Goal: Task Accomplishment & Management: Manage account settings

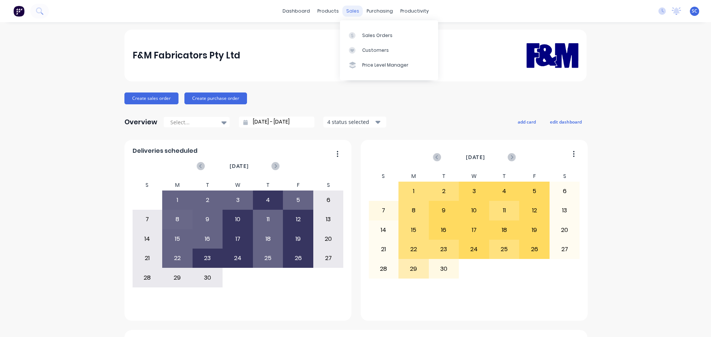
click at [354, 12] on div "sales" at bounding box center [353, 11] width 20 height 11
click at [370, 50] on div "Customers" at bounding box center [375, 50] width 27 height 7
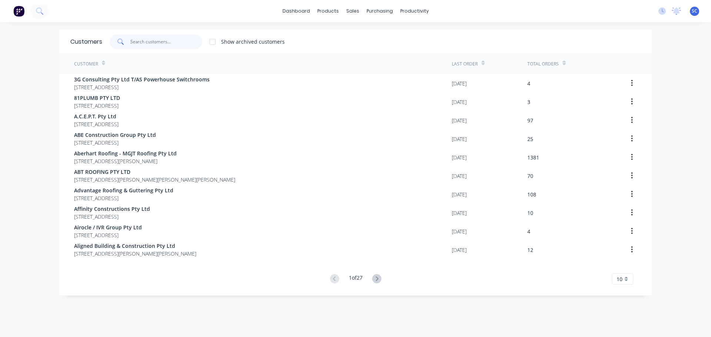
click at [147, 44] on input "text" at bounding box center [166, 41] width 72 height 15
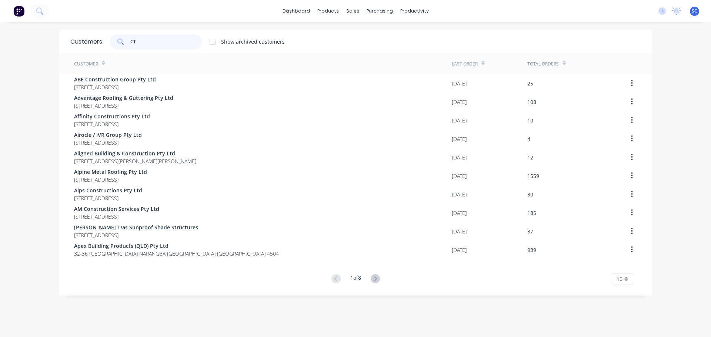
type input "CTL"
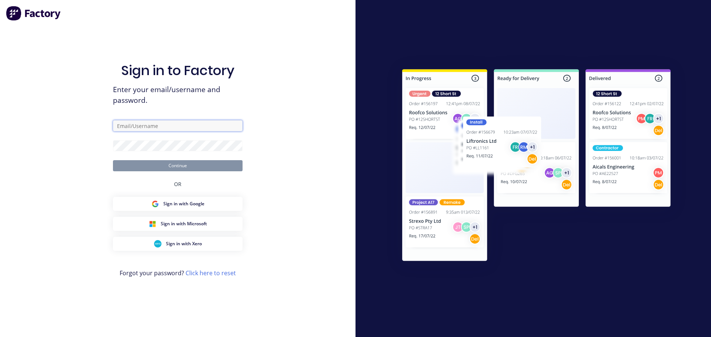
click at [128, 124] on input "text" at bounding box center [178, 125] width 130 height 11
type input "[PERSON_NAME][EMAIL_ADDRESS][DOMAIN_NAME]"
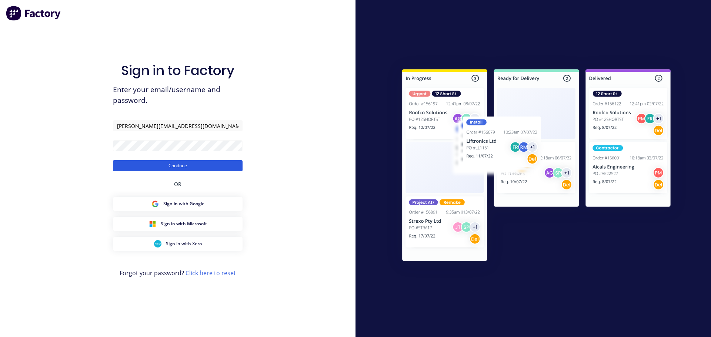
click at [142, 166] on button "Continue" at bounding box center [178, 165] width 130 height 11
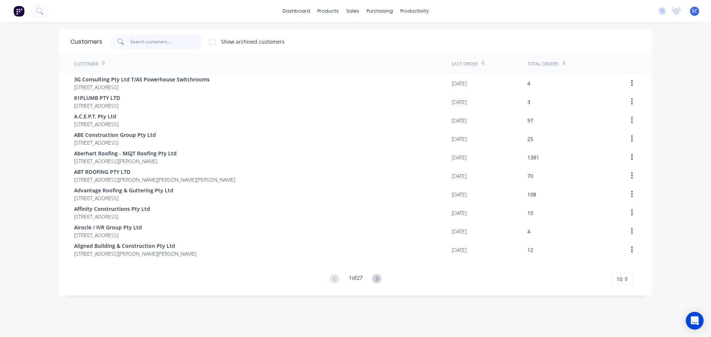
click at [136, 44] on input "text" at bounding box center [166, 41] width 72 height 15
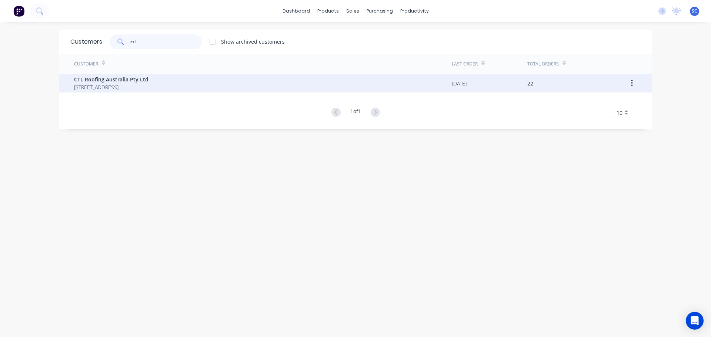
type input "ctl"
click at [97, 83] on span "14 Beechtree Road Black Mountain Queensland Australia 4563" at bounding box center [111, 87] width 74 height 8
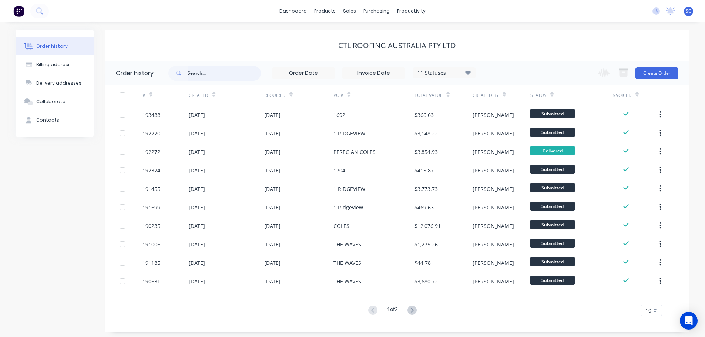
click at [220, 74] on input "text" at bounding box center [224, 73] width 73 height 15
type input "192374"
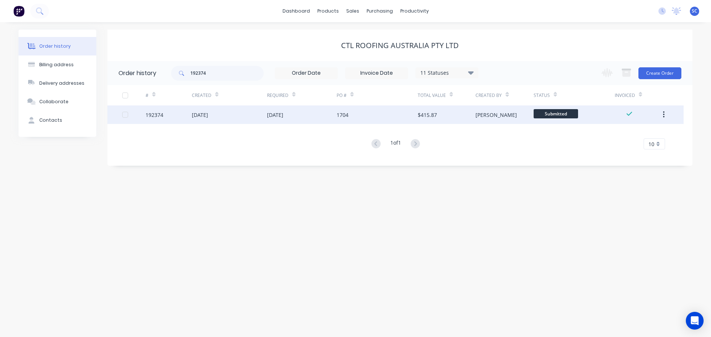
click at [267, 113] on div "15 Sep 2025" at bounding box center [275, 115] width 16 height 8
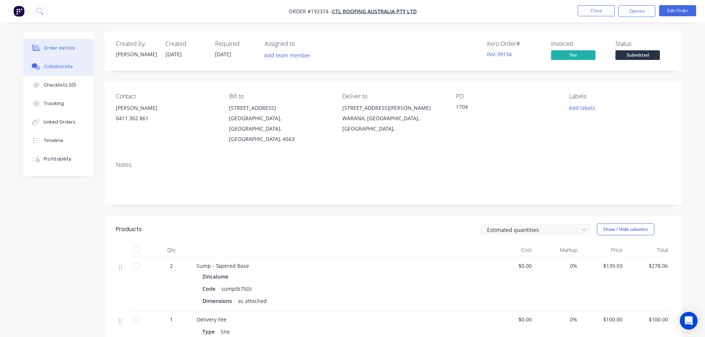
click at [63, 64] on div "Collaborate" at bounding box center [58, 66] width 29 height 7
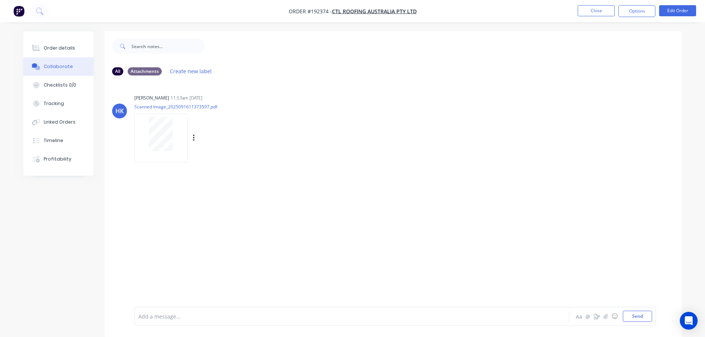
click at [176, 131] on div at bounding box center [161, 134] width 47 height 34
click at [606, 7] on button "Close" at bounding box center [596, 10] width 37 height 11
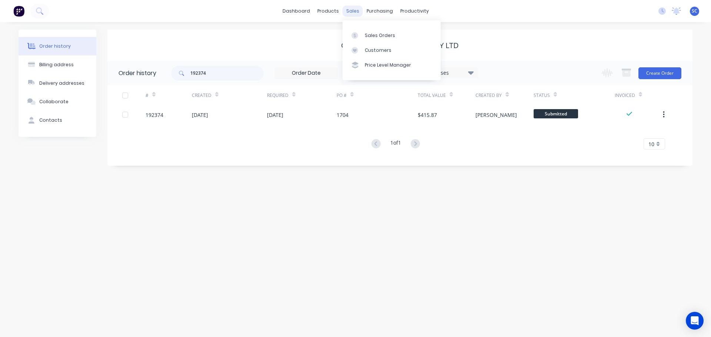
click at [353, 11] on div "sales" at bounding box center [353, 11] width 20 height 11
click at [381, 51] on div "Customers" at bounding box center [378, 50] width 27 height 7
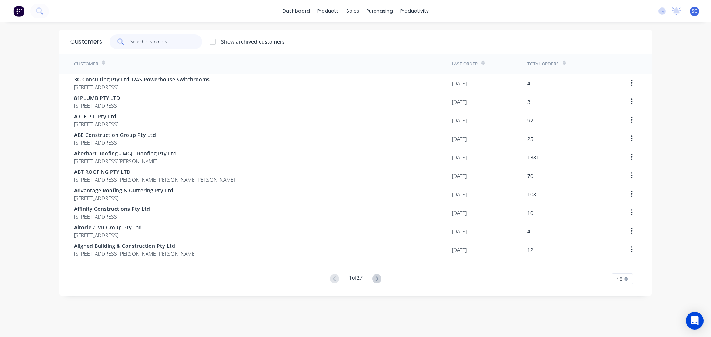
click at [144, 41] on input "text" at bounding box center [166, 41] width 72 height 15
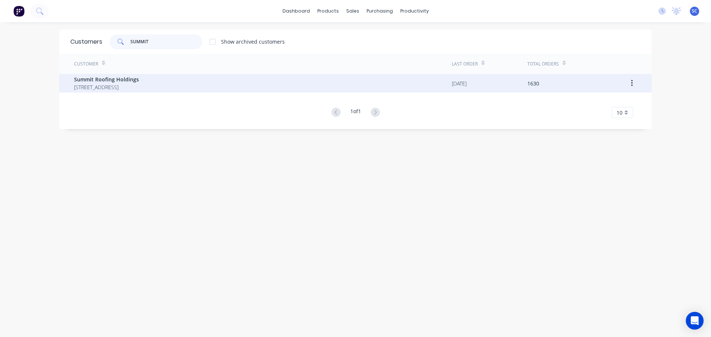
type input "SUMMIT"
click at [113, 90] on span "UNIT 2/38 LIMESTONE ST DARRA Queensland Australia 4076" at bounding box center [106, 87] width 65 height 8
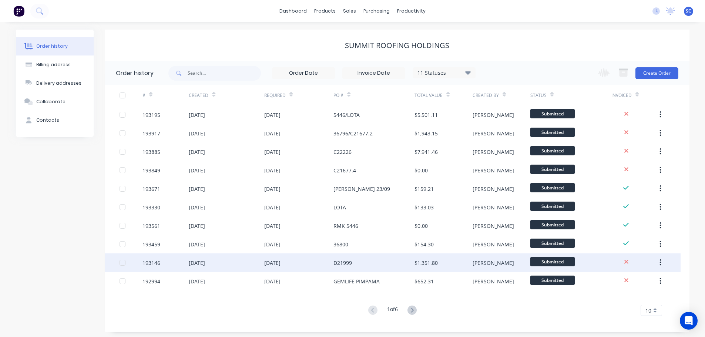
click at [262, 267] on div "18 Sep 2025" at bounding box center [226, 263] width 75 height 19
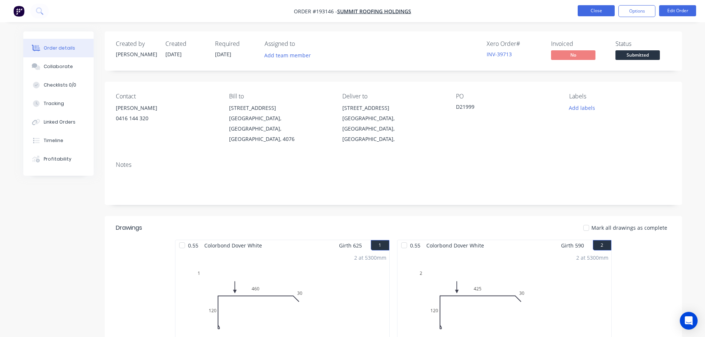
click at [598, 7] on button "Close" at bounding box center [596, 10] width 37 height 11
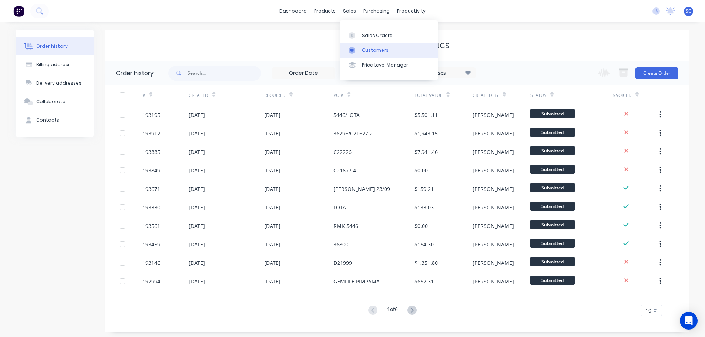
click at [371, 49] on div "Customers" at bounding box center [375, 50] width 27 height 7
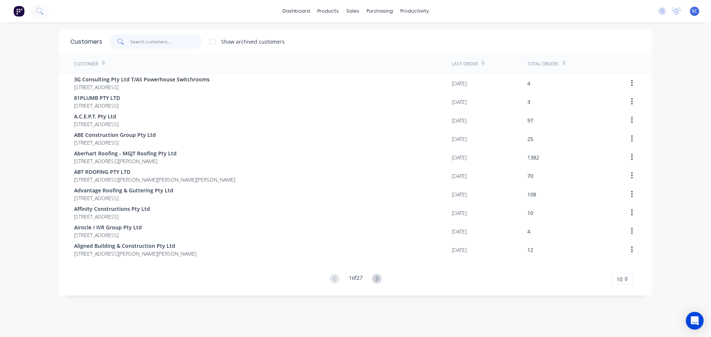
click at [143, 37] on input "text" at bounding box center [166, 41] width 72 height 15
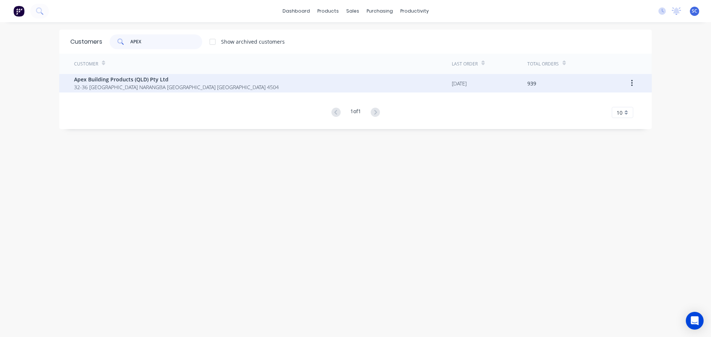
type input "APEX"
click at [120, 88] on span "32-36 Saltwater Circuit NARANGBA Queensland Australia 4504" at bounding box center [176, 87] width 205 height 8
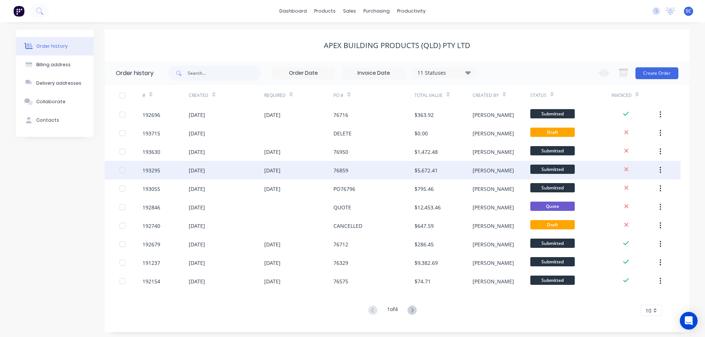
click at [190, 176] on div "19 Sep 2025" at bounding box center [226, 170] width 75 height 19
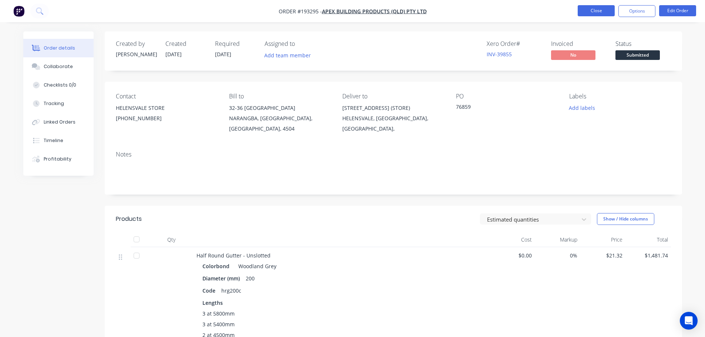
click at [601, 10] on button "Close" at bounding box center [596, 10] width 37 height 11
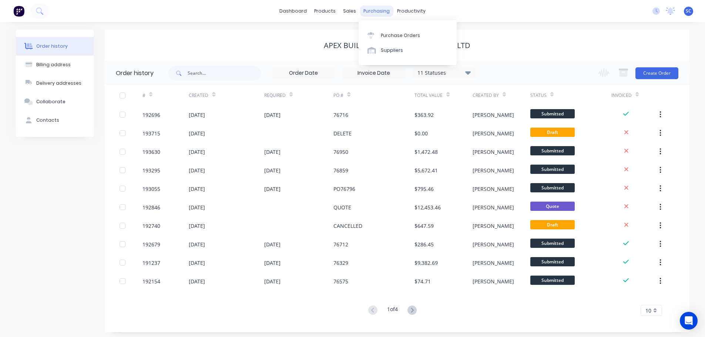
click at [361, 9] on div "purchasing" at bounding box center [377, 11] width 34 height 11
click at [350, 10] on div "sales" at bounding box center [350, 11] width 20 height 11
click at [380, 54] on link "Customers" at bounding box center [389, 50] width 98 height 15
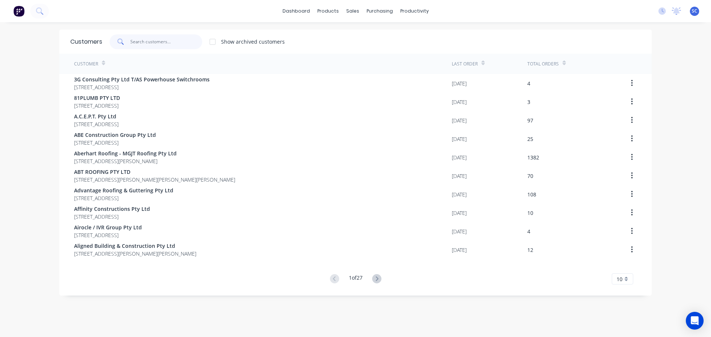
click at [146, 38] on input "text" at bounding box center [166, 41] width 72 height 15
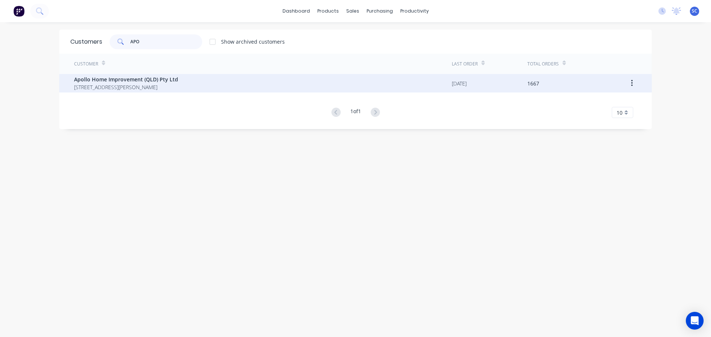
type input "APO"
click at [110, 83] on span "29 Corymbia Place Parkinson Australia 4115" at bounding box center [126, 87] width 104 height 8
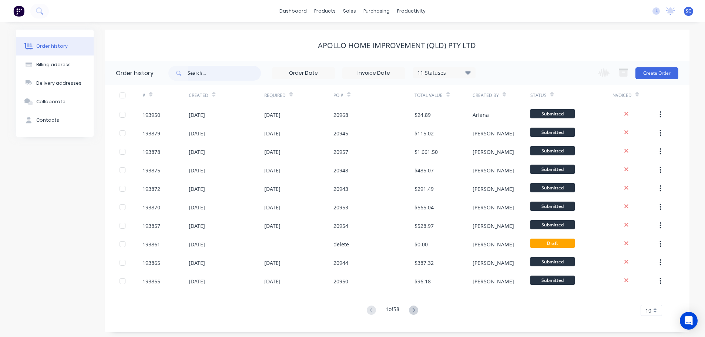
click at [206, 76] on input "text" at bounding box center [224, 73] width 73 height 15
type input "20954"
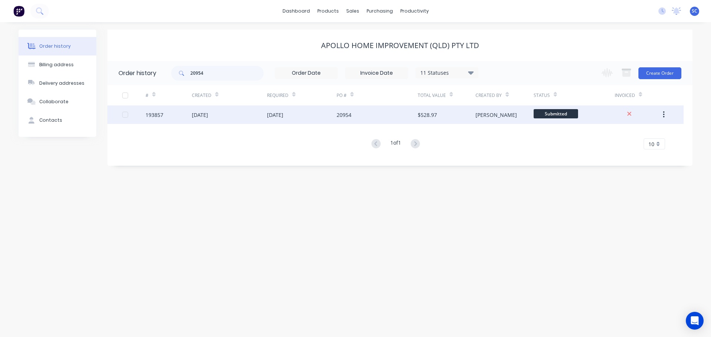
click at [281, 116] on div "03 Oct 2025" at bounding box center [275, 115] width 16 height 8
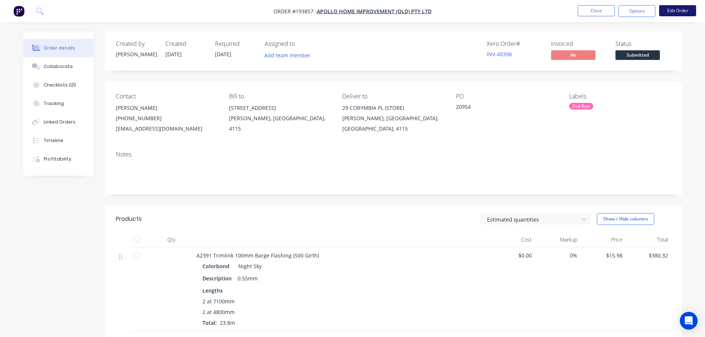
click at [678, 9] on button "Edit Order" at bounding box center [677, 10] width 37 height 11
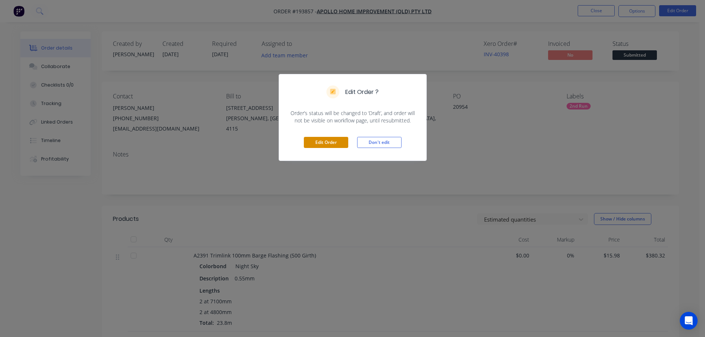
click at [336, 140] on button "Edit Order" at bounding box center [326, 142] width 44 height 11
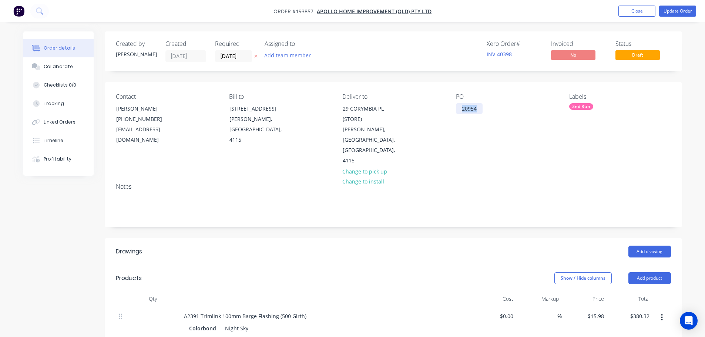
drag, startPoint x: 477, startPoint y: 109, endPoint x: 456, endPoint y: 111, distance: 20.8
click at [456, 111] on div "20954" at bounding box center [469, 108] width 27 height 11
click at [682, 4] on nav "Order #193857 - Apollo Home Improvement (QLD) Pty Ltd Add product Close Update …" at bounding box center [352, 11] width 705 height 22
click at [678, 11] on button "Update Order" at bounding box center [677, 11] width 37 height 11
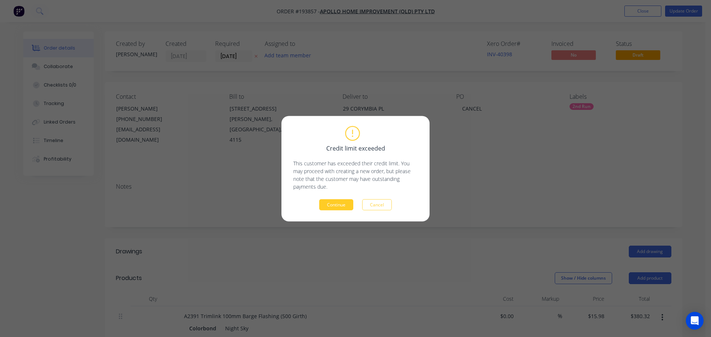
click at [341, 202] on button "Continue" at bounding box center [336, 204] width 34 height 11
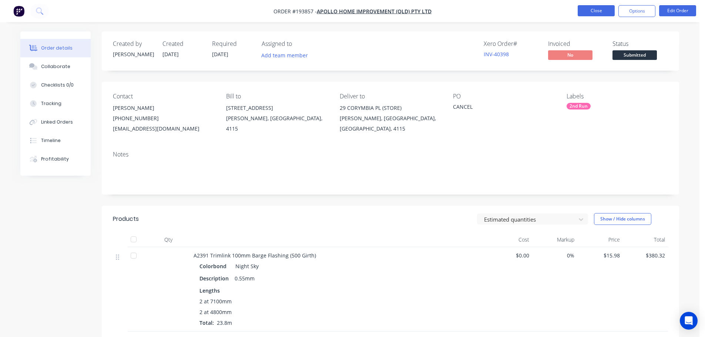
click at [599, 9] on button "Close" at bounding box center [596, 10] width 37 height 11
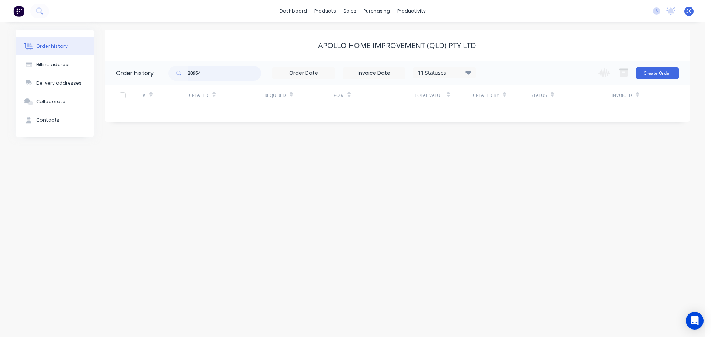
click at [210, 73] on input "20954" at bounding box center [224, 73] width 73 height 15
type input "20953"
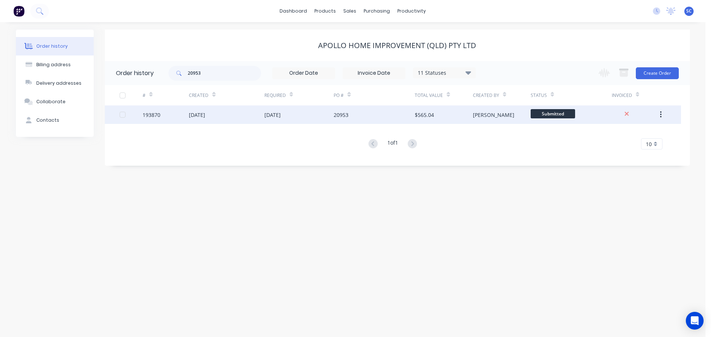
click at [324, 117] on div "03 Oct 2025" at bounding box center [299, 115] width 70 height 19
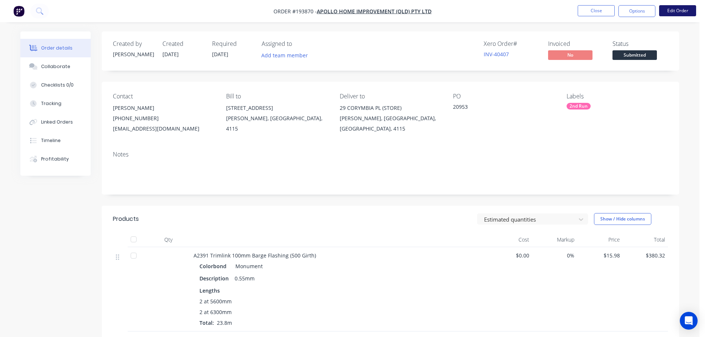
click at [672, 9] on button "Edit Order" at bounding box center [677, 10] width 37 height 11
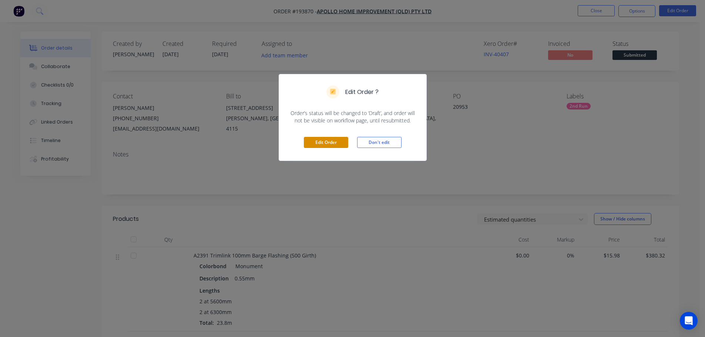
click at [343, 140] on button "Edit Order" at bounding box center [326, 142] width 44 height 11
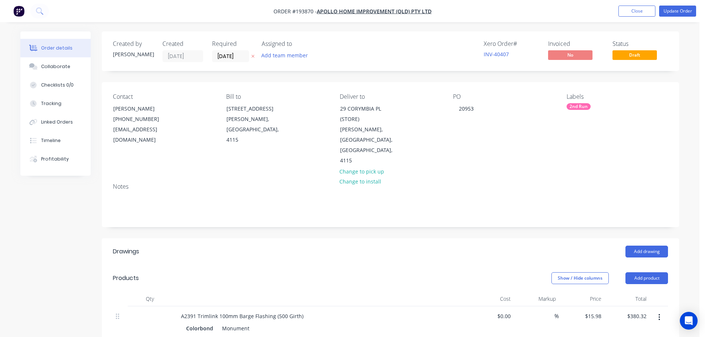
click at [481, 112] on div "PO 20953" at bounding box center [503, 129] width 101 height 73
click at [474, 110] on div "20953" at bounding box center [466, 108] width 27 height 11
click at [255, 57] on icon "button" at bounding box center [252, 56] width 3 height 4
click at [673, 7] on button "Update Order" at bounding box center [677, 11] width 37 height 11
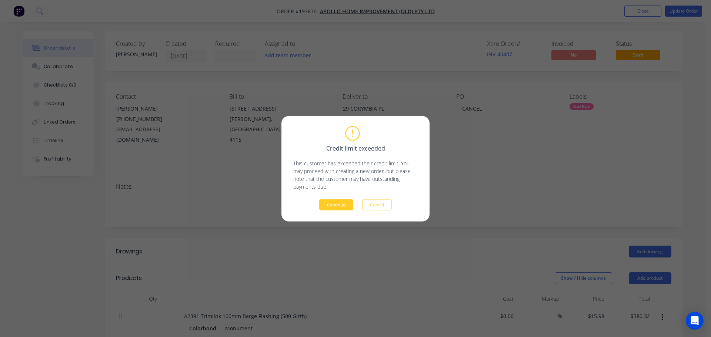
click at [334, 207] on button "Continue" at bounding box center [336, 204] width 34 height 11
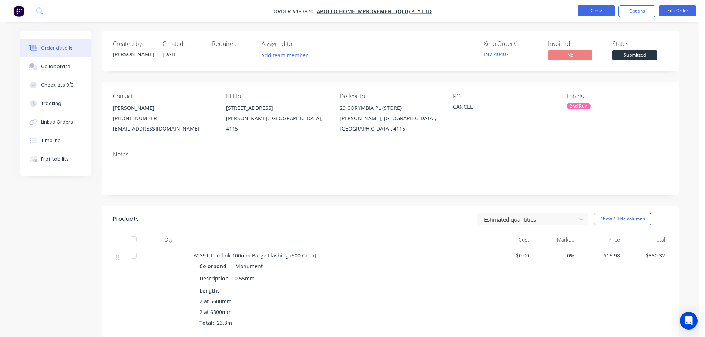
click at [609, 10] on button "Close" at bounding box center [596, 10] width 37 height 11
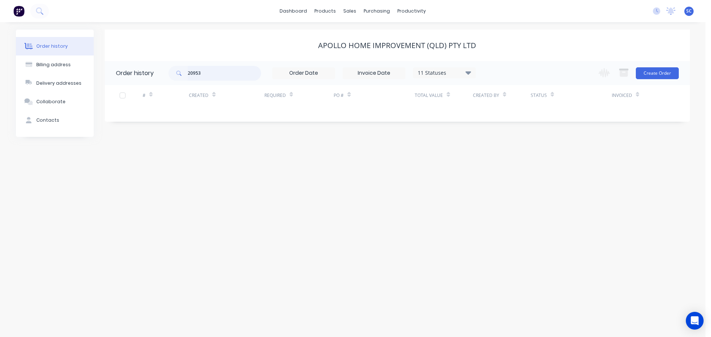
click at [216, 70] on input "20953" at bounding box center [224, 73] width 73 height 15
type input "20954"
drag, startPoint x: 206, startPoint y: 71, endPoint x: 174, endPoint y: 76, distance: 32.2
click at [174, 76] on div "20954" at bounding box center [214, 73] width 93 height 15
type input "CANCEL"
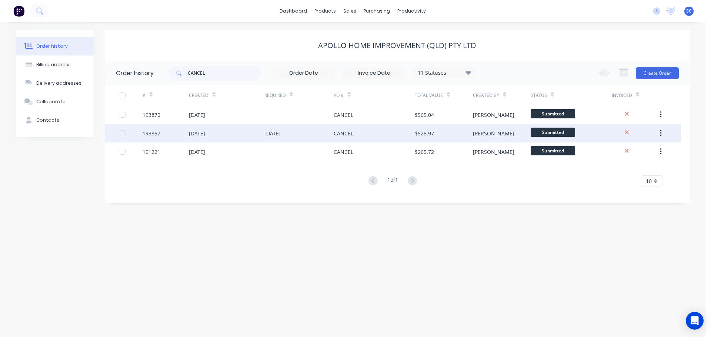
click at [259, 134] on div "25 Sep 2025" at bounding box center [226, 133] width 75 height 19
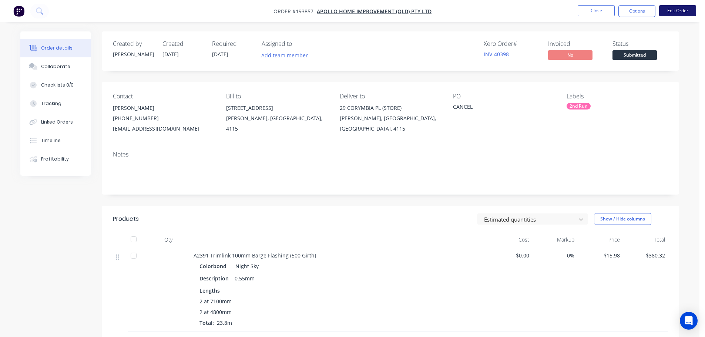
click at [681, 8] on button "Edit Order" at bounding box center [677, 10] width 37 height 11
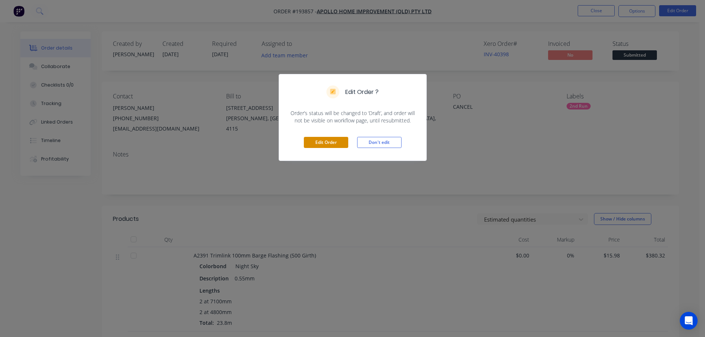
click at [314, 142] on button "Edit Order" at bounding box center [326, 142] width 44 height 11
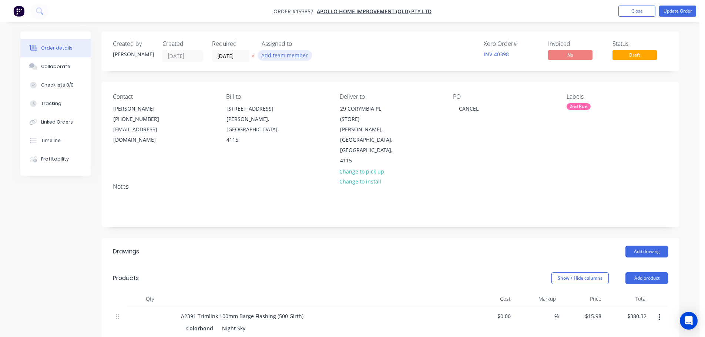
drag, startPoint x: 254, startPoint y: 56, endPoint x: 258, endPoint y: 58, distance: 4.5
click at [254, 56] on icon "button" at bounding box center [252, 56] width 3 height 4
click at [675, 11] on button "Update Order" at bounding box center [677, 11] width 37 height 11
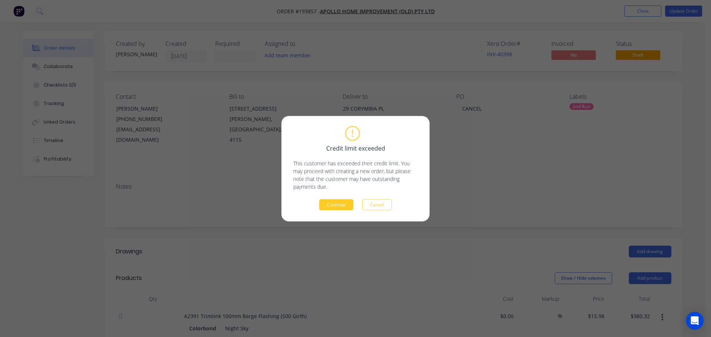
click at [337, 203] on button "Continue" at bounding box center [336, 204] width 34 height 11
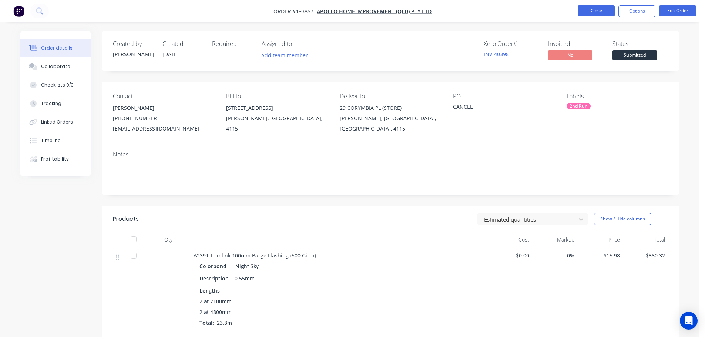
click at [604, 11] on button "Close" at bounding box center [596, 10] width 37 height 11
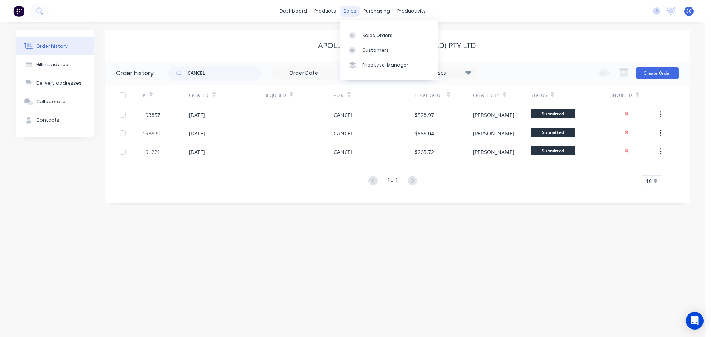
drag, startPoint x: 352, startPoint y: 10, endPoint x: 354, endPoint y: 16, distance: 6.0
click at [353, 11] on div "sales" at bounding box center [350, 11] width 20 height 11
click at [379, 48] on div "Customers" at bounding box center [375, 50] width 27 height 7
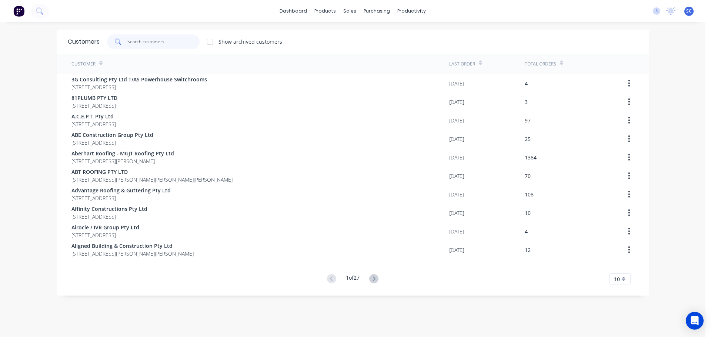
click at [146, 40] on input "text" at bounding box center [163, 41] width 72 height 15
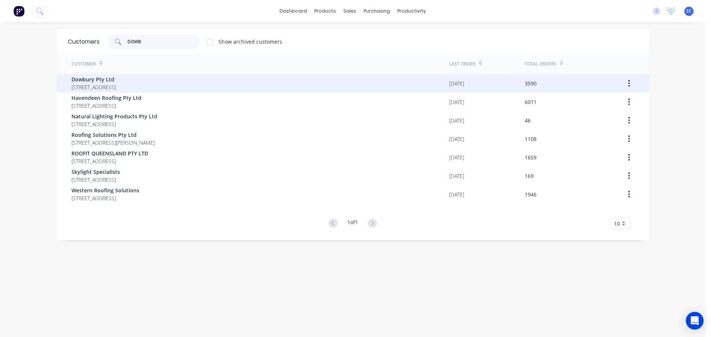
type input "DOWB"
click at [111, 76] on span "Dowbury Pty Ltd" at bounding box center [93, 80] width 44 height 8
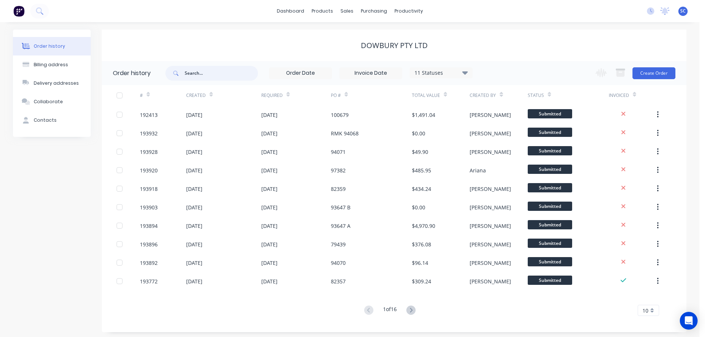
click at [197, 69] on input "text" at bounding box center [221, 73] width 73 height 15
type input "96107"
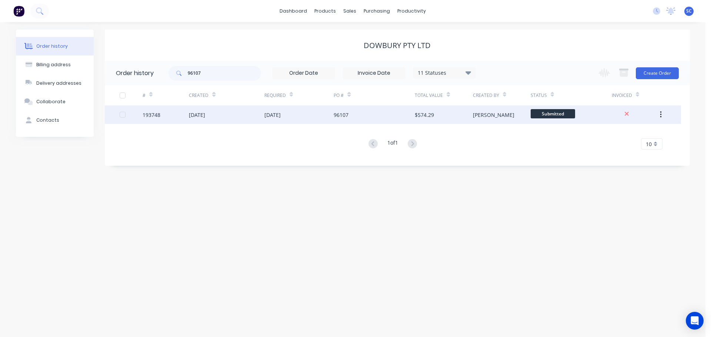
click at [240, 118] on div "24 Sep 2025" at bounding box center [226, 115] width 75 height 19
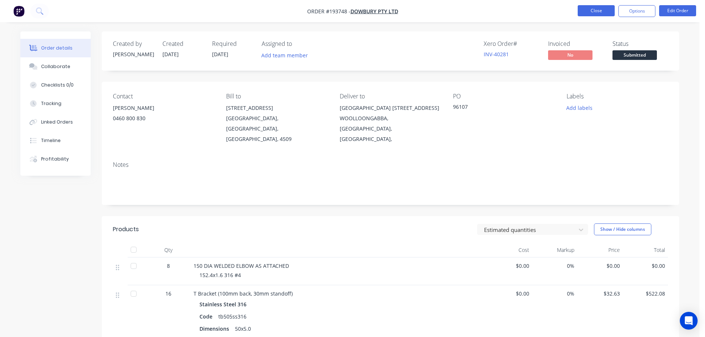
click at [604, 11] on button "Close" at bounding box center [596, 10] width 37 height 11
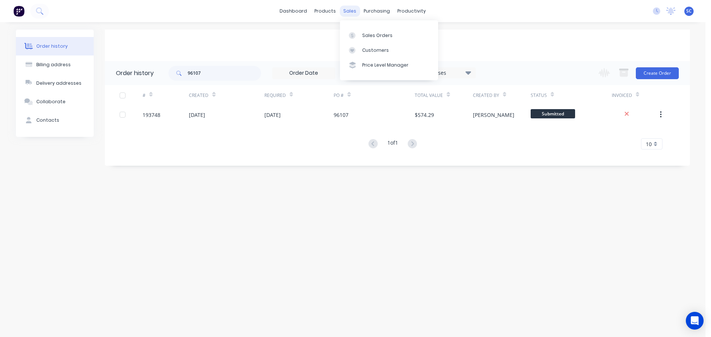
click at [352, 10] on div "sales" at bounding box center [350, 11] width 20 height 11
click at [368, 50] on div "Customers" at bounding box center [375, 50] width 27 height 7
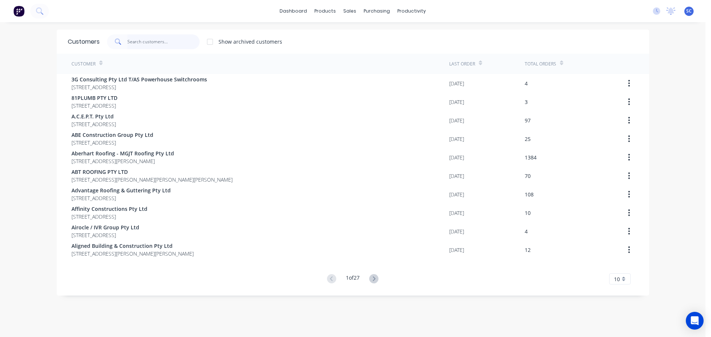
click at [138, 41] on input "text" at bounding box center [163, 41] width 72 height 15
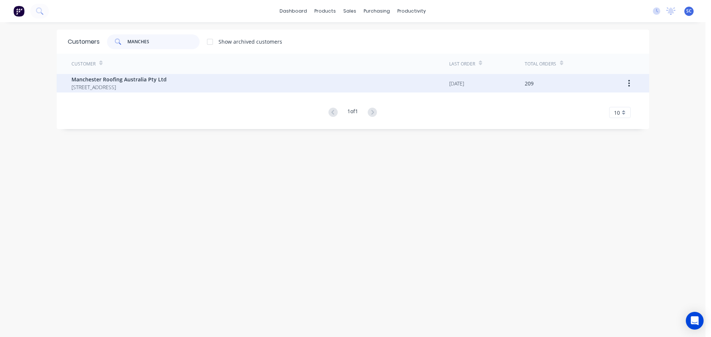
type input "MANCHES"
click at [112, 80] on span "Manchester Roofing Australia Pty Ltd" at bounding box center [118, 80] width 95 height 8
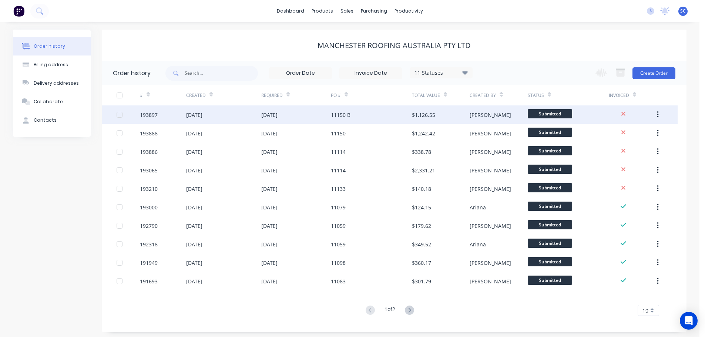
click at [228, 118] on div "25 Sep 2025" at bounding box center [223, 115] width 75 height 19
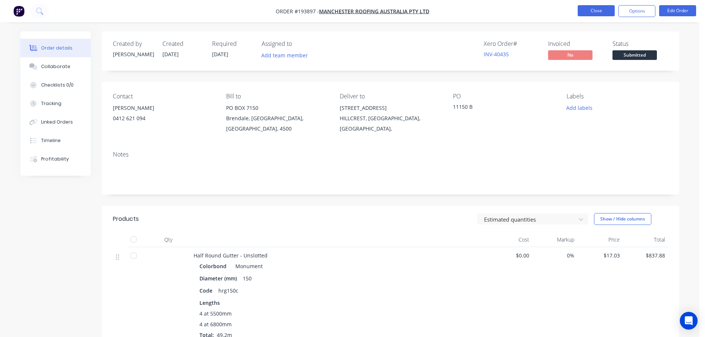
click at [592, 11] on button "Close" at bounding box center [596, 10] width 37 height 11
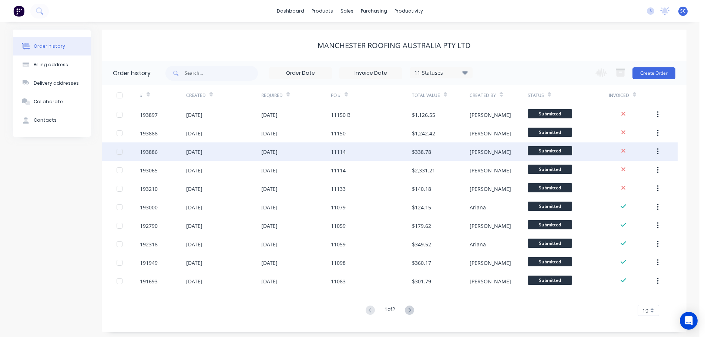
click at [306, 155] on div "29 Sep 2025" at bounding box center [296, 152] width 70 height 19
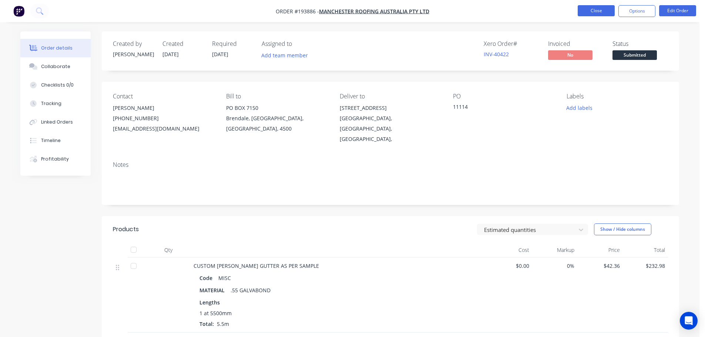
click at [600, 10] on button "Close" at bounding box center [596, 10] width 37 height 11
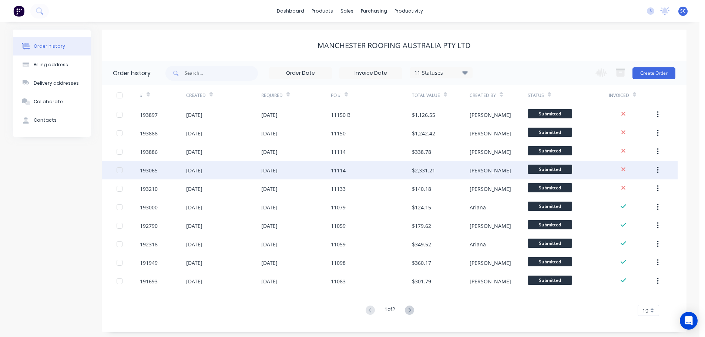
click at [278, 171] on div "25 Sep 2025" at bounding box center [269, 171] width 16 height 8
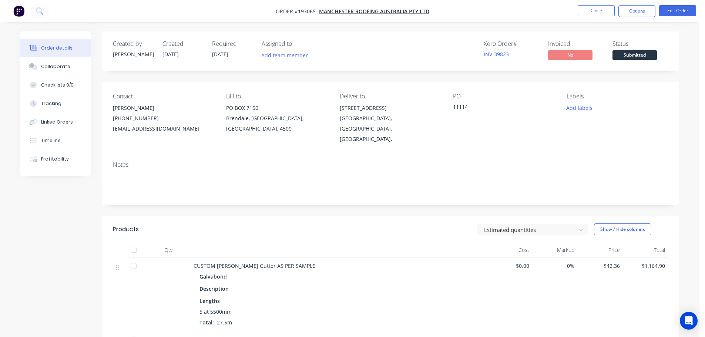
click at [348, 48] on div "Xero Order # INV-39823 Invoiced No Status Submitted" at bounding box center [502, 50] width 333 height 21
drag, startPoint x: 607, startPoint y: 11, endPoint x: 706, endPoint y: 60, distance: 110.9
click at [608, 11] on button "Close" at bounding box center [596, 10] width 37 height 11
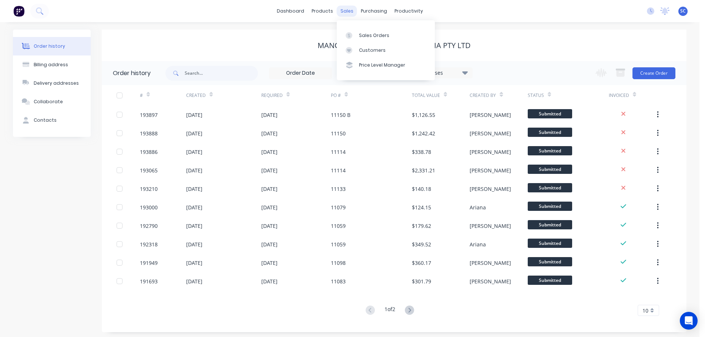
click at [345, 8] on div "sales" at bounding box center [347, 11] width 20 height 11
click at [380, 46] on link "Customers" at bounding box center [386, 50] width 98 height 15
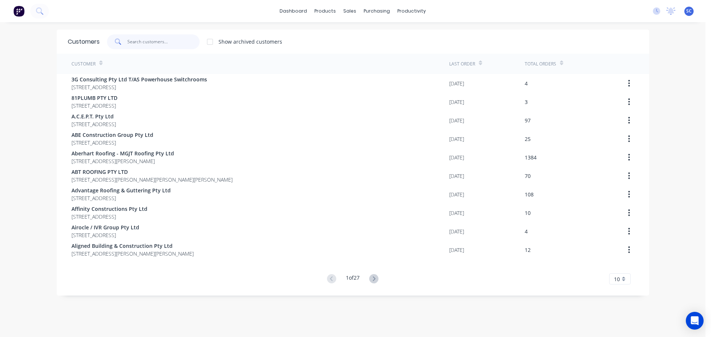
click at [144, 38] on input "text" at bounding box center [163, 41] width 72 height 15
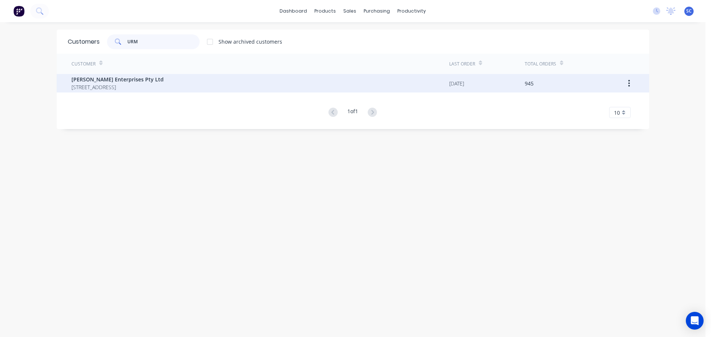
type input "URM"
click at [88, 85] on span "PO BOX 595 MAIN BEACH Queensland Australia 4217" at bounding box center [117, 87] width 92 height 8
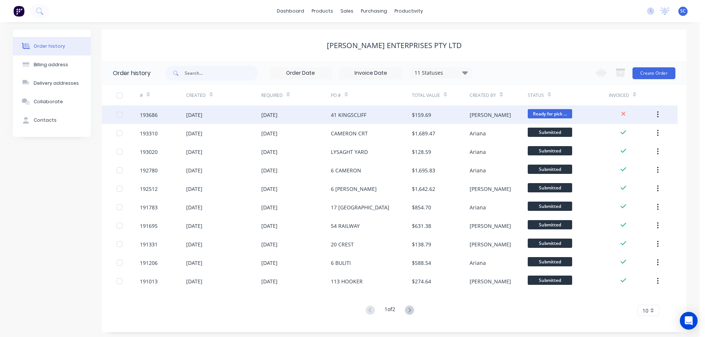
click at [278, 116] on div "24 Sep 2025" at bounding box center [269, 115] width 16 height 8
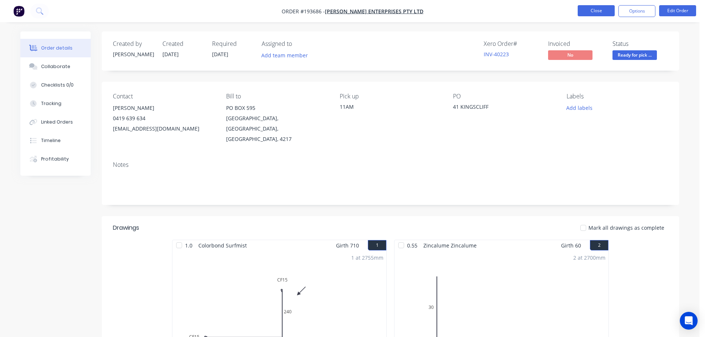
click at [584, 10] on button "Close" at bounding box center [596, 10] width 37 height 11
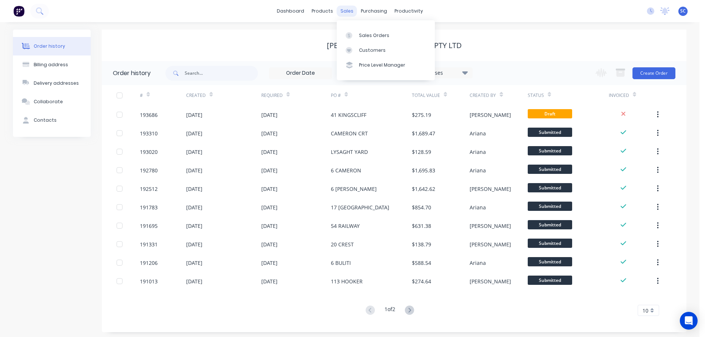
drag, startPoint x: 351, startPoint y: 8, endPoint x: 352, endPoint y: 16, distance: 8.2
click at [351, 9] on div "sales" at bounding box center [347, 11] width 20 height 11
click at [378, 49] on div "Customers" at bounding box center [372, 50] width 27 height 7
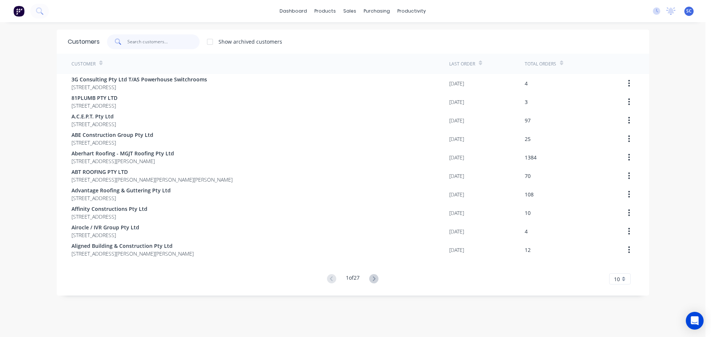
click at [145, 39] on input "text" at bounding box center [163, 41] width 72 height 15
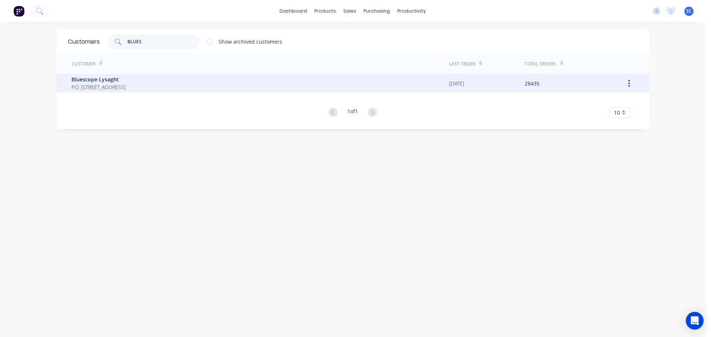
type input "BLUES"
click at [79, 82] on span "Bluescope Lysaght" at bounding box center [98, 80] width 54 height 8
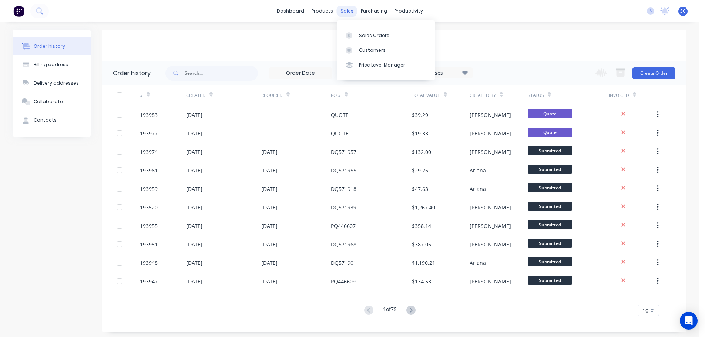
click at [348, 12] on div "sales" at bounding box center [347, 11] width 20 height 11
click at [371, 50] on div "Customers" at bounding box center [372, 50] width 27 height 7
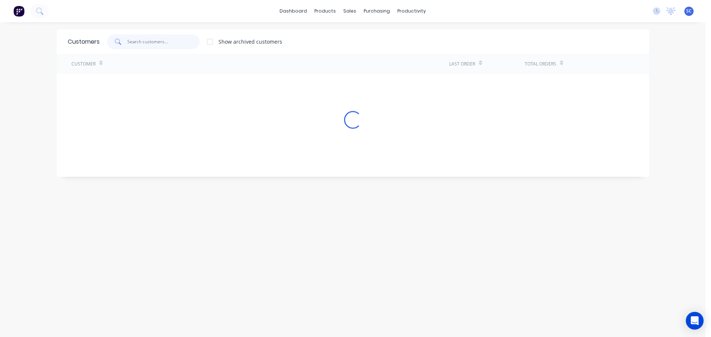
click at [140, 39] on input "text" at bounding box center [163, 41] width 72 height 15
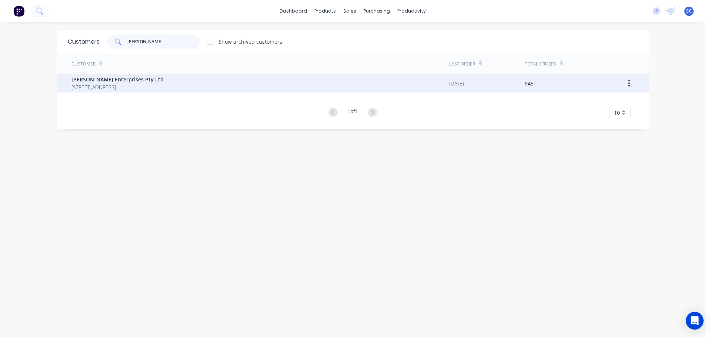
type input "URMI"
click at [107, 81] on span "Urmi Enterprises Pty Ltd" at bounding box center [117, 80] width 92 height 8
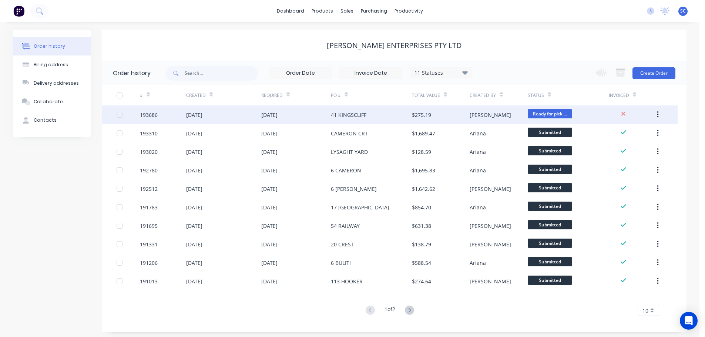
click at [301, 113] on div "29 Sep 2025" at bounding box center [296, 115] width 70 height 19
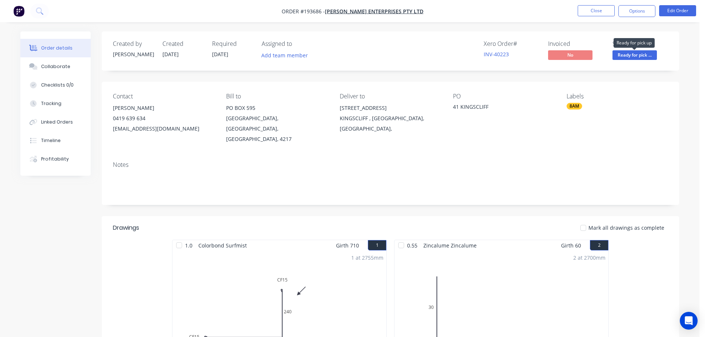
click at [632, 51] on span "Ready for pick ..." at bounding box center [635, 54] width 44 height 9
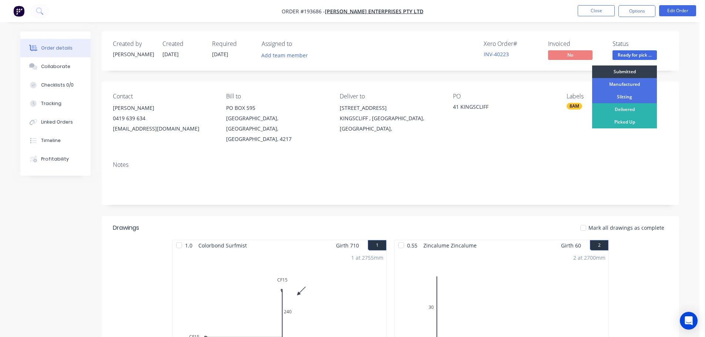
click at [627, 70] on div "Submitted" at bounding box center [624, 72] width 65 height 13
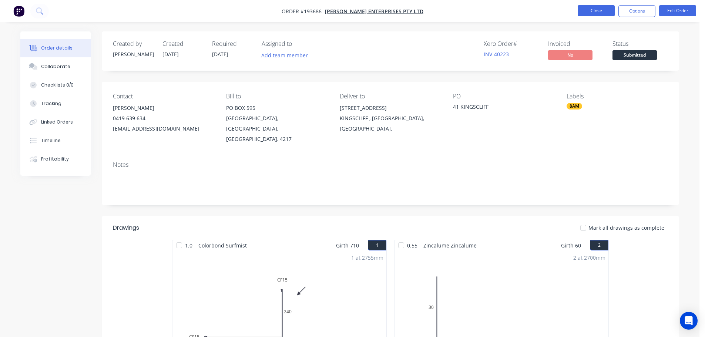
click at [598, 12] on button "Close" at bounding box center [596, 10] width 37 height 11
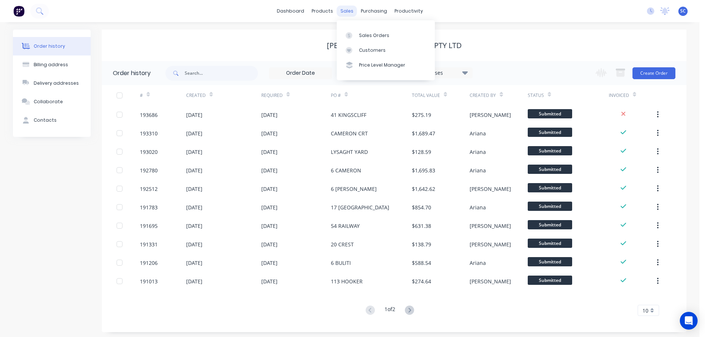
drag, startPoint x: 350, startPoint y: 12, endPoint x: 363, endPoint y: 42, distance: 32.8
click at [350, 12] on div "sales" at bounding box center [347, 11] width 20 height 11
click at [369, 50] on div "Customers" at bounding box center [372, 50] width 27 height 7
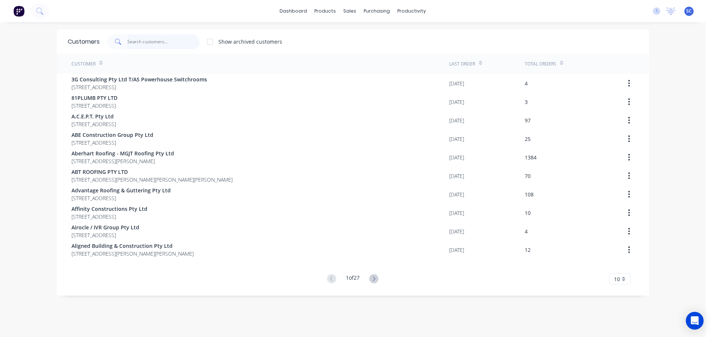
click at [140, 42] on input "text" at bounding box center [163, 41] width 72 height 15
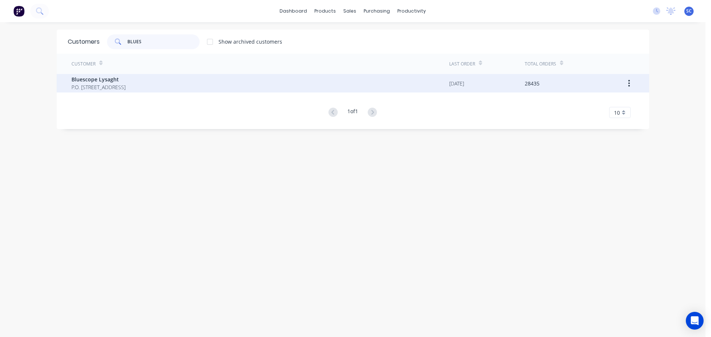
type input "BLUES"
click at [94, 83] on span "P.O. Box 144 Archerfield Australia 4108" at bounding box center [98, 87] width 54 height 8
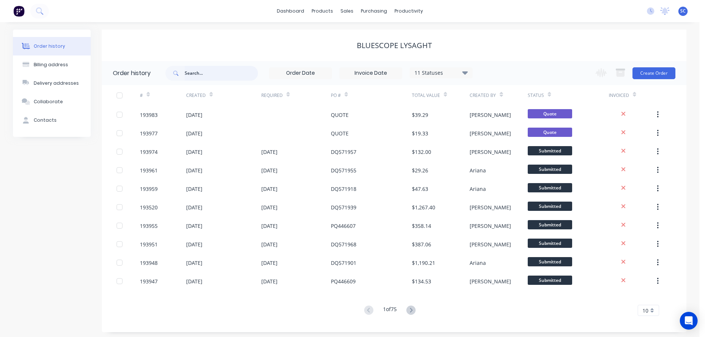
click at [200, 75] on input "text" at bounding box center [221, 73] width 73 height 15
type input "571560"
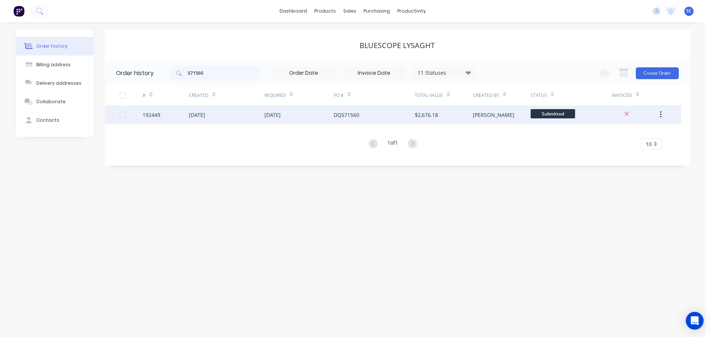
click at [281, 114] on div "26 Sep 2025" at bounding box center [272, 115] width 16 height 8
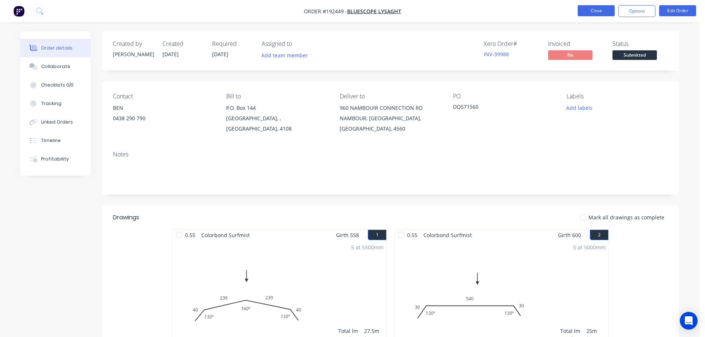
click at [587, 8] on button "Close" at bounding box center [596, 10] width 37 height 11
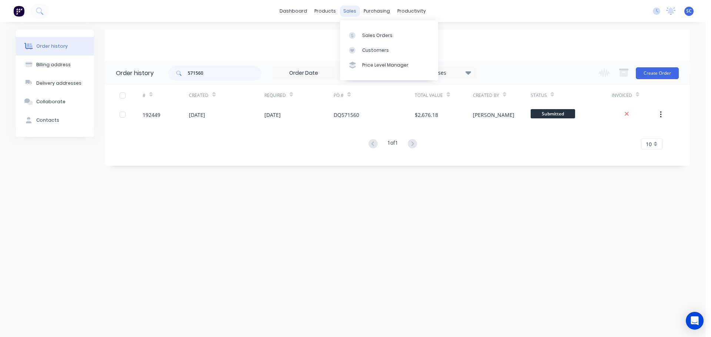
click at [344, 7] on div "sales" at bounding box center [350, 11] width 20 height 11
click at [379, 49] on div "Customers" at bounding box center [375, 50] width 27 height 7
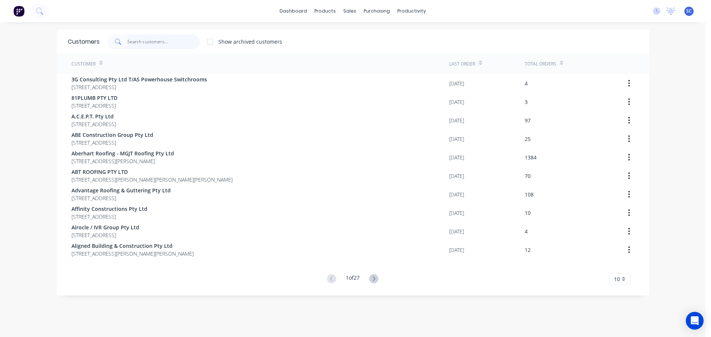
click at [147, 43] on input "text" at bounding box center [163, 41] width 72 height 15
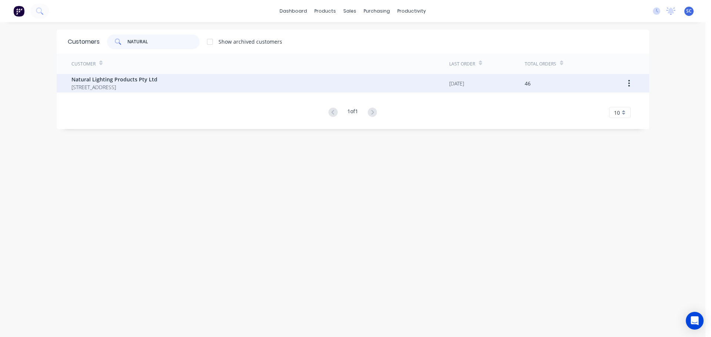
type input "NATURAL"
click at [118, 83] on span "2-8 South Street Unit 15 RYDALMERE New South Wales Australia 2116" at bounding box center [114, 87] width 86 height 8
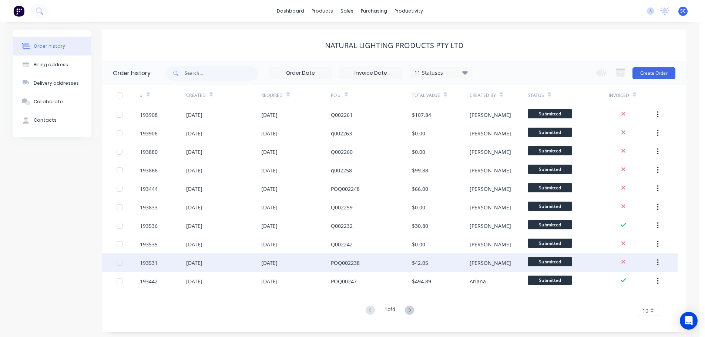
click at [275, 265] on div "29 Sep 2025" at bounding box center [269, 263] width 16 height 8
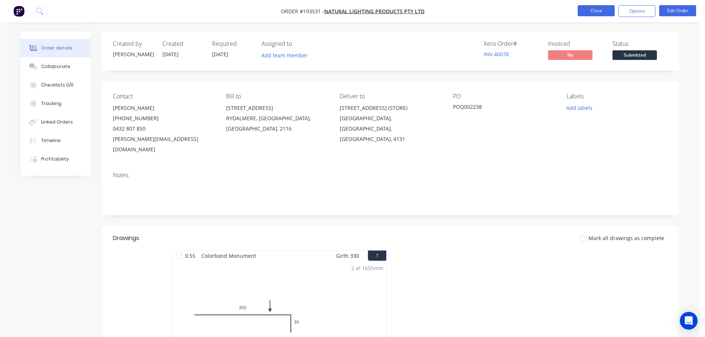
click at [599, 9] on button "Close" at bounding box center [596, 10] width 37 height 11
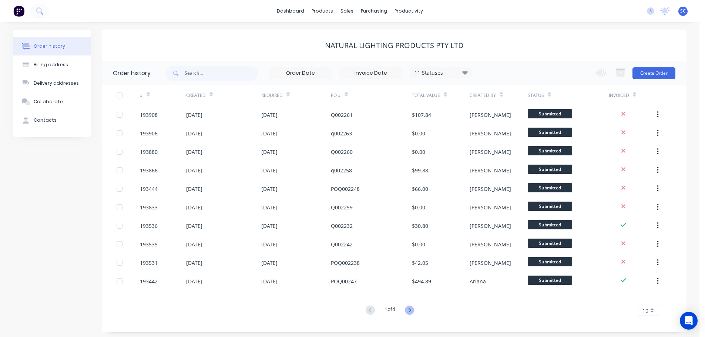
click at [412, 307] on icon at bounding box center [409, 310] width 9 height 9
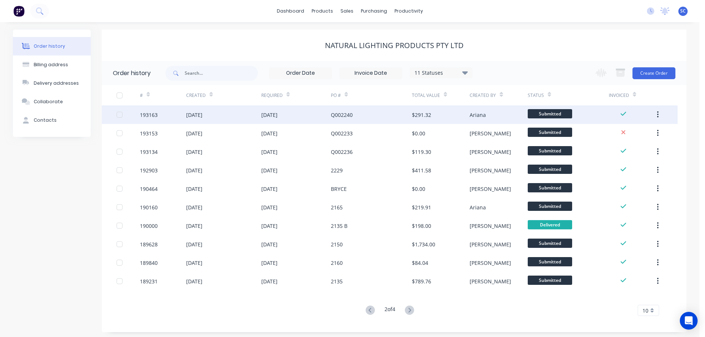
click at [225, 116] on div "18 Sep 2025" at bounding box center [223, 115] width 75 height 19
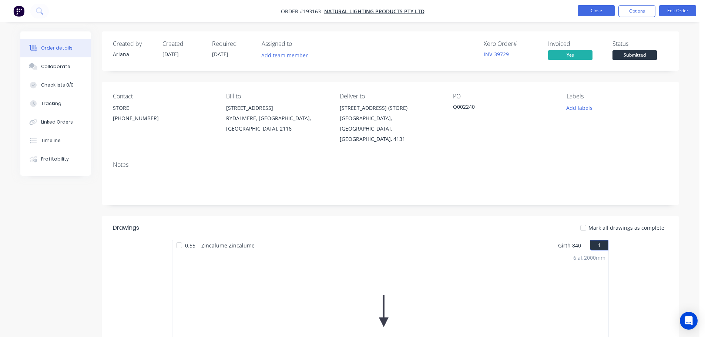
click at [599, 7] on button "Close" at bounding box center [596, 10] width 37 height 11
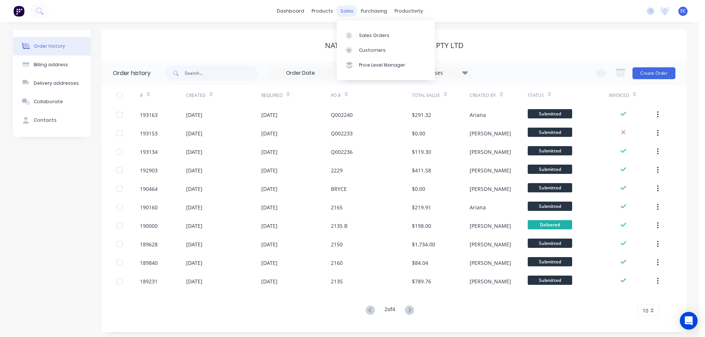
click at [351, 13] on div "sales" at bounding box center [347, 11] width 20 height 11
click at [366, 53] on div "Customers" at bounding box center [372, 50] width 27 height 7
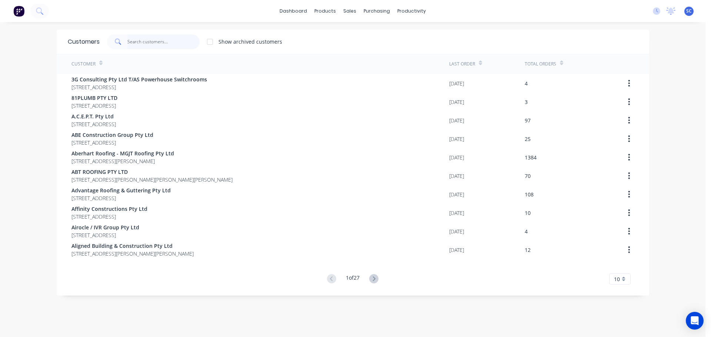
click at [147, 43] on input "text" at bounding box center [163, 41] width 72 height 15
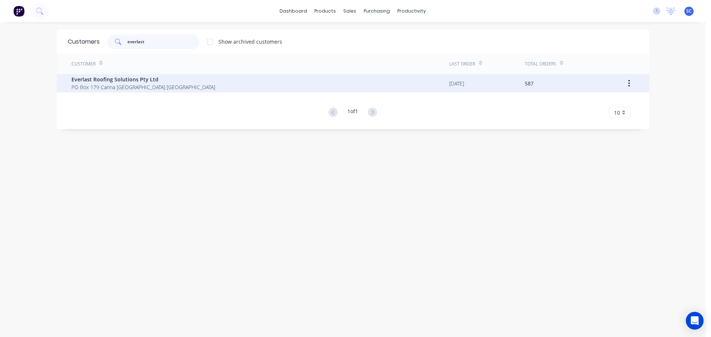
type input "everlast"
click at [97, 81] on span "Everlast Roofing Solutions Pty Ltd" at bounding box center [143, 80] width 144 height 8
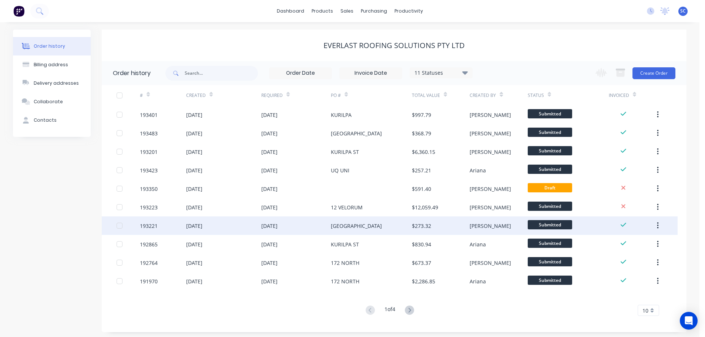
click at [260, 227] on div "18 Sep 2025" at bounding box center [223, 226] width 75 height 19
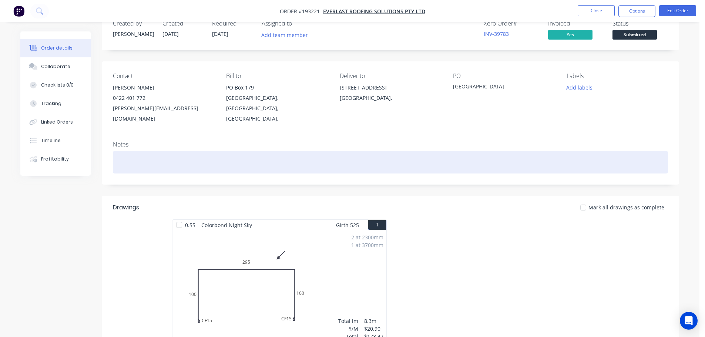
scroll to position [37, 0]
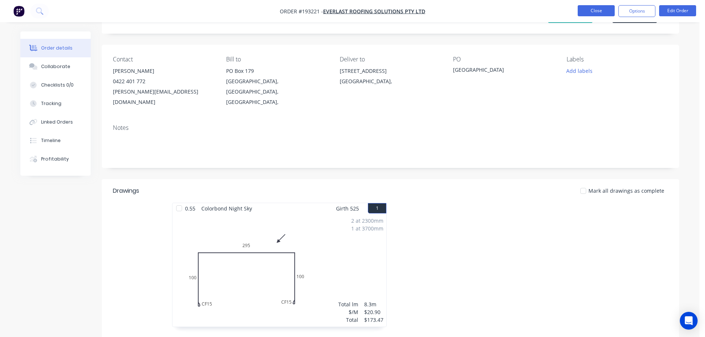
click at [591, 10] on button "Close" at bounding box center [596, 10] width 37 height 11
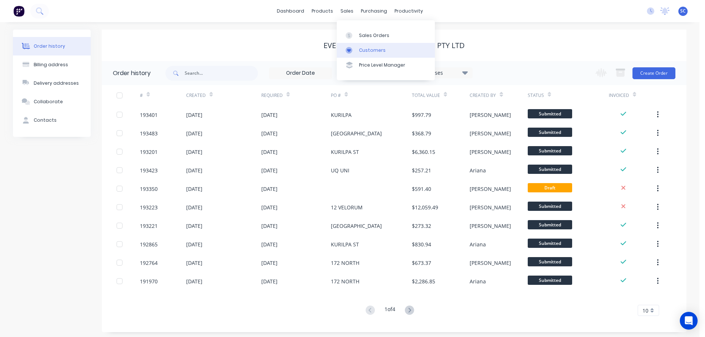
click at [371, 51] on div "Customers" at bounding box center [372, 50] width 27 height 7
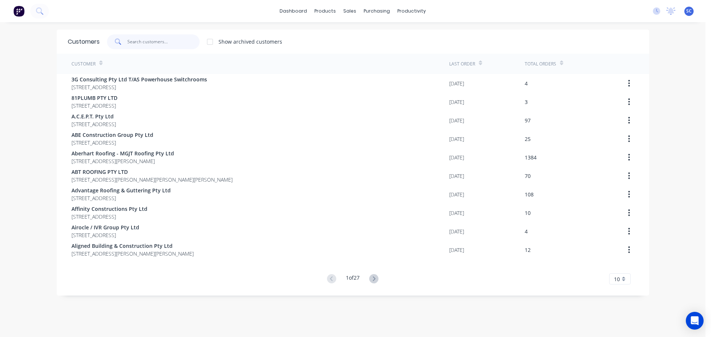
click at [149, 43] on input "text" at bounding box center [163, 41] width 72 height 15
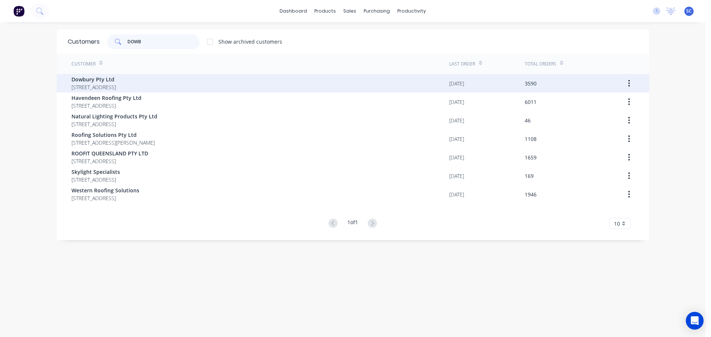
type input "DOWB"
click at [98, 87] on span "3/106 Flinders Parade North Lakes Queensland Australia 4509" at bounding box center [93, 87] width 44 height 8
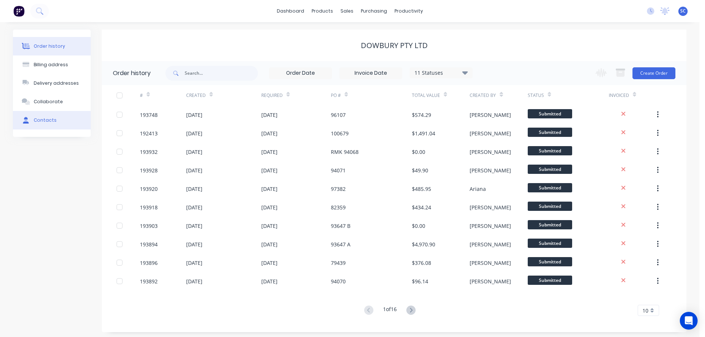
drag, startPoint x: 42, startPoint y: 125, endPoint x: 44, endPoint y: 120, distance: 5.1
click at [42, 125] on button "Contacts" at bounding box center [52, 120] width 78 height 19
select select "AU"
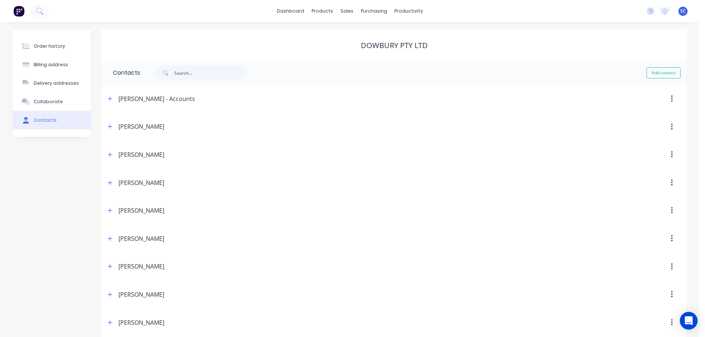
click at [45, 120] on div "Contacts" at bounding box center [45, 120] width 23 height 7
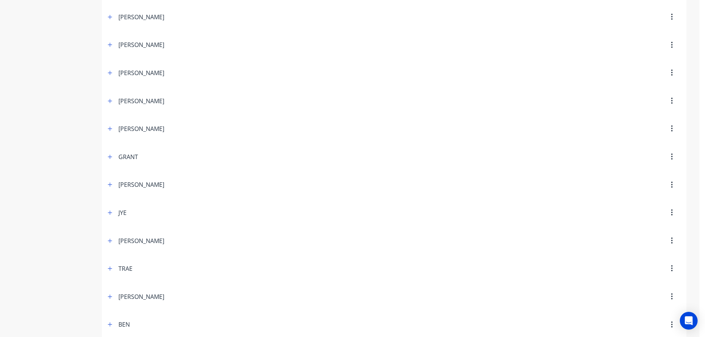
scroll to position [222, 0]
click at [109, 127] on span at bounding box center [110, 128] width 9 height 9
click at [109, 127] on icon "button" at bounding box center [110, 128] width 4 height 5
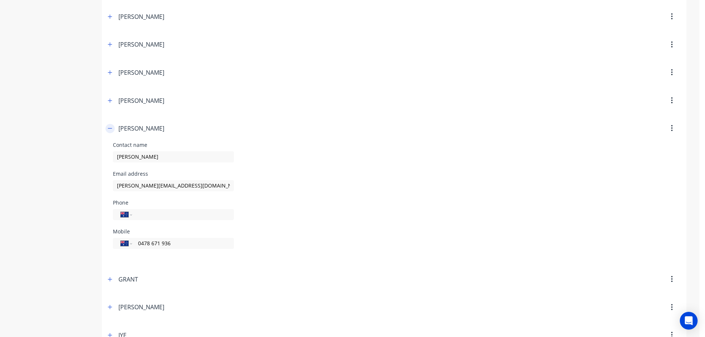
click at [108, 127] on icon "button" at bounding box center [110, 128] width 4 height 5
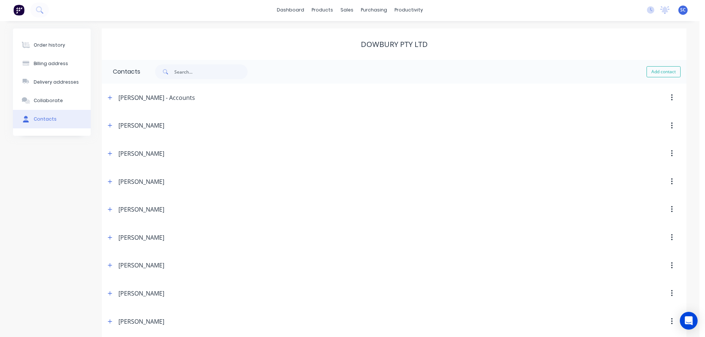
scroll to position [0, 0]
click at [346, 13] on div "sales" at bounding box center [347, 11] width 20 height 11
click at [368, 50] on div "Customers" at bounding box center [372, 50] width 27 height 7
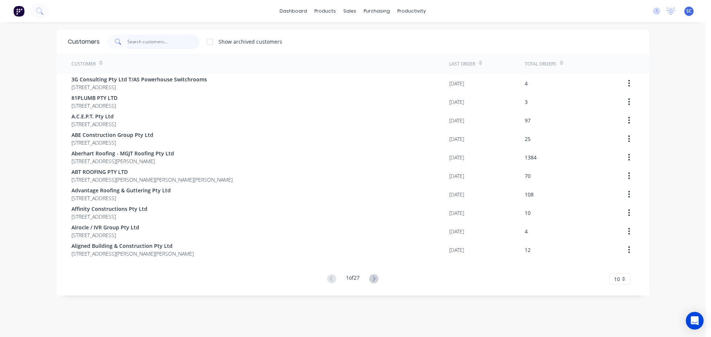
click at [137, 41] on input "text" at bounding box center [163, 41] width 72 height 15
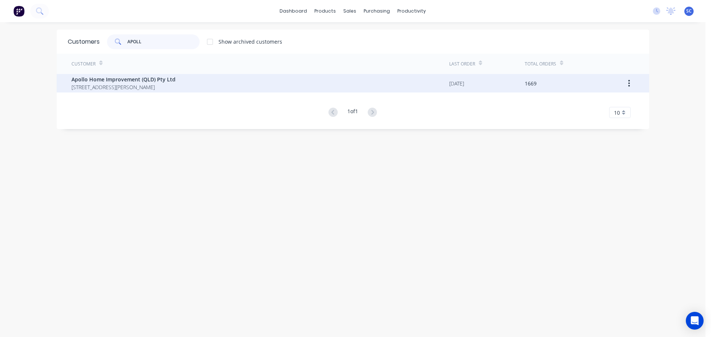
type input "APOLL"
click at [118, 78] on span "Apollo Home Improvement (QLD) Pty Ltd" at bounding box center [123, 80] width 104 height 8
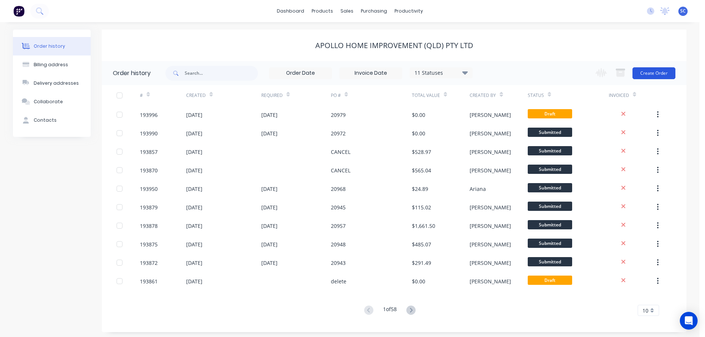
click at [658, 70] on button "Create Order" at bounding box center [654, 73] width 43 height 12
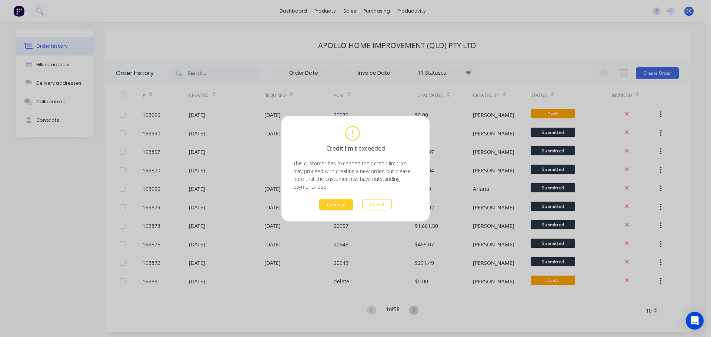
click at [345, 204] on button "Continue" at bounding box center [336, 204] width 34 height 11
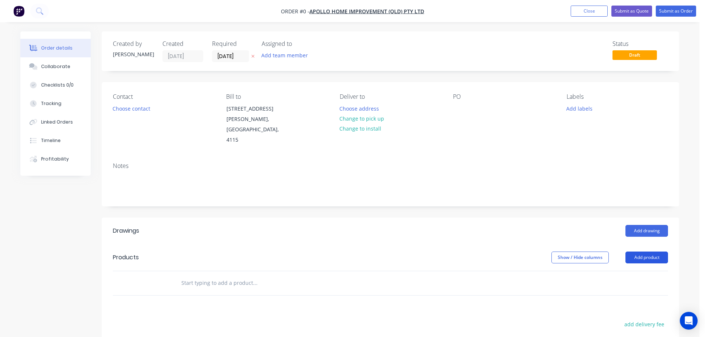
click at [645, 252] on button "Add product" at bounding box center [647, 258] width 43 height 12
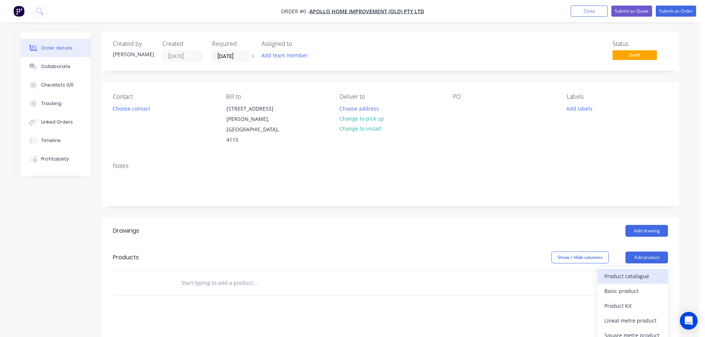
click at [625, 271] on div "Product catalogue" at bounding box center [633, 276] width 57 height 11
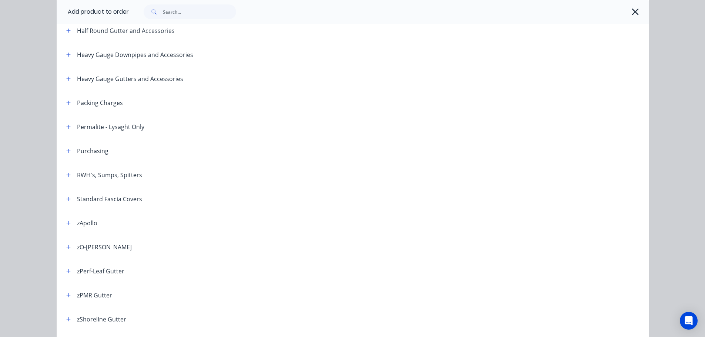
scroll to position [185, 0]
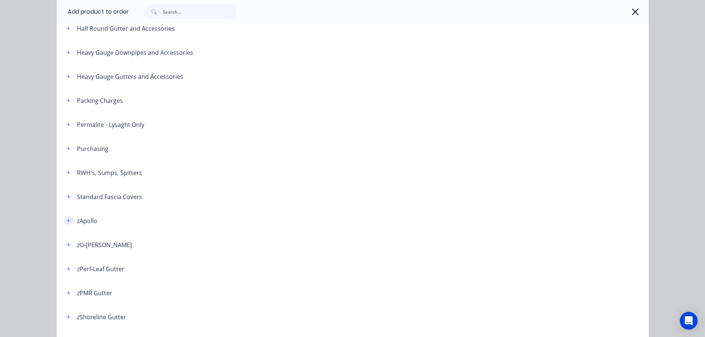
click at [66, 220] on icon "button" at bounding box center [68, 220] width 4 height 5
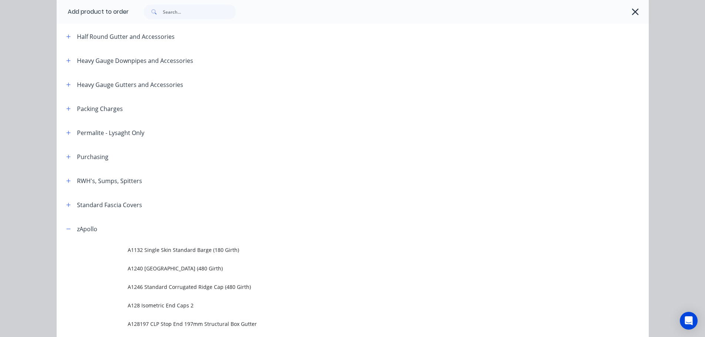
scroll to position [148, 0]
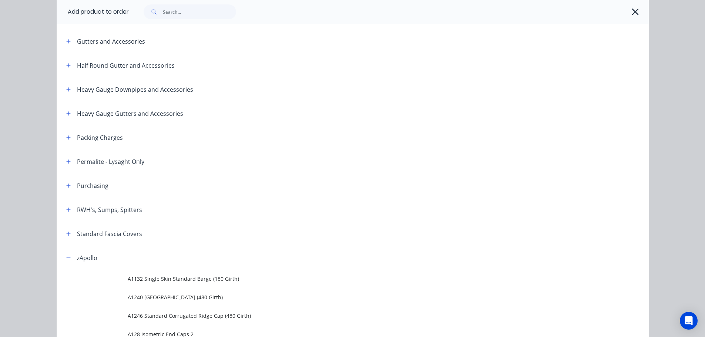
click at [632, 11] on icon "button" at bounding box center [636, 12] width 8 height 10
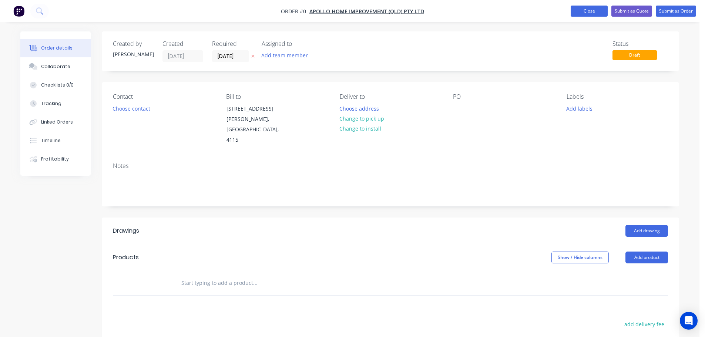
click at [594, 6] on button "Close" at bounding box center [589, 11] width 37 height 11
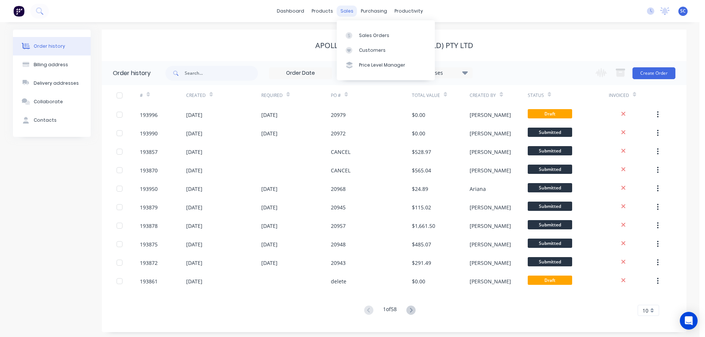
click at [344, 12] on div "sales" at bounding box center [347, 11] width 20 height 11
click at [375, 49] on div "Customers" at bounding box center [372, 50] width 27 height 7
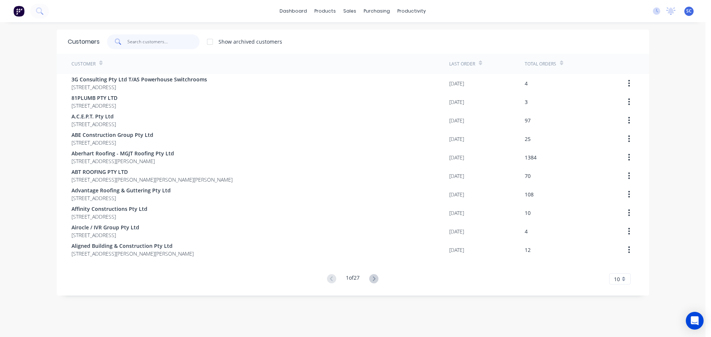
click at [141, 40] on input "text" at bounding box center [163, 41] width 72 height 15
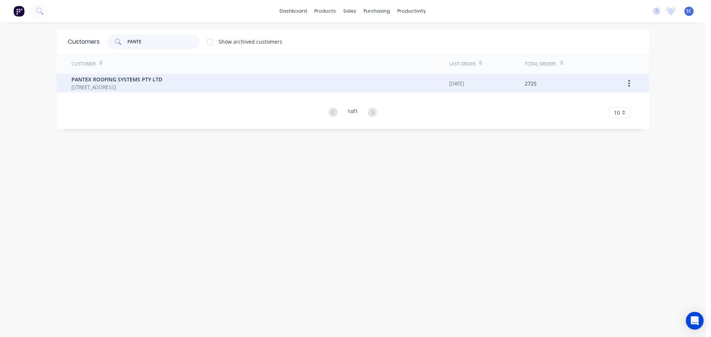
type input "PANTE"
click at [97, 84] on span "[STREET_ADDRESS]" at bounding box center [116, 87] width 91 height 8
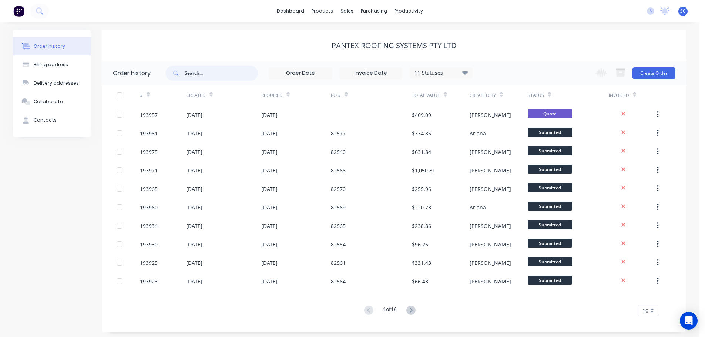
click at [205, 74] on input "text" at bounding box center [221, 73] width 73 height 15
type input "82542"
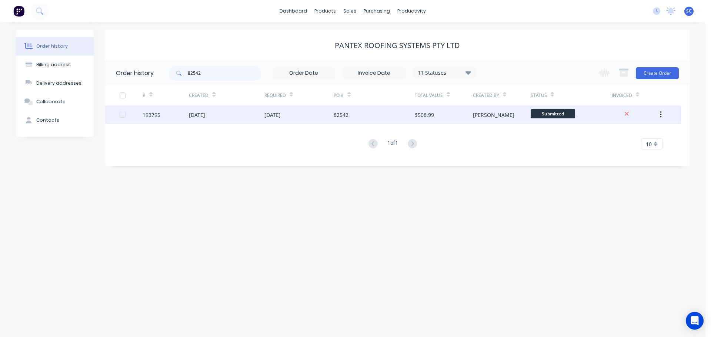
click at [261, 114] on div "[DATE]" at bounding box center [226, 115] width 75 height 19
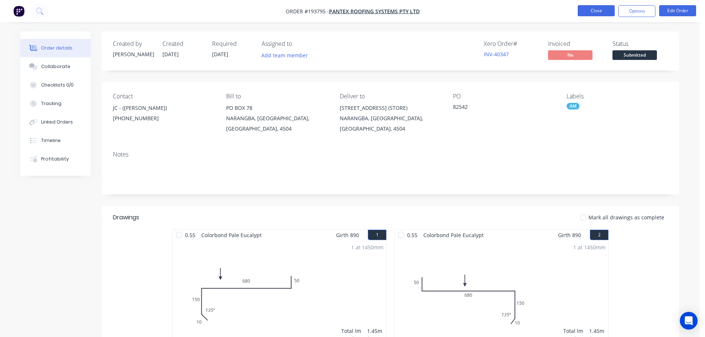
click at [595, 8] on button "Close" at bounding box center [596, 10] width 37 height 11
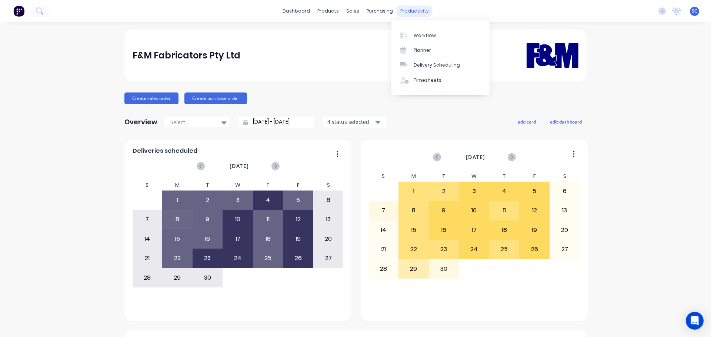
click at [408, 13] on div "productivity" at bounding box center [415, 11] width 36 height 11
click at [434, 64] on div "Delivery Scheduling" at bounding box center [437, 65] width 46 height 7
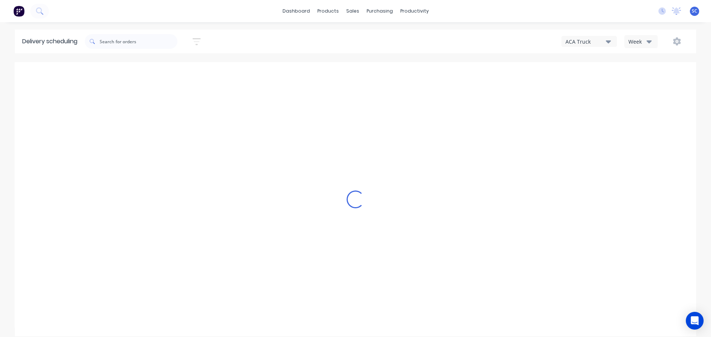
click at [604, 42] on div "ACA Truck" at bounding box center [585, 42] width 40 height 8
click at [587, 69] on div "FNM 09" at bounding box center [598, 67] width 73 height 15
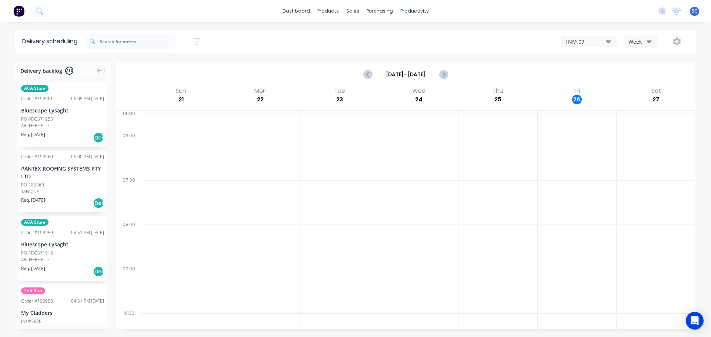
click at [200, 38] on icon "button" at bounding box center [197, 41] width 8 height 7
click at [167, 70] on input at bounding box center [162, 69] width 69 height 11
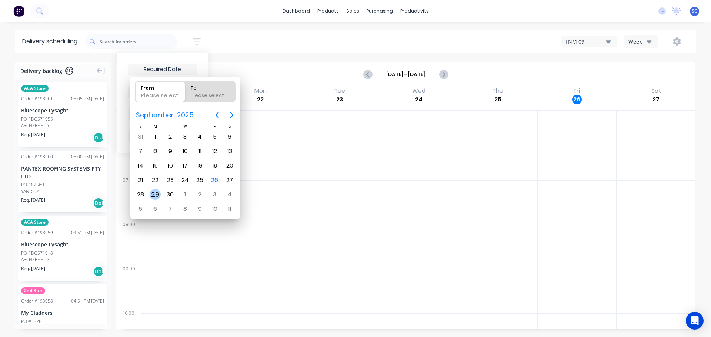
click at [154, 194] on div "29" at bounding box center [155, 194] width 11 height 11
type input "[DATE]"
radio input "false"
radio input "true"
click at [155, 193] on div "29" at bounding box center [155, 194] width 11 height 11
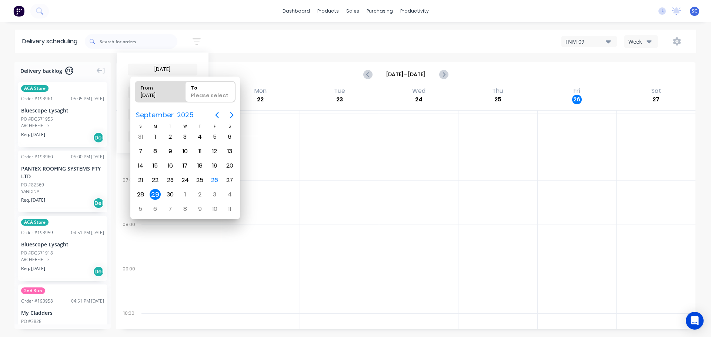
type input "[DATE] - [DATE]"
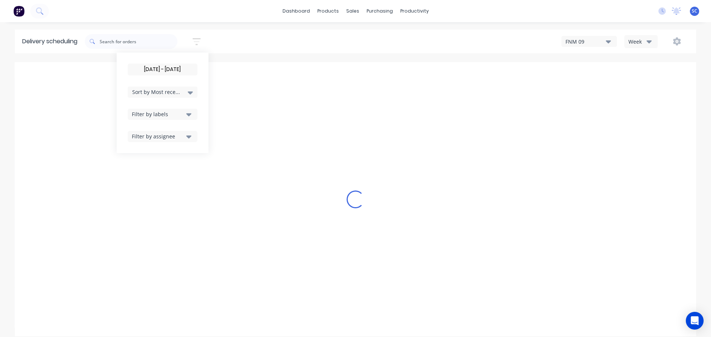
click at [158, 89] on span "Sort by Most recent" at bounding box center [156, 92] width 48 height 8
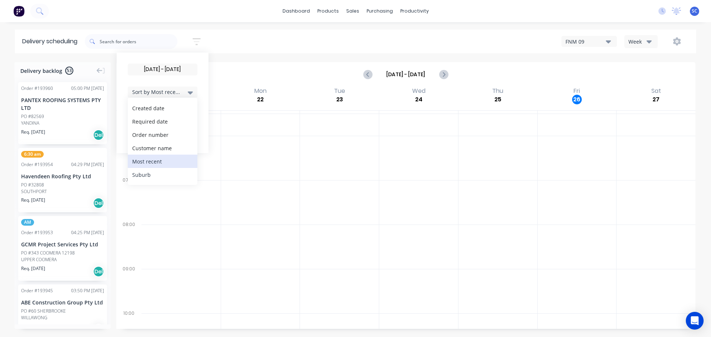
click at [156, 176] on div "Suburb" at bounding box center [163, 174] width 70 height 13
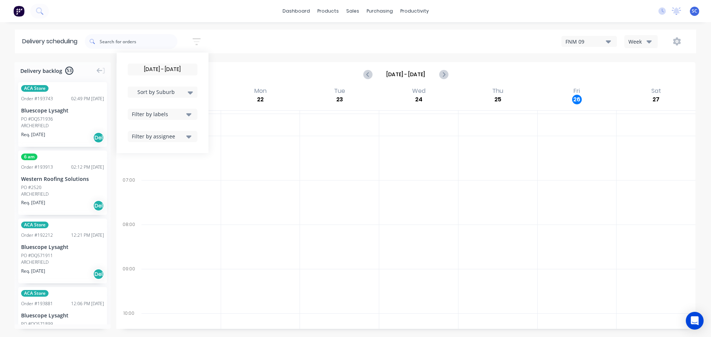
click at [228, 39] on div "29/09/25 - 29/09/25 Sort by Suburb Created date Required date Order number Cust…" at bounding box center [390, 41] width 611 height 21
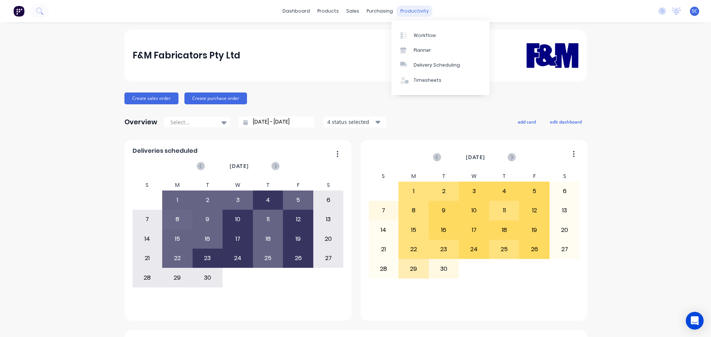
click at [404, 11] on div "productivity" at bounding box center [415, 11] width 36 height 11
click at [430, 64] on div "Delivery Scheduling" at bounding box center [437, 65] width 46 height 7
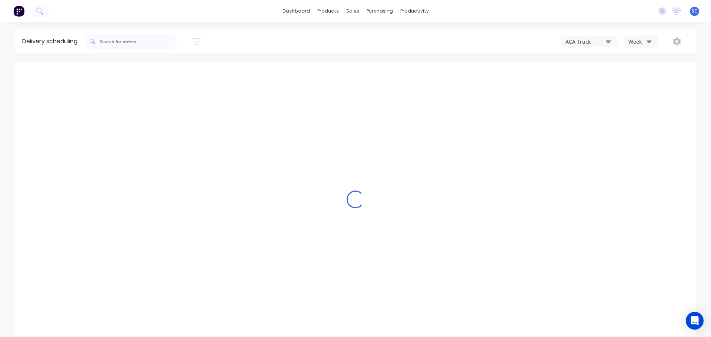
click at [610, 43] on icon "button" at bounding box center [608, 41] width 5 height 8
click at [591, 69] on div "FNM 09" at bounding box center [598, 67] width 73 height 15
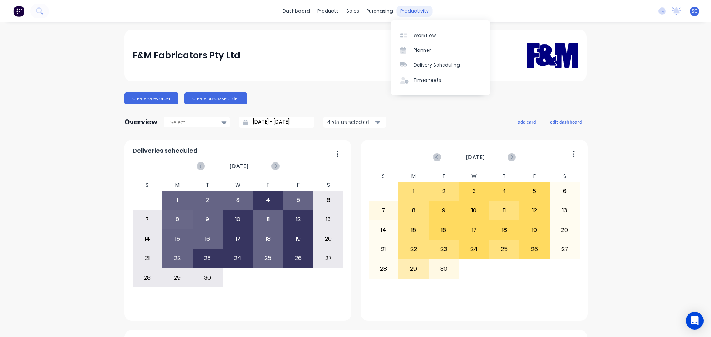
click at [411, 8] on div "productivity" at bounding box center [415, 11] width 36 height 11
click at [429, 63] on div "Delivery Scheduling" at bounding box center [437, 65] width 46 height 7
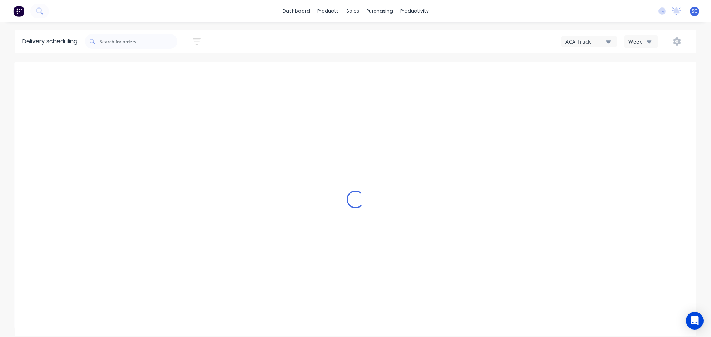
type input "Sep 21 - Sep 27"
click at [647, 39] on icon "button" at bounding box center [649, 41] width 5 height 8
click at [652, 78] on div "Vehicle" at bounding box center [661, 76] width 73 height 15
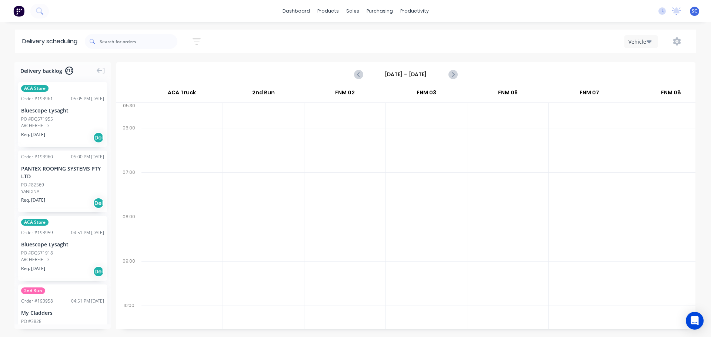
click at [393, 73] on input "Sunday - 21/09/25" at bounding box center [405, 74] width 73 height 11
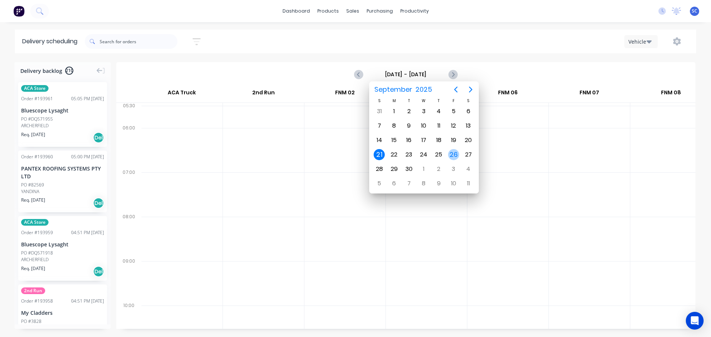
click at [451, 153] on div "26" at bounding box center [453, 154] width 11 height 11
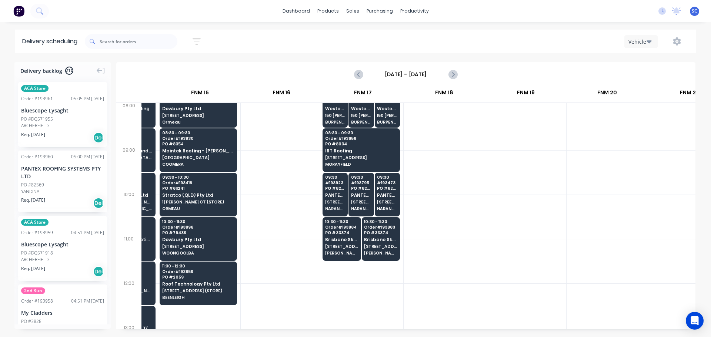
scroll to position [111, 480]
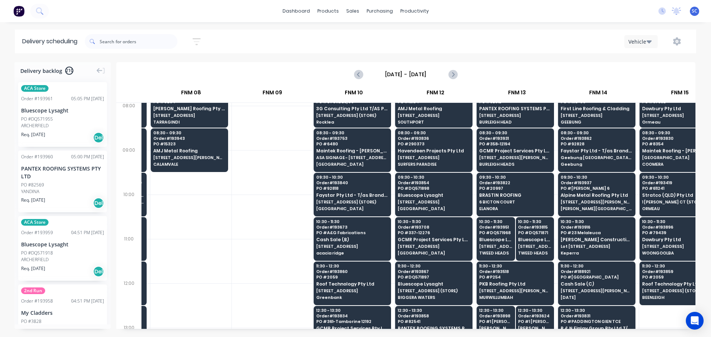
click at [391, 74] on input "Friday - 26/09/25" at bounding box center [405, 74] width 73 height 11
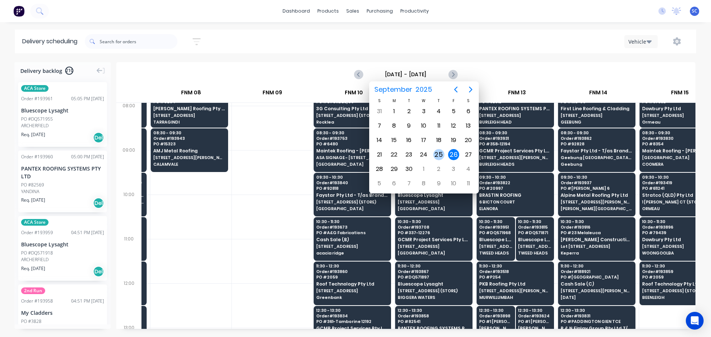
click at [440, 153] on div "25" at bounding box center [438, 154] width 11 height 11
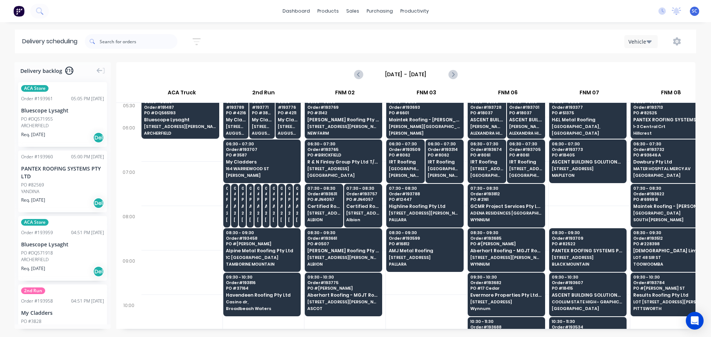
scroll to position [0, 0]
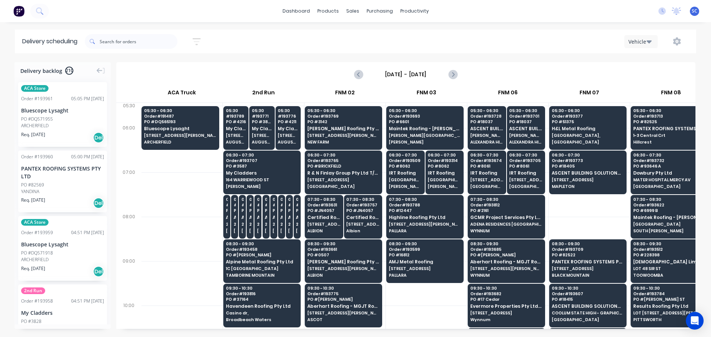
click at [622, 330] on div "Delivery backlog 210 ACA Store Order # 193961 05:05 PM 25/09/25 Bluescope Lysag…" at bounding box center [355, 199] width 711 height 274
click at [391, 73] on input "Thursday - 25/09/25" at bounding box center [405, 74] width 73 height 11
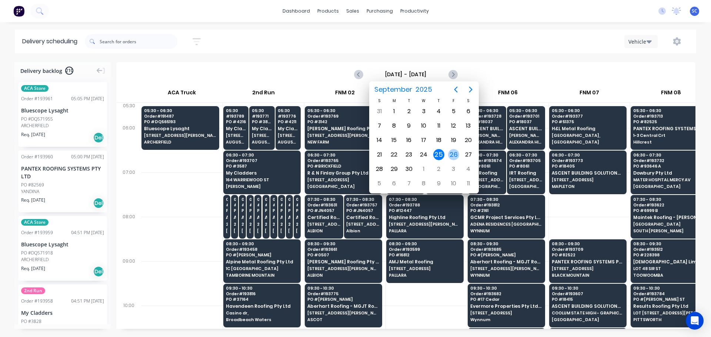
drag, startPoint x: 456, startPoint y: 153, endPoint x: 450, endPoint y: 158, distance: 7.9
click at [457, 153] on div "26" at bounding box center [453, 154] width 11 height 11
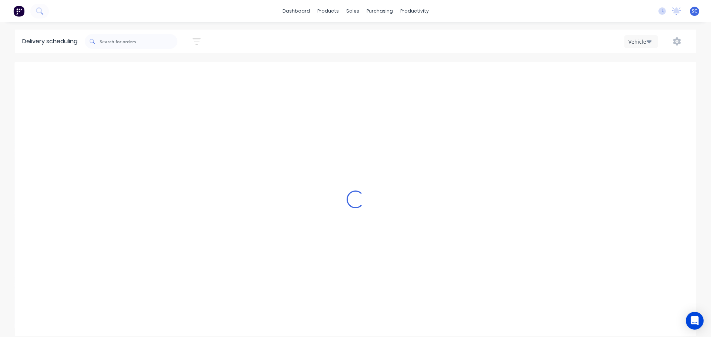
type input "Friday - 26/09/25"
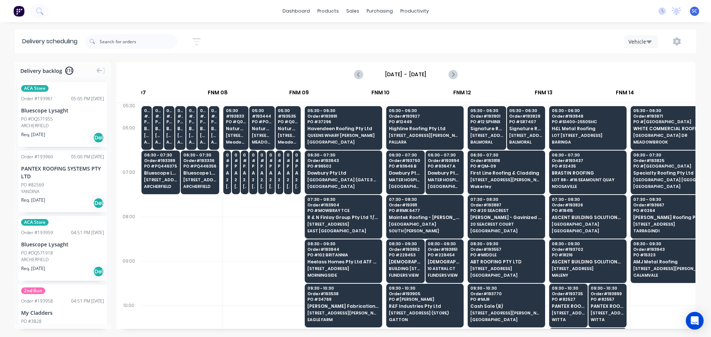
scroll to position [0, 480]
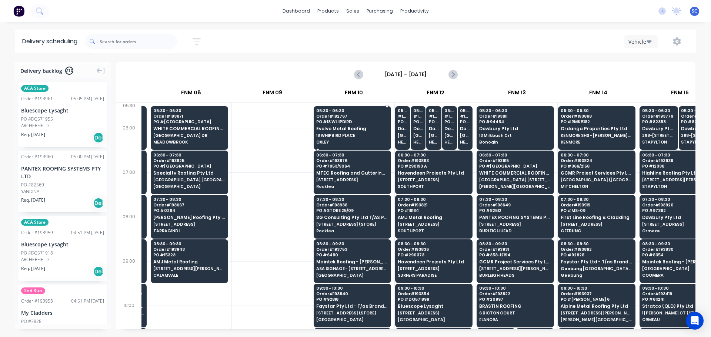
click at [342, 130] on span "Evolve Metal Roofing" at bounding box center [352, 128] width 72 height 5
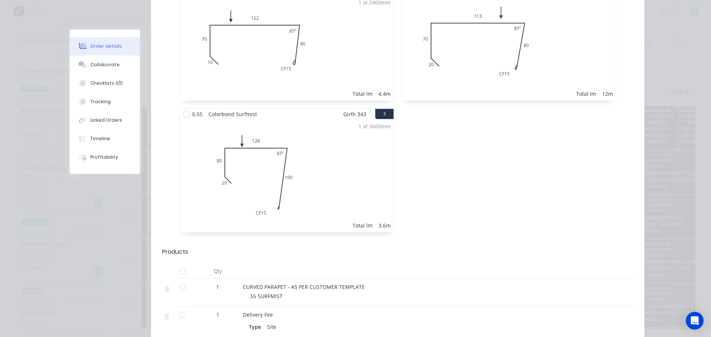
scroll to position [0, 0]
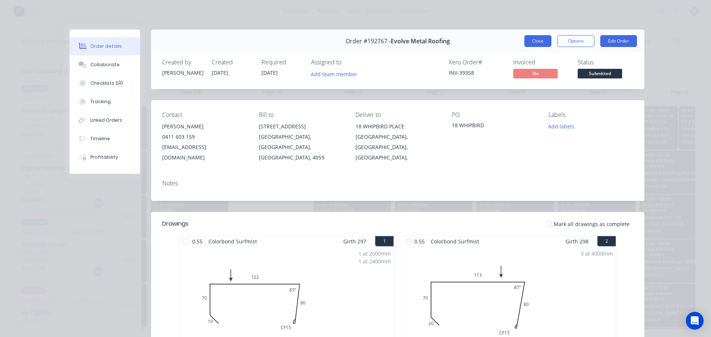
click at [540, 39] on button "Close" at bounding box center [537, 41] width 27 height 12
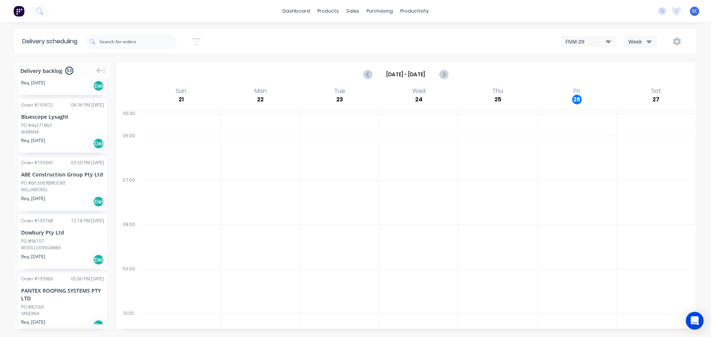
scroll to position [3170, 0]
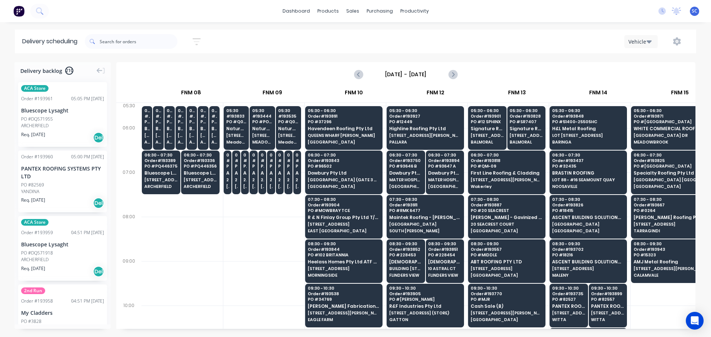
scroll to position [0, 480]
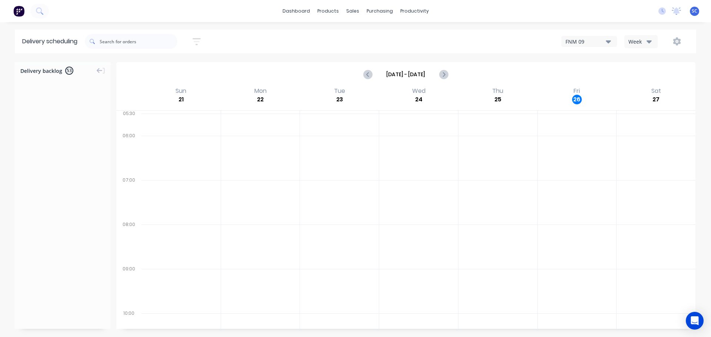
scroll to position [3170, 0]
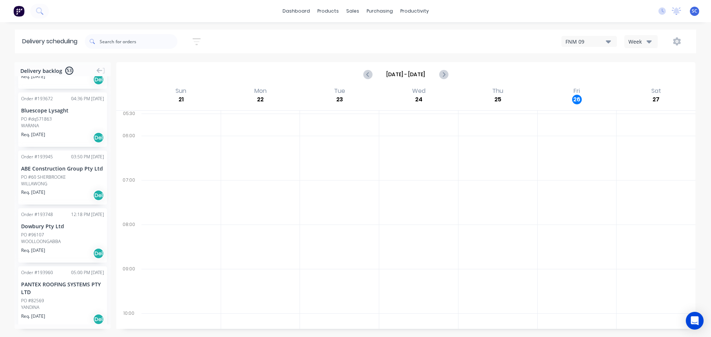
click at [197, 41] on icon "button" at bounding box center [197, 41] width 8 height 9
click at [158, 70] on input "[DATE] - [DATE]" at bounding box center [162, 69] width 69 height 11
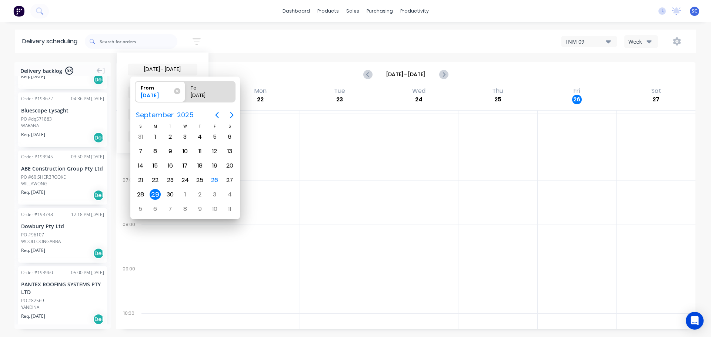
click at [154, 193] on div "29" at bounding box center [155, 194] width 11 height 11
radio input "false"
radio input "true"
click at [152, 195] on div "29" at bounding box center [155, 194] width 11 height 11
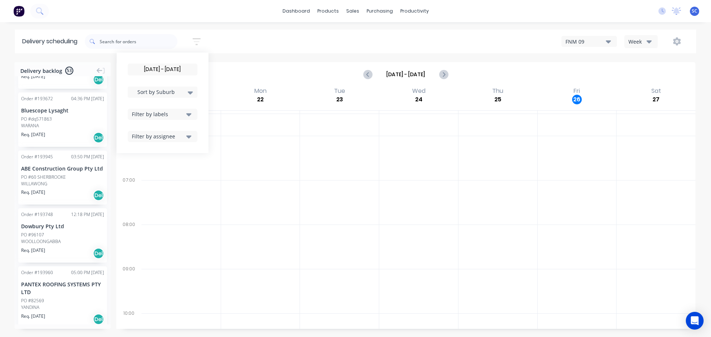
click at [193, 89] on icon at bounding box center [190, 92] width 5 height 8
click at [151, 174] on div "Suburb" at bounding box center [163, 174] width 70 height 13
click at [235, 42] on div "[DATE] - [DATE] Sort by Suburb Created date Required date Order number Customer…" at bounding box center [390, 41] width 611 height 21
drag, startPoint x: 180, startPoint y: 64, endPoint x: 220, endPoint y: 53, distance: 41.3
click at [182, 64] on label "[DATE] - [DATE]" at bounding box center [163, 70] width 70 height 12
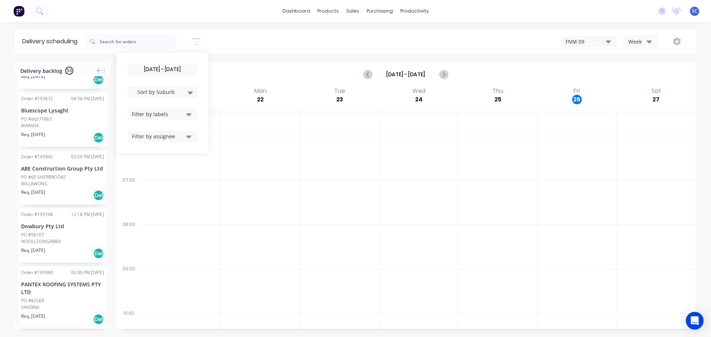
click at [182, 64] on input "[DATE] - [DATE]" at bounding box center [162, 69] width 69 height 11
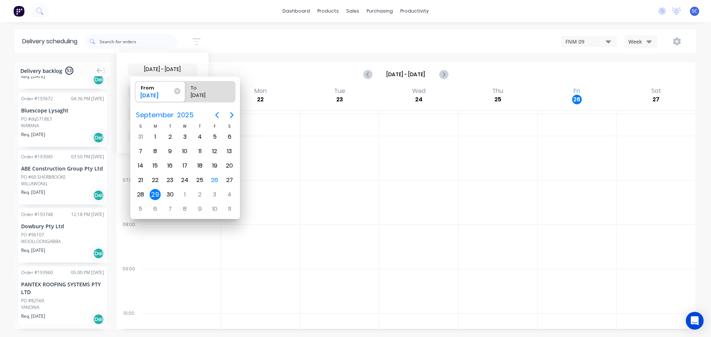
click at [237, 48] on div "[DATE] - [DATE] Sort by Suburb Created date Required date Order number Customer…" at bounding box center [390, 41] width 611 height 21
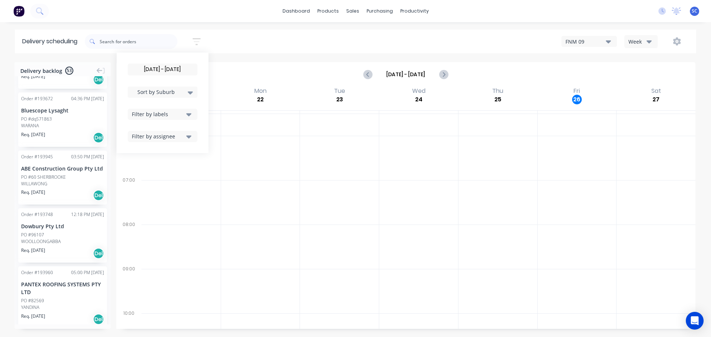
click at [158, 70] on input "[DATE] - [DATE]" at bounding box center [162, 69] width 69 height 11
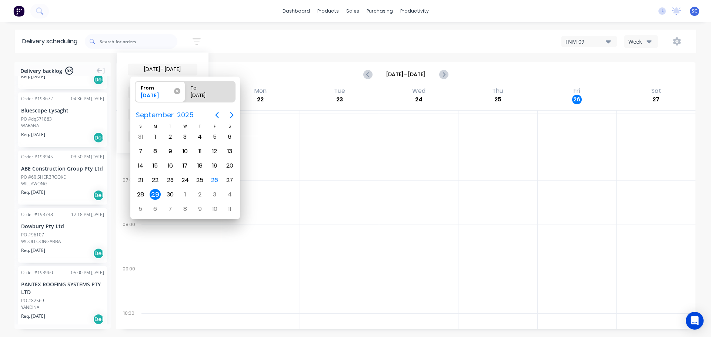
click at [175, 90] on icon at bounding box center [177, 91] width 6 height 6
click at [136, 90] on input "From 29/09/25" at bounding box center [135, 91] width 0 height 21
click at [157, 194] on div "29" at bounding box center [155, 194] width 11 height 11
type input "[DATE]"
radio input "false"
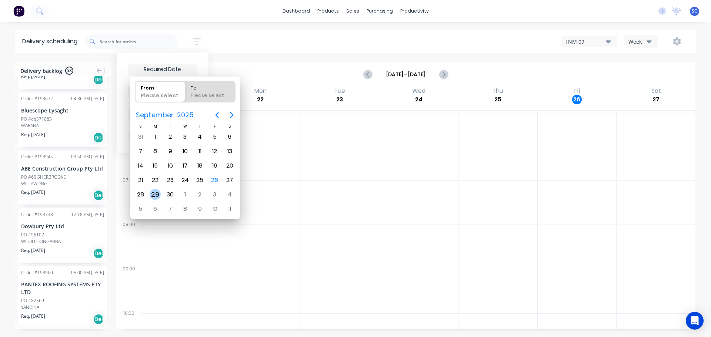
radio input "true"
click at [155, 194] on div "29" at bounding box center [155, 194] width 11 height 11
type input "[DATE] - [DATE]"
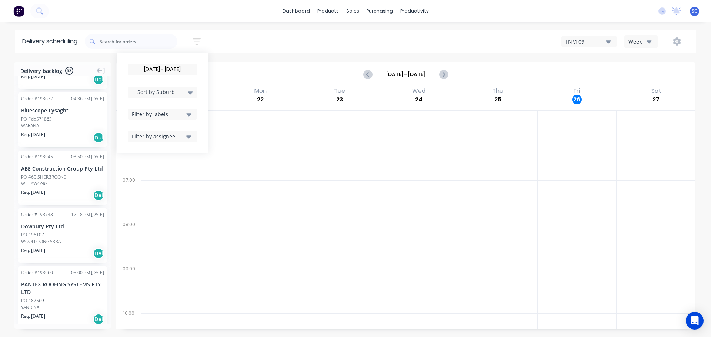
click at [193, 93] on icon at bounding box center [190, 92] width 5 height 3
click at [152, 174] on div "Suburb" at bounding box center [163, 174] width 70 height 13
click at [229, 46] on div "[DATE] - [DATE] Sort by Suburb Created date Required date Order number Customer…" at bounding box center [390, 41] width 611 height 21
drag, startPoint x: 231, startPoint y: 39, endPoint x: 234, endPoint y: 35, distance: 4.5
click at [233, 37] on div "[DATE] - [DATE] Sort by Suburb Created date Required date Order number Customer…" at bounding box center [390, 41] width 611 height 21
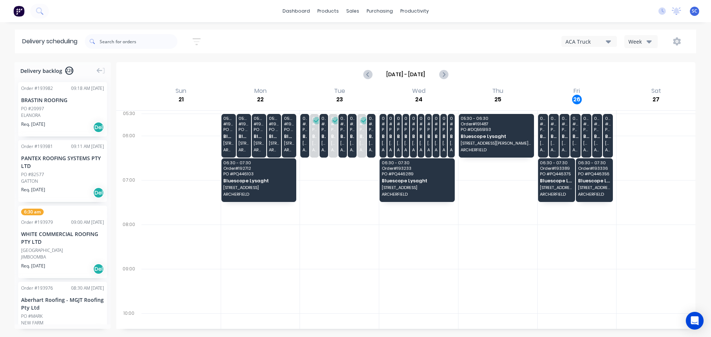
click at [605, 40] on div "ACA Truck" at bounding box center [585, 42] width 40 height 8
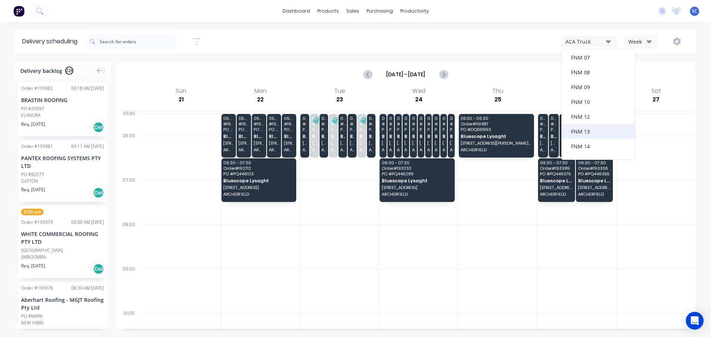
scroll to position [96, 0]
click at [596, 69] on div "FNM 09" at bounding box center [598, 67] width 73 height 15
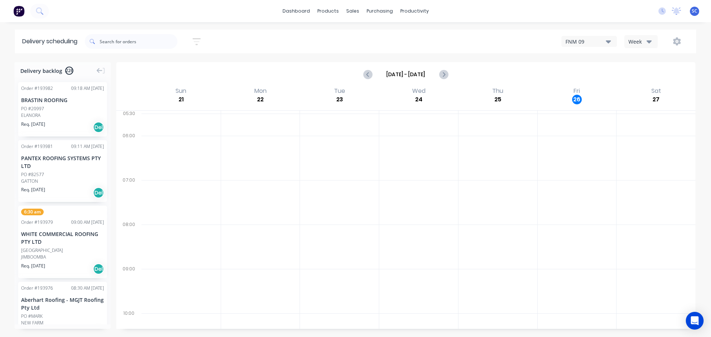
click at [201, 41] on icon "button" at bounding box center [197, 41] width 8 height 9
drag, startPoint x: 160, startPoint y: 67, endPoint x: 167, endPoint y: 76, distance: 11.9
click at [161, 67] on input at bounding box center [162, 69] width 69 height 11
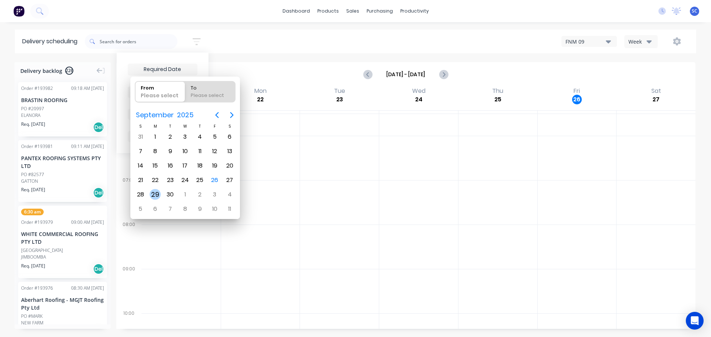
click at [157, 192] on div "29" at bounding box center [155, 194] width 11 height 11
type input "[DATE]"
radio input "false"
radio input "true"
click at [157, 194] on div "29" at bounding box center [155, 194] width 11 height 11
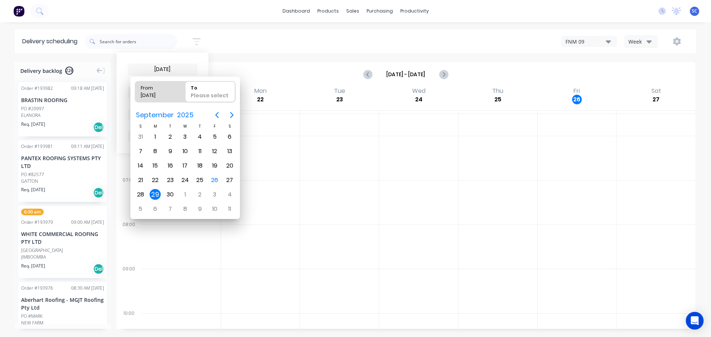
type input "[DATE] - [DATE]"
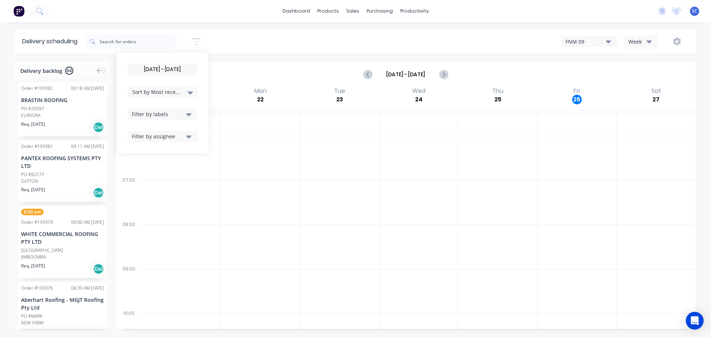
click at [193, 93] on icon at bounding box center [190, 92] width 5 height 8
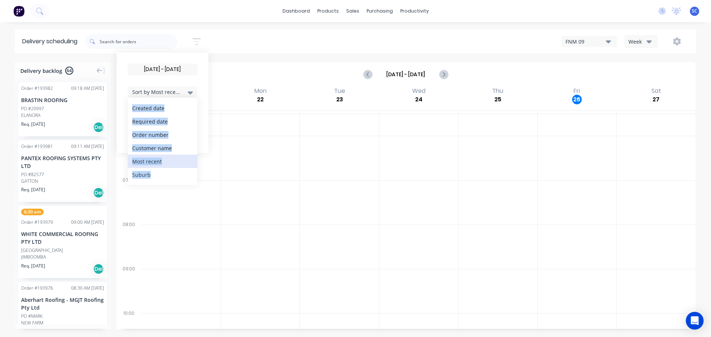
click at [142, 174] on div "Suburb" at bounding box center [163, 174] width 70 height 13
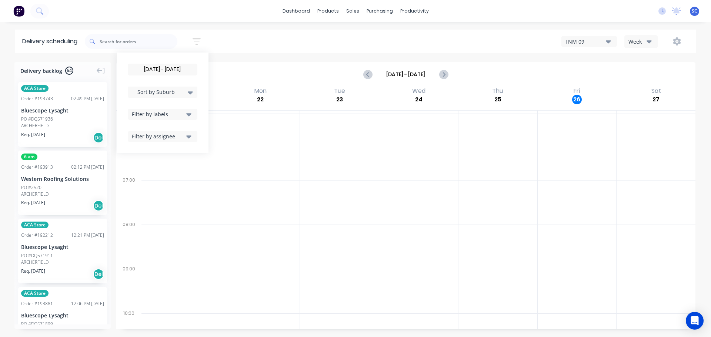
click at [231, 40] on div "[DATE] - [DATE] Sort by Suburb Created date Required date Order number Customer…" at bounding box center [390, 41] width 611 height 21
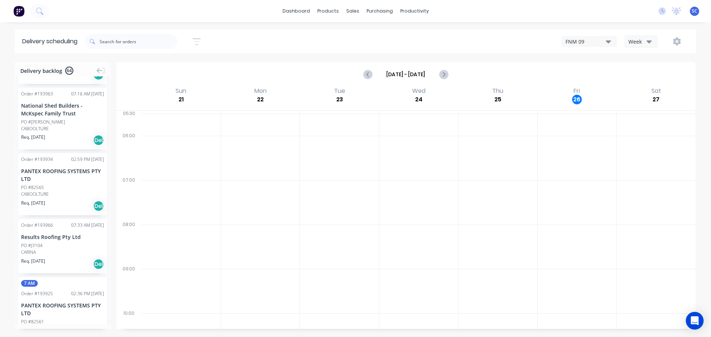
scroll to position [761, 0]
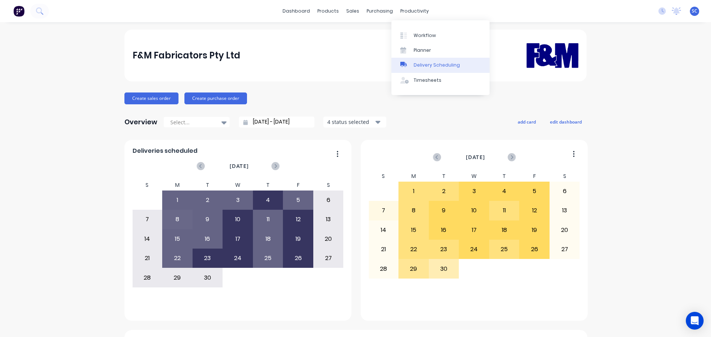
click at [437, 64] on div "Delivery Scheduling" at bounding box center [437, 65] width 46 height 7
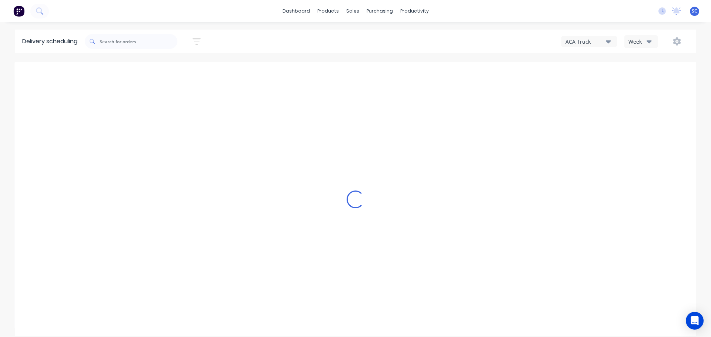
click at [651, 41] on icon "button" at bounding box center [649, 41] width 5 height 3
click at [646, 78] on div "Vehicle" at bounding box center [661, 76] width 73 height 15
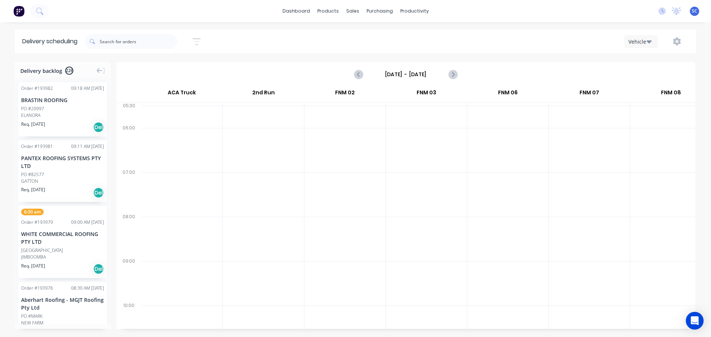
click at [410, 71] on input "Sunday - 21/09/25" at bounding box center [405, 74] width 73 height 11
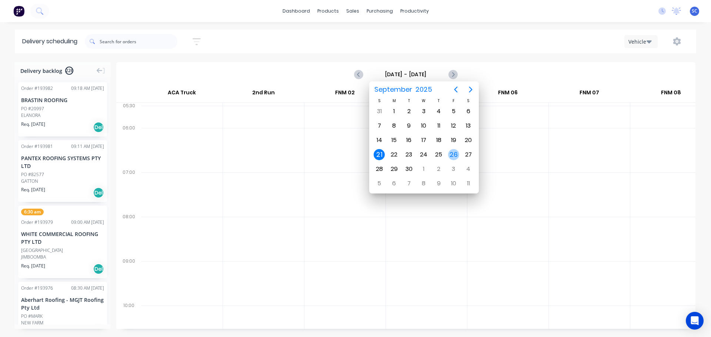
click at [454, 154] on div "26" at bounding box center [453, 154] width 11 height 11
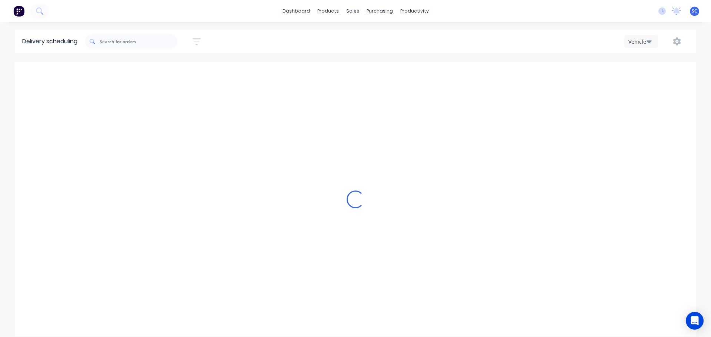
type input "Friday - 26/09/25"
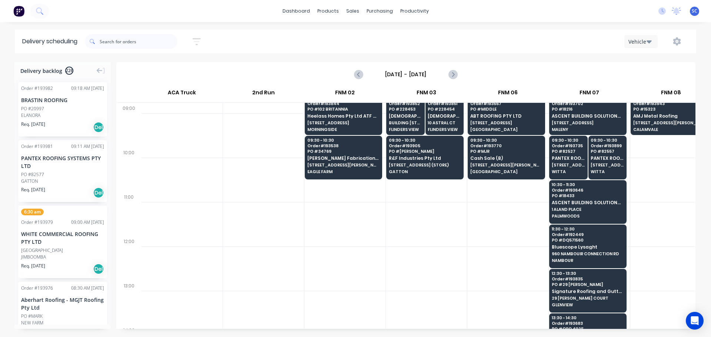
scroll to position [185, 0]
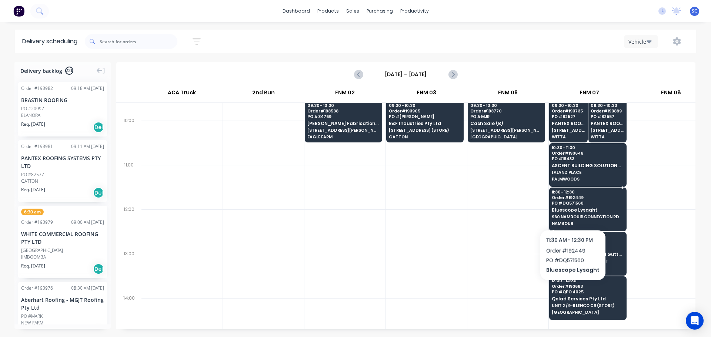
click at [571, 211] on span "Bluescope Lysaght" at bounding box center [588, 210] width 72 height 5
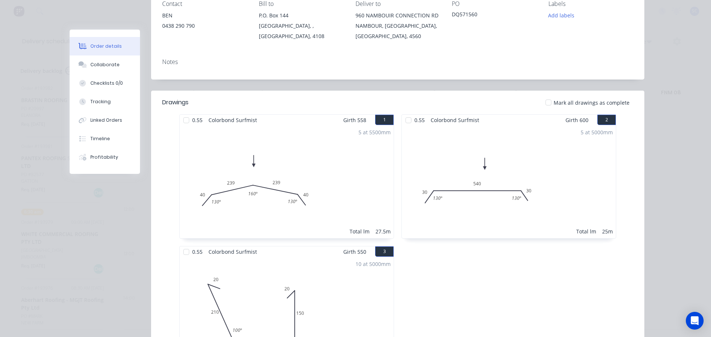
scroll to position [0, 0]
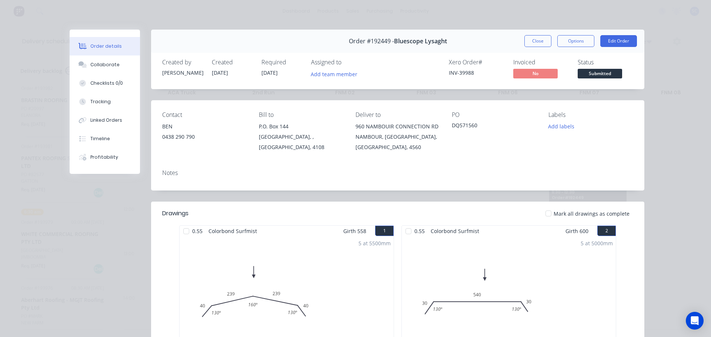
click at [545, 37] on button "Close" at bounding box center [537, 41] width 27 height 12
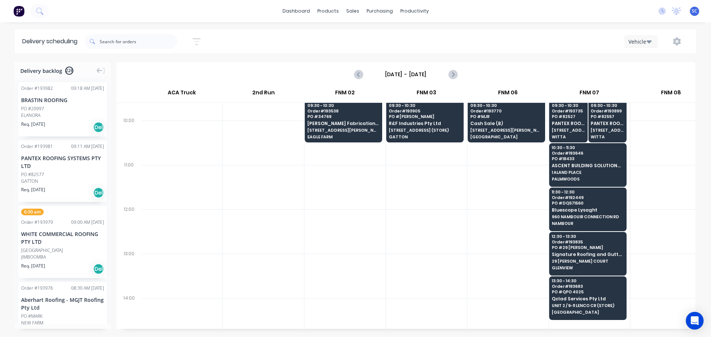
click at [537, 41] on div "Vehicle" at bounding box center [536, 41] width 306 height 13
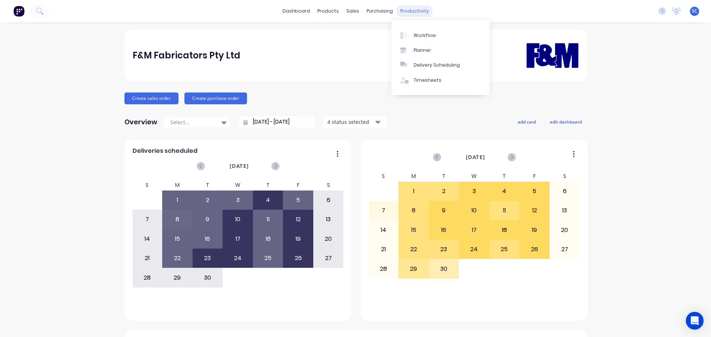
click at [408, 9] on div "productivity" at bounding box center [415, 11] width 36 height 11
click at [436, 67] on div "Delivery Scheduling" at bounding box center [437, 65] width 46 height 7
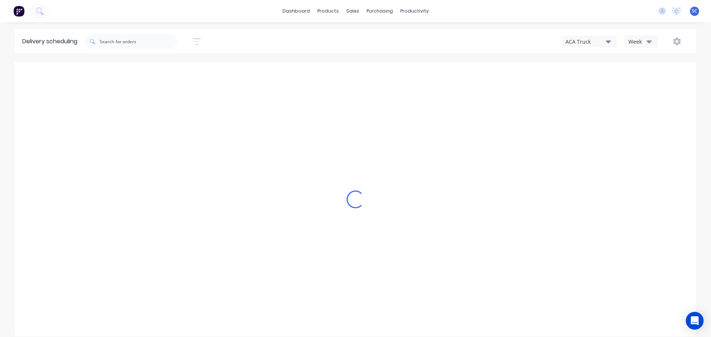
click at [645, 40] on div "Week" at bounding box center [638, 42] width 21 height 8
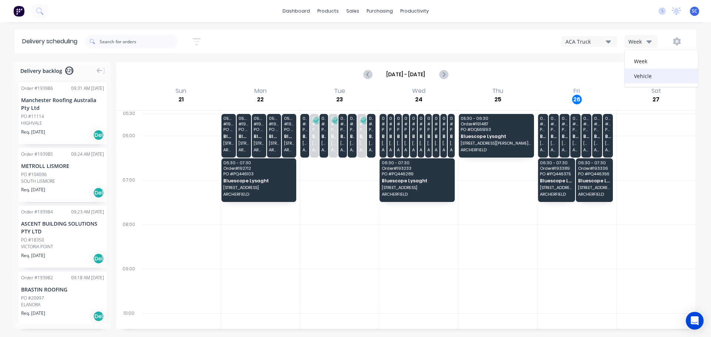
click at [645, 77] on div "Vehicle" at bounding box center [661, 76] width 73 height 15
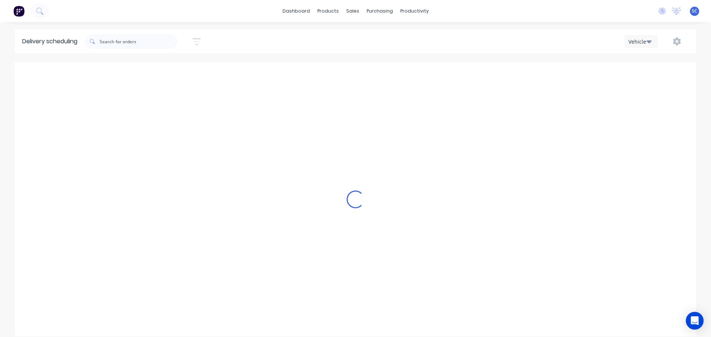
scroll to position [0, 0]
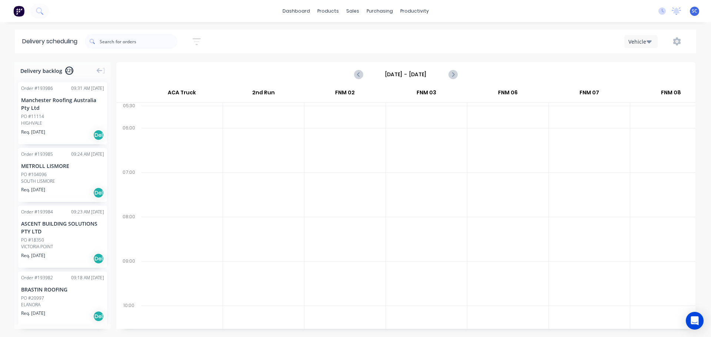
click at [397, 73] on input "[DATE] - [DATE]" at bounding box center [405, 74] width 73 height 11
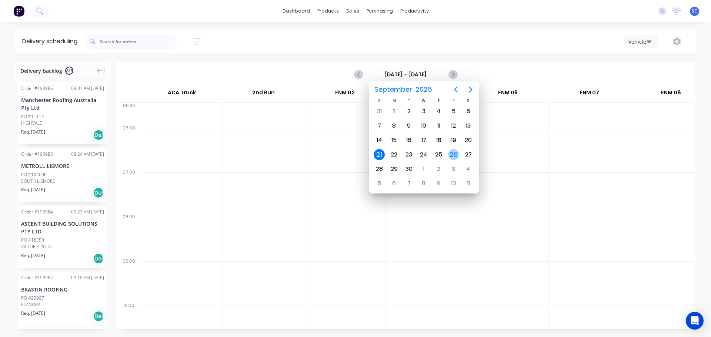
click at [452, 153] on div "26" at bounding box center [453, 154] width 11 height 11
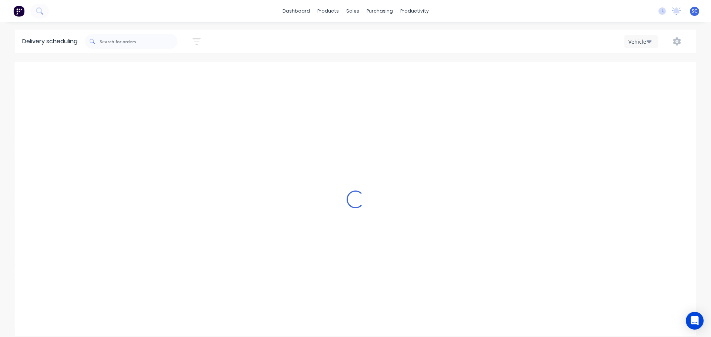
type input "[DATE] - [DATE]"
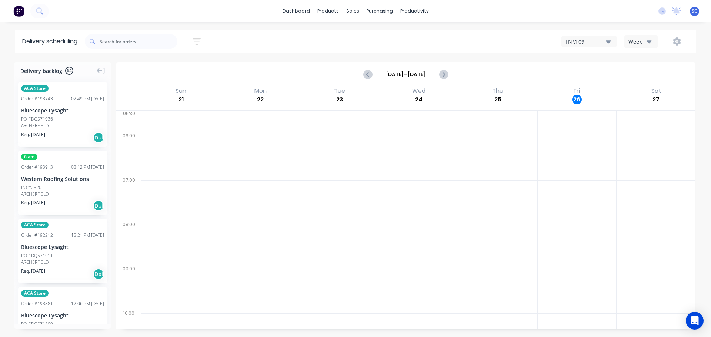
scroll to position [761, 0]
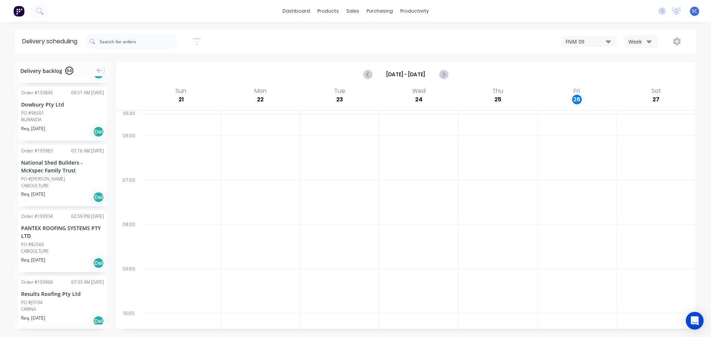
click at [197, 40] on icon "button" at bounding box center [197, 41] width 8 height 9
click at [149, 68] on input "[DATE] - [DATE]" at bounding box center [162, 69] width 69 height 11
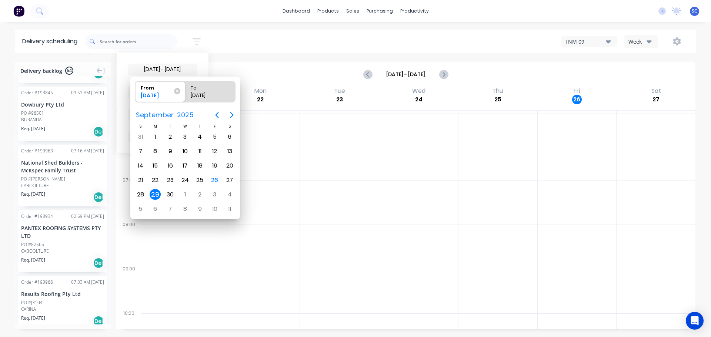
click at [154, 196] on div "29" at bounding box center [155, 194] width 11 height 11
radio input "false"
radio input "true"
click at [156, 194] on div "29" at bounding box center [155, 194] width 11 height 11
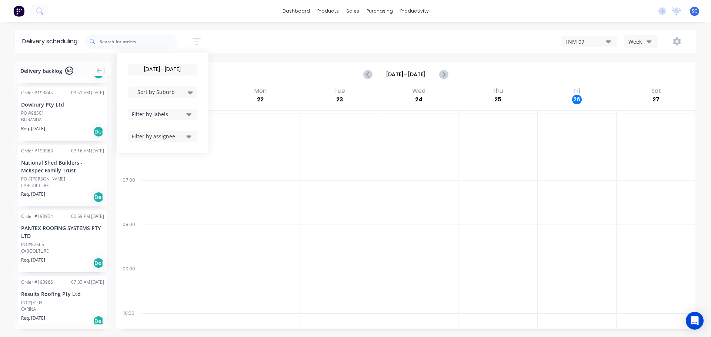
click at [196, 92] on div "Sort by Suburb" at bounding box center [163, 92] width 70 height 11
click at [146, 178] on div "Suburb" at bounding box center [163, 174] width 70 height 13
click at [248, 43] on div "[DATE] - [DATE] Sort by Suburb Created date Required date Order number Customer…" at bounding box center [390, 41] width 611 height 21
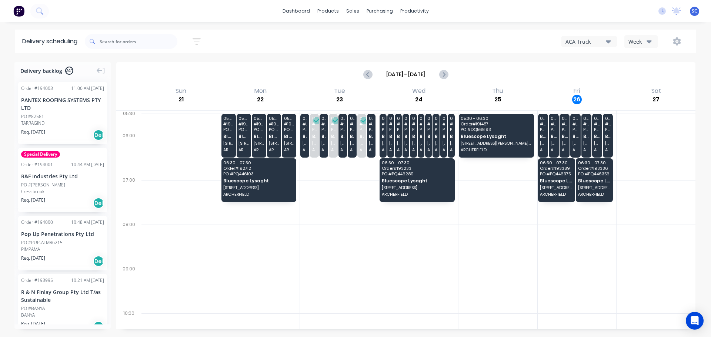
click at [200, 37] on icon "button" at bounding box center [197, 41] width 8 height 9
click at [603, 40] on div "ACA Truck" at bounding box center [585, 42] width 40 height 8
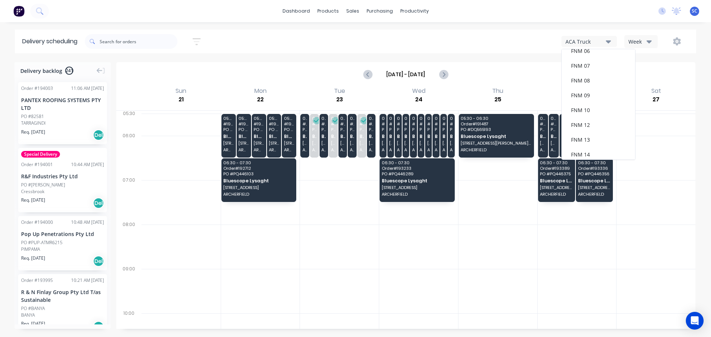
scroll to position [96, 0]
click at [588, 67] on div "FNM 09" at bounding box center [598, 67] width 73 height 15
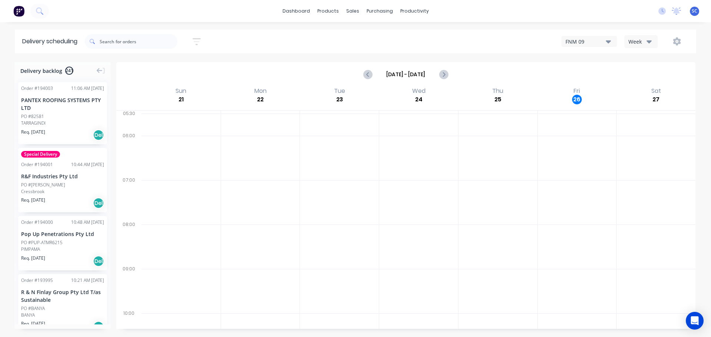
click at [198, 40] on icon "button" at bounding box center [197, 41] width 8 height 9
click at [161, 66] on input at bounding box center [162, 69] width 69 height 11
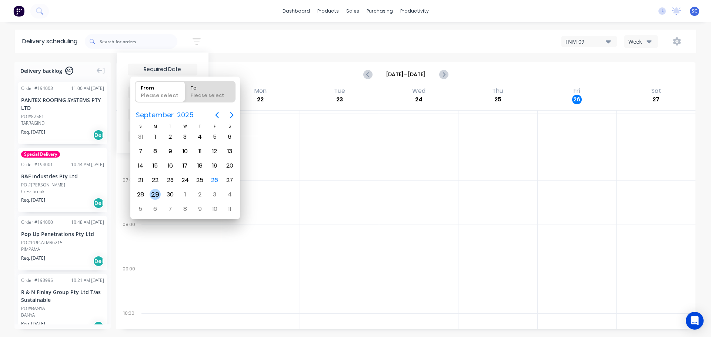
click at [153, 194] on div "29" at bounding box center [155, 194] width 11 height 11
type input "[DATE]"
radio input "false"
radio input "true"
click at [153, 194] on div "29" at bounding box center [155, 194] width 11 height 11
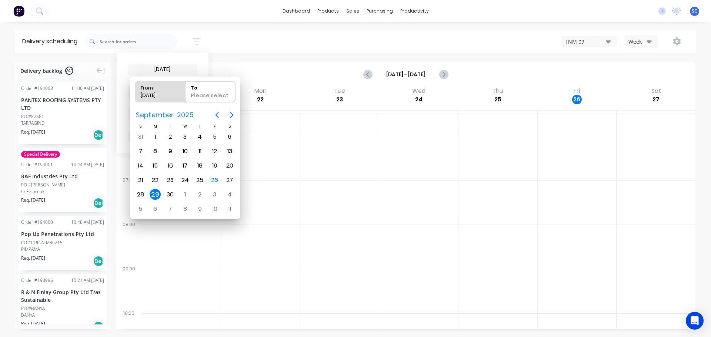
type input "29/09/25 - 29/09/25"
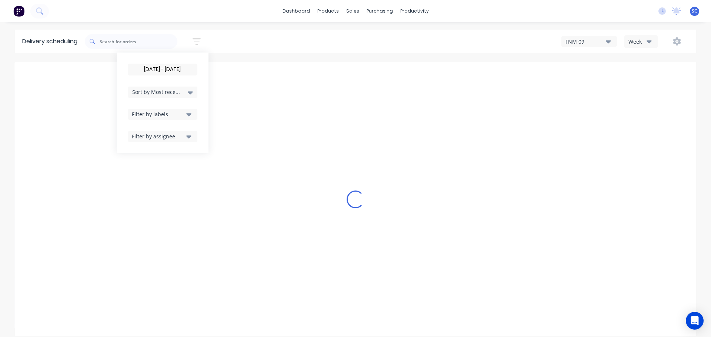
drag, startPoint x: 194, startPoint y: 91, endPoint x: 190, endPoint y: 96, distance: 5.6
click at [193, 92] on icon at bounding box center [190, 92] width 5 height 8
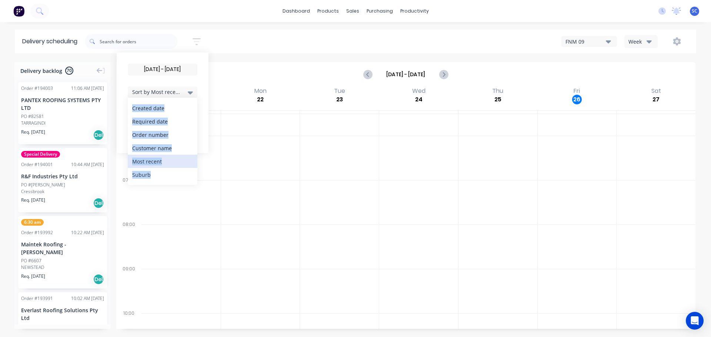
click at [143, 174] on div "Suburb" at bounding box center [163, 174] width 70 height 13
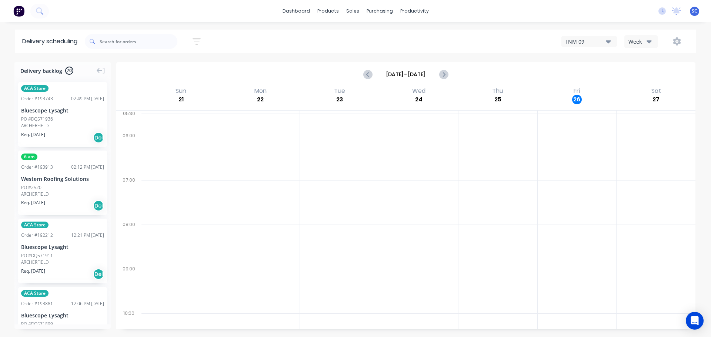
click at [258, 36] on div "29/09/25 - 29/09/25 Sort by Suburb Created date Required date Order number Cust…" at bounding box center [390, 41] width 611 height 21
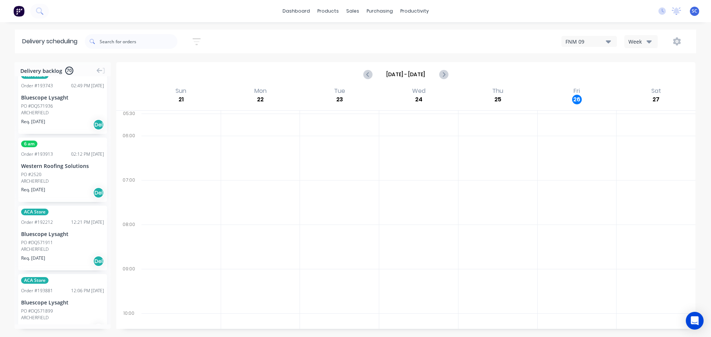
scroll to position [0, 0]
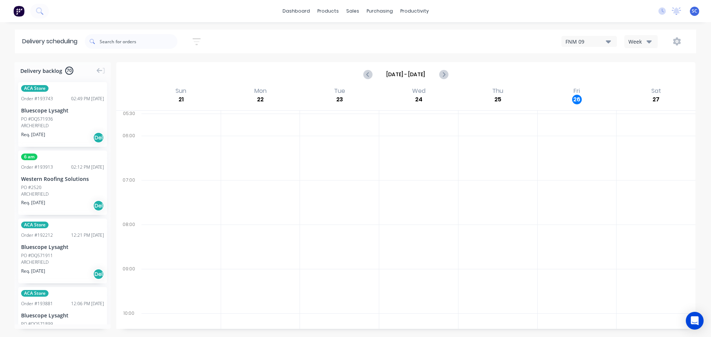
click at [199, 38] on icon "button" at bounding box center [197, 41] width 8 height 9
click at [158, 68] on input "29/09/25 - 29/09/25" at bounding box center [162, 69] width 69 height 11
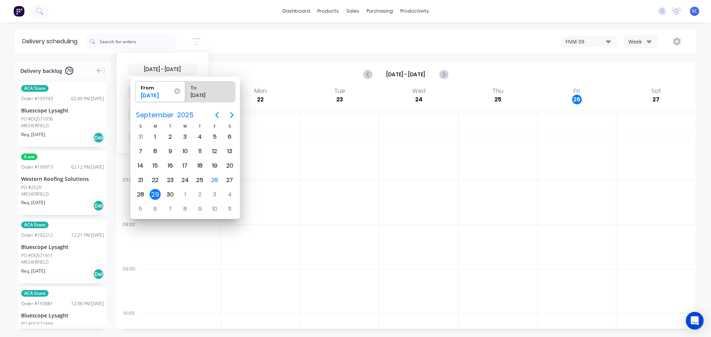
click at [155, 194] on div "29" at bounding box center [155, 194] width 11 height 11
radio input "false"
radio input "true"
click at [154, 194] on div "29" at bounding box center [155, 194] width 11 height 11
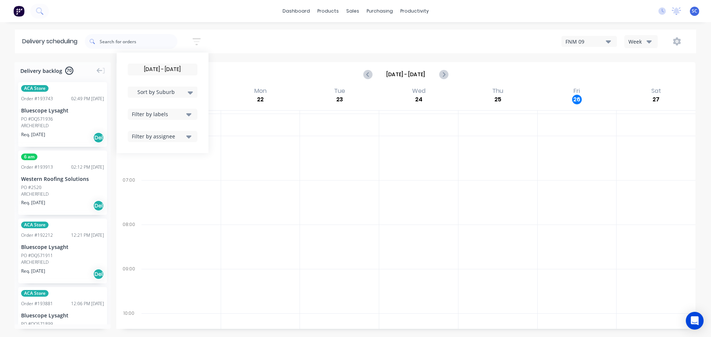
click at [193, 92] on icon at bounding box center [190, 92] width 5 height 3
click at [153, 174] on div "Suburb" at bounding box center [163, 174] width 70 height 13
click at [244, 31] on div "29/09/25 - 29/09/25 Sort by Suburb Created date Required date Order number Cust…" at bounding box center [390, 42] width 611 height 24
click at [241, 46] on div "29/09/25 - 29/09/25 Sort by Suburb Created date Required date Order number Cust…" at bounding box center [390, 41] width 611 height 21
click at [166, 69] on input "[DATE] - [DATE]" at bounding box center [162, 69] width 69 height 11
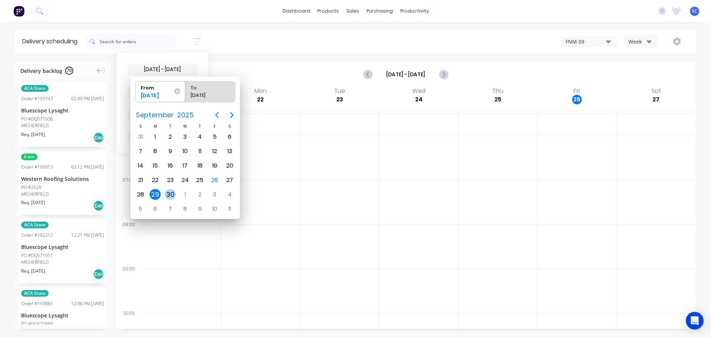
click at [172, 193] on div "30" at bounding box center [170, 194] width 11 height 11
type input "[DATE]"
radio input "false"
radio input "true"
click at [170, 194] on div "30" at bounding box center [170, 194] width 11 height 11
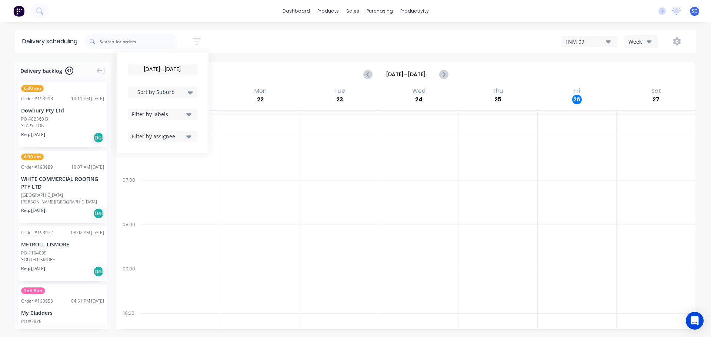
click at [153, 70] on input "30/09/25 - 30/09/25" at bounding box center [162, 69] width 69 height 11
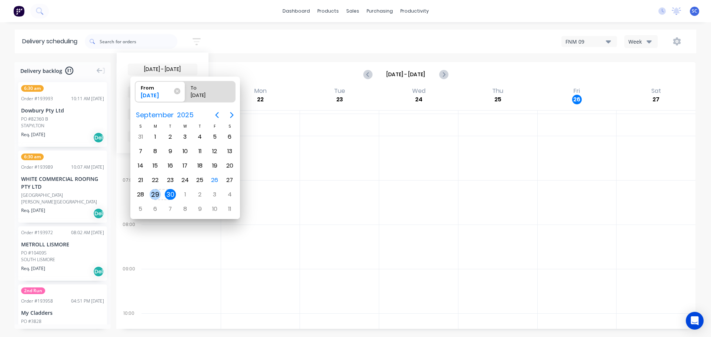
click at [155, 196] on div "29" at bounding box center [155, 194] width 11 height 11
type input "29/09/25 - 30/09/25"
radio input "false"
radio input "true"
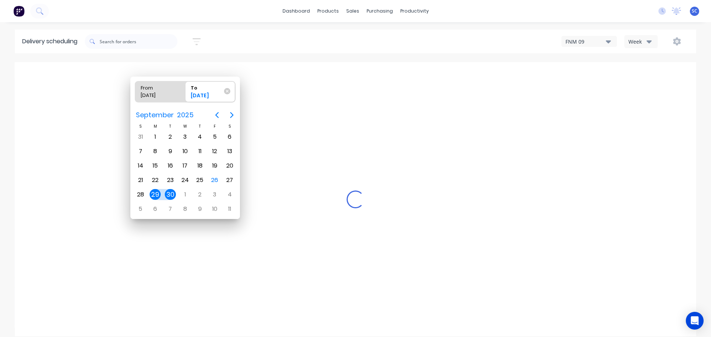
click at [154, 196] on div "29" at bounding box center [155, 194] width 11 height 11
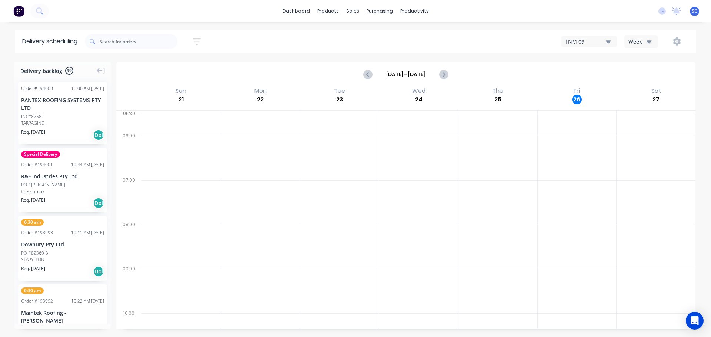
click at [198, 45] on icon "button" at bounding box center [197, 41] width 8 height 7
click at [167, 71] on input "[DATE] - [DATE]" at bounding box center [162, 69] width 69 height 11
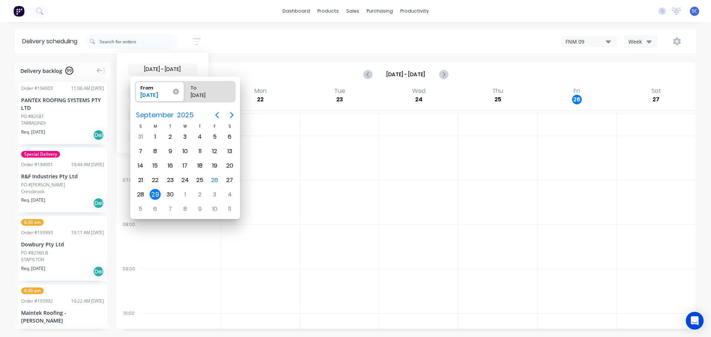
click at [176, 91] on icon at bounding box center [176, 91] width 6 height 6
click at [136, 91] on input "From 29/09/25" at bounding box center [135, 91] width 0 height 21
click at [155, 193] on div "29" at bounding box center [155, 194] width 11 height 11
type input "[DATE]"
radio input "false"
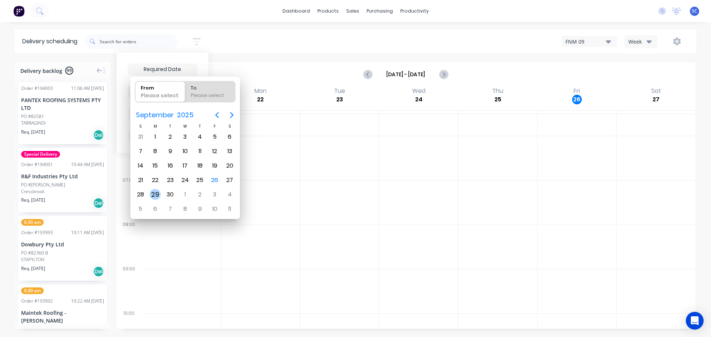
radio input "true"
click at [155, 194] on div "29" at bounding box center [155, 194] width 11 height 11
type input "[DATE] - [DATE]"
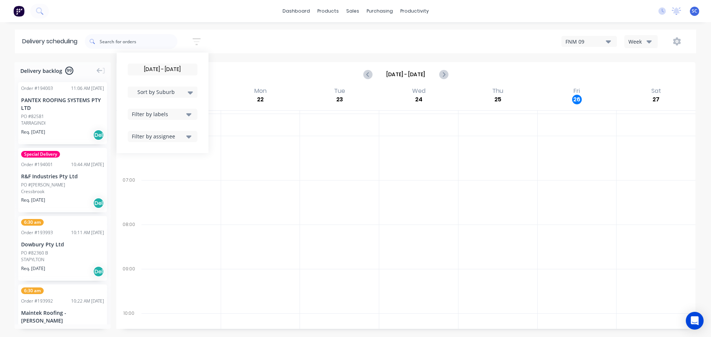
click at [191, 93] on icon at bounding box center [190, 92] width 5 height 3
click at [156, 174] on div "Suburb" at bounding box center [163, 174] width 70 height 13
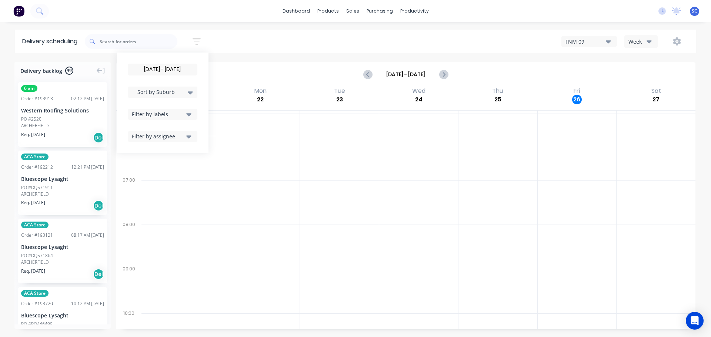
click at [230, 43] on div "[DATE] - [DATE] Sort by Suburb Created date Required date Order number Customer…" at bounding box center [390, 41] width 611 height 21
click at [160, 71] on input "[DATE] - [DATE]" at bounding box center [162, 69] width 69 height 11
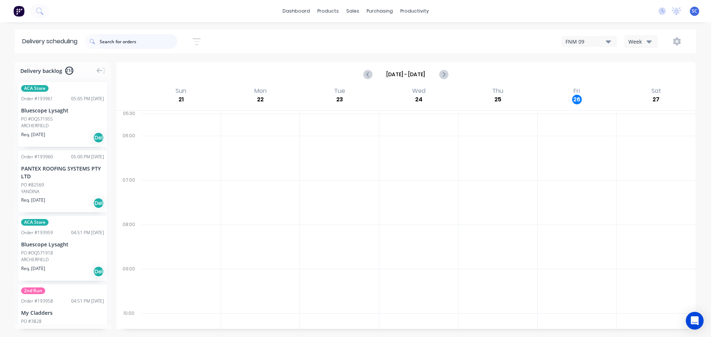
click at [128, 43] on input "text" at bounding box center [139, 41] width 78 height 15
click at [127, 40] on input "text" at bounding box center [139, 41] width 78 height 15
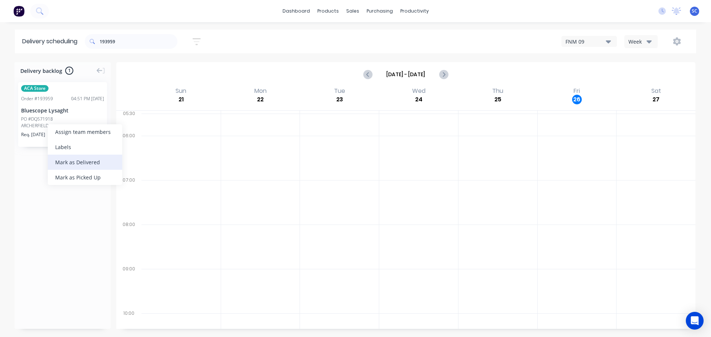
click at [78, 163] on div "Mark as Delivered" at bounding box center [85, 162] width 74 height 15
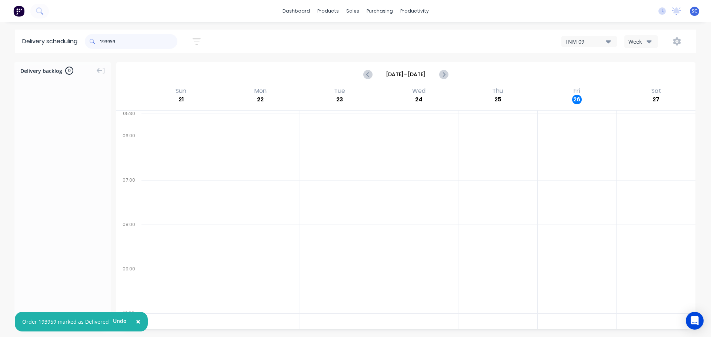
click at [118, 43] on input "193959" at bounding box center [139, 41] width 78 height 15
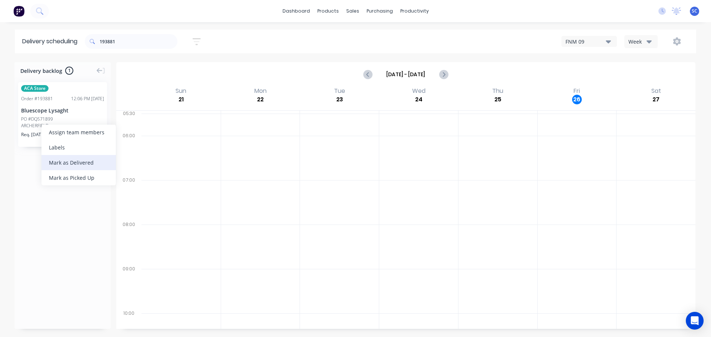
click at [67, 163] on div "Mark as Delivered" at bounding box center [78, 162] width 74 height 15
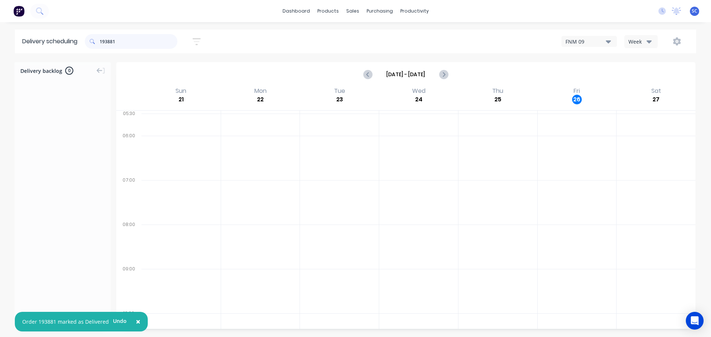
click at [118, 37] on input "193881" at bounding box center [139, 41] width 78 height 15
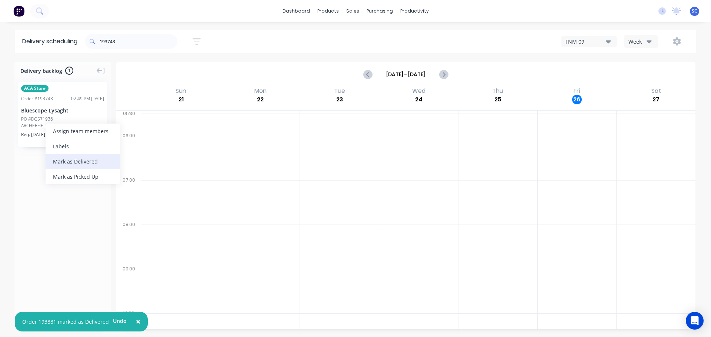
click at [69, 161] on div "Mark as Delivered" at bounding box center [83, 161] width 74 height 15
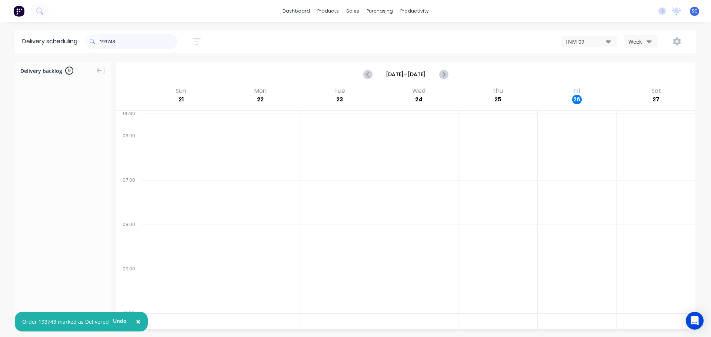
click at [127, 39] on input "193743" at bounding box center [139, 41] width 78 height 15
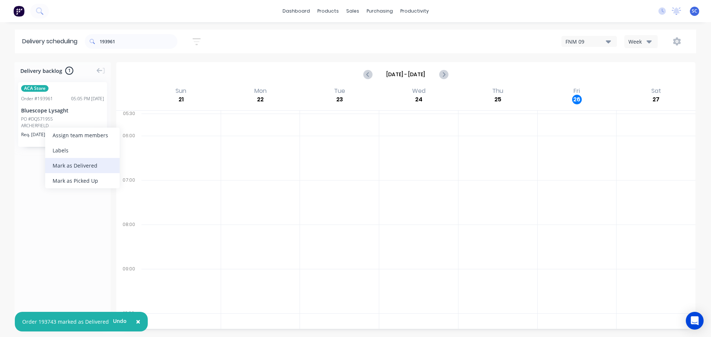
click at [71, 163] on div "Mark as Delivered" at bounding box center [82, 165] width 74 height 15
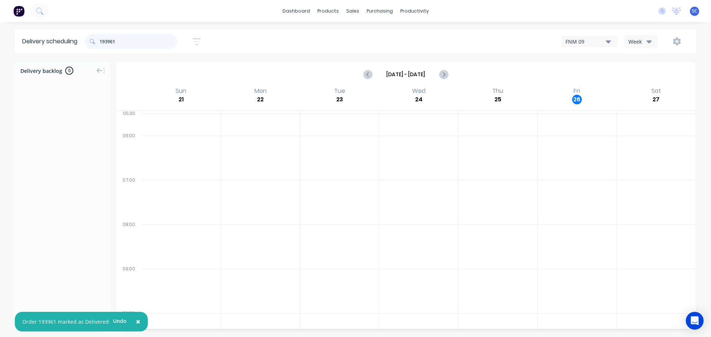
click at [132, 40] on input "193961" at bounding box center [139, 41] width 78 height 15
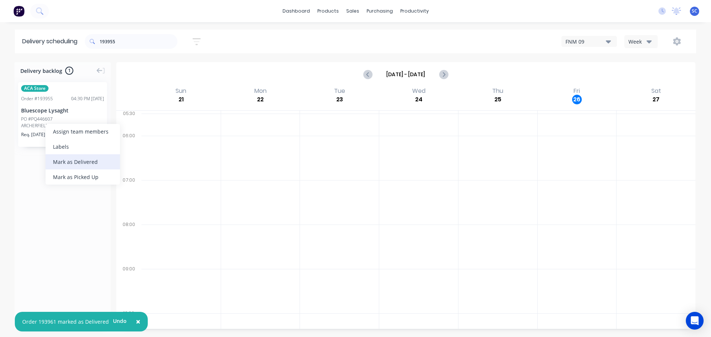
click at [73, 164] on div "Mark as Delivered" at bounding box center [83, 161] width 74 height 15
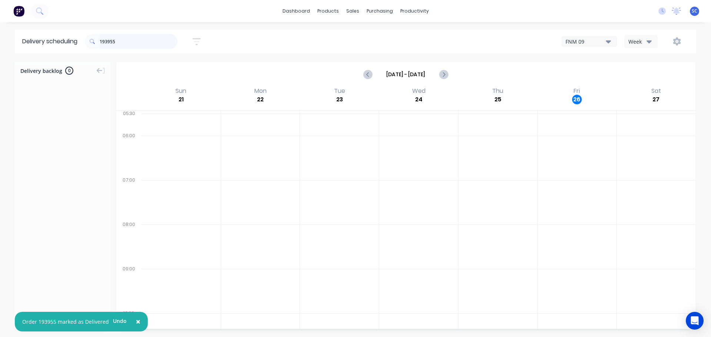
click at [132, 40] on input "193955" at bounding box center [139, 41] width 78 height 15
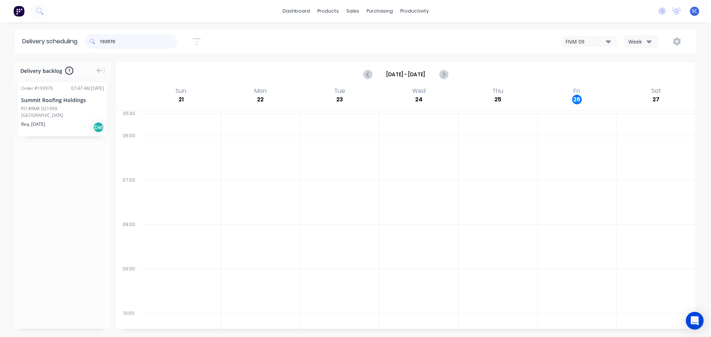
type input "193970"
click at [74, 157] on div "Mark as Delivered" at bounding box center [75, 156] width 74 height 15
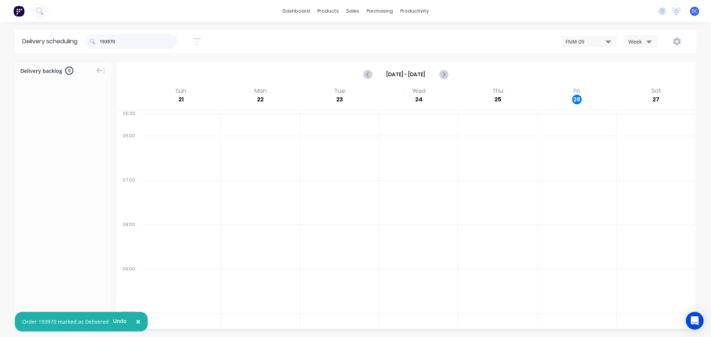
drag, startPoint x: 123, startPoint y: 39, endPoint x: 99, endPoint y: 43, distance: 24.8
click at [99, 43] on div "193970" at bounding box center [131, 41] width 93 height 15
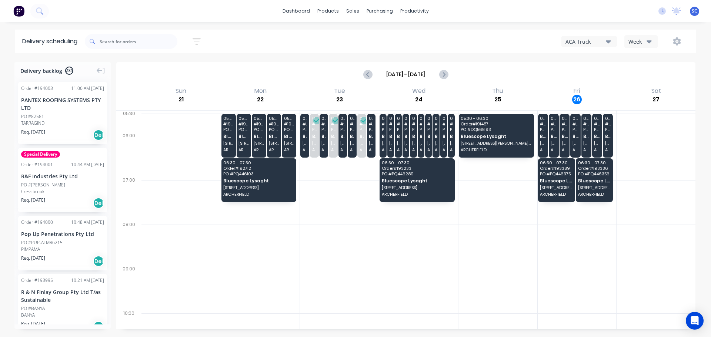
click at [608, 41] on icon "button" at bounding box center [608, 41] width 5 height 3
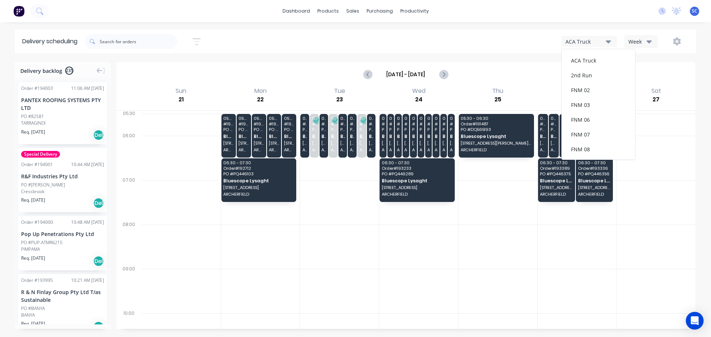
scroll to position [96, 0]
click at [581, 66] on div "FNM 09" at bounding box center [598, 67] width 73 height 15
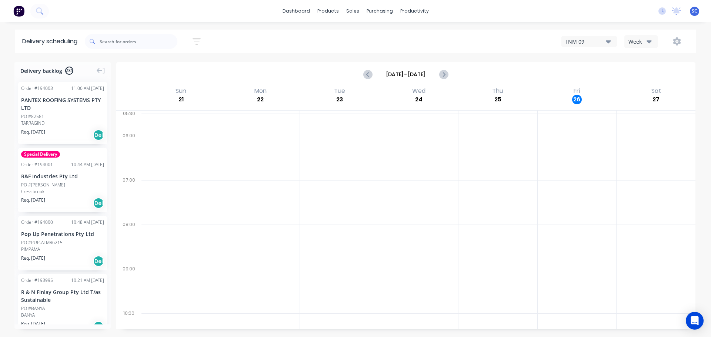
click at [402, 75] on input "[DATE] - [DATE]" at bounding box center [406, 74] width 66 height 11
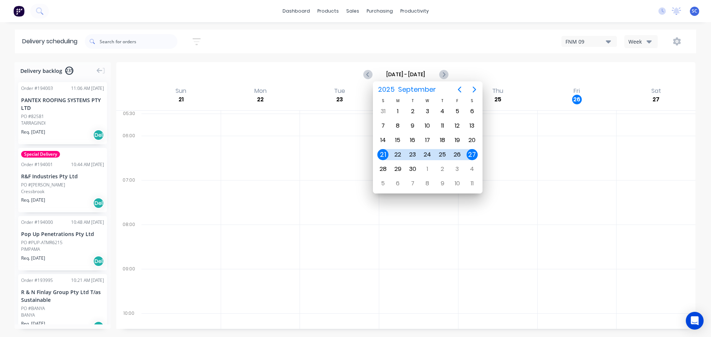
click at [293, 39] on div "Sort by Most recent Created date Required date Order number Customer name Most …" at bounding box center [390, 41] width 611 height 21
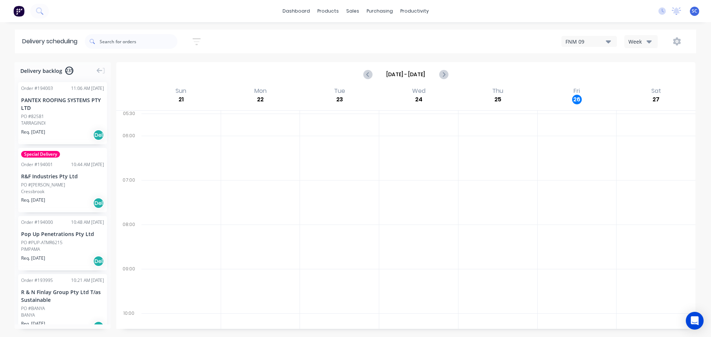
click at [195, 38] on icon "button" at bounding box center [197, 41] width 8 height 9
click at [150, 70] on input at bounding box center [162, 69] width 69 height 11
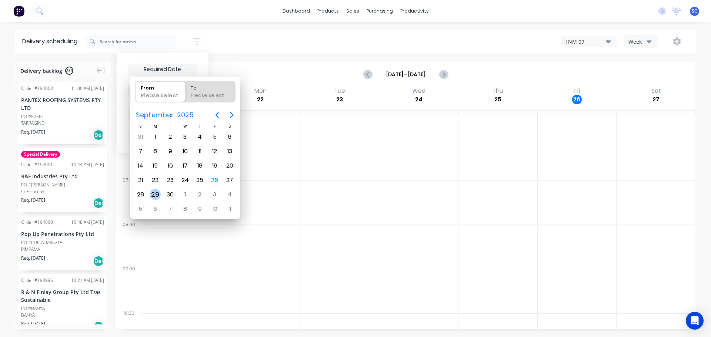
click at [159, 196] on div "29" at bounding box center [155, 194] width 11 height 11
type input "[DATE]"
radio input "false"
radio input "true"
click at [157, 195] on div "29" at bounding box center [155, 194] width 11 height 11
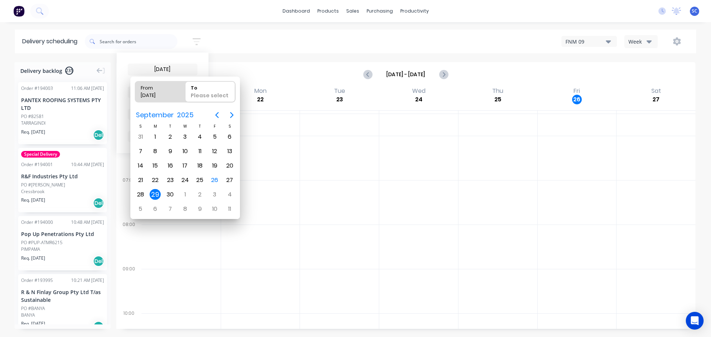
type input "[DATE] - [DATE]"
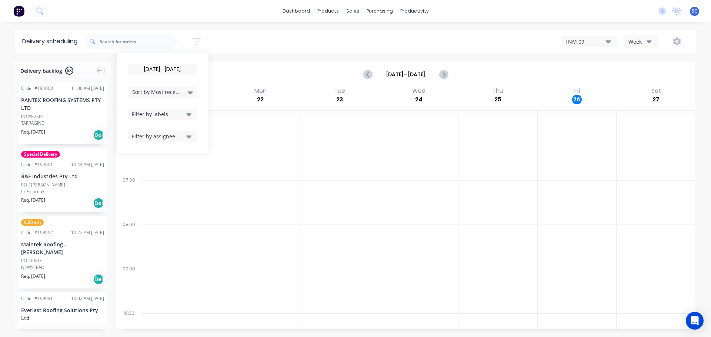
click at [193, 93] on icon at bounding box center [190, 92] width 5 height 3
click at [150, 175] on div "Suburb" at bounding box center [163, 174] width 70 height 13
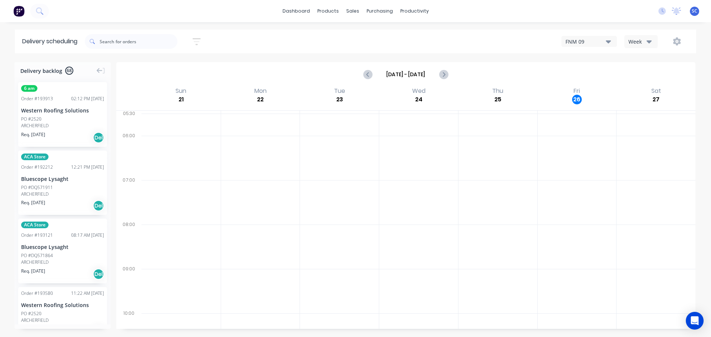
click at [247, 47] on div "[DATE] - [DATE] Sort by Suburb Created date Required date Order number Customer…" at bounding box center [390, 41] width 611 height 21
click at [198, 41] on icon "button" at bounding box center [197, 41] width 6 height 1
drag, startPoint x: 189, startPoint y: 113, endPoint x: 189, endPoint y: 119, distance: 6.7
click at [189, 113] on icon "button" at bounding box center [188, 114] width 5 height 8
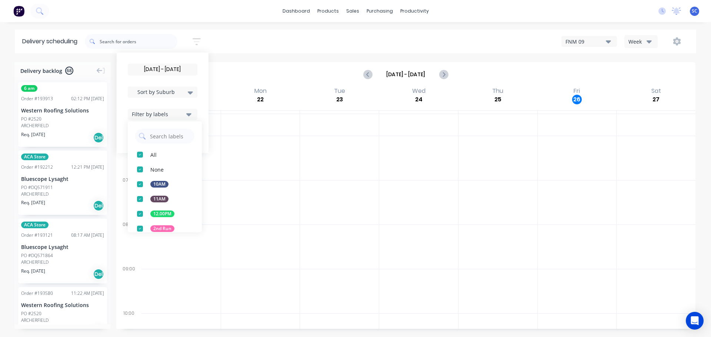
drag, startPoint x: 141, startPoint y: 229, endPoint x: 148, endPoint y: 233, distance: 8.6
click at [142, 230] on div "button" at bounding box center [140, 228] width 15 height 15
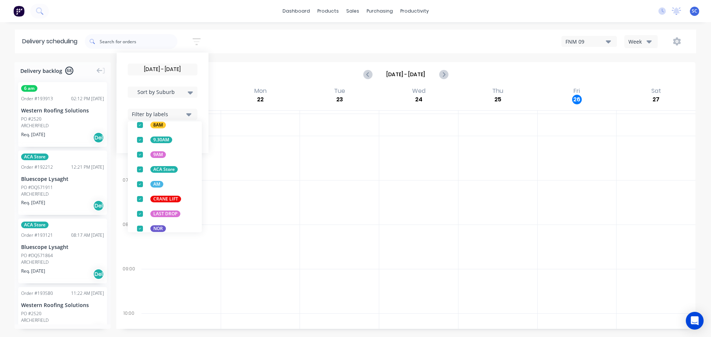
scroll to position [291, 0]
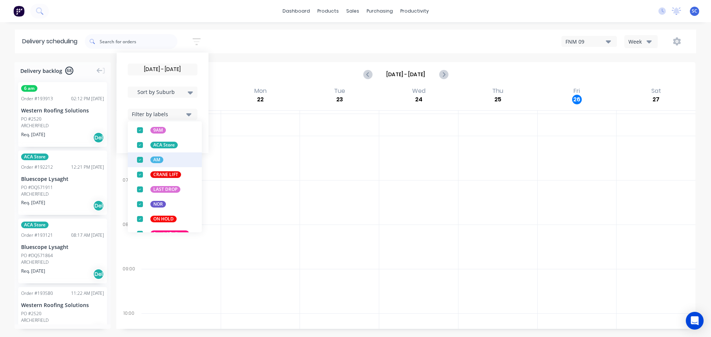
click at [141, 144] on div "button" at bounding box center [140, 145] width 15 height 15
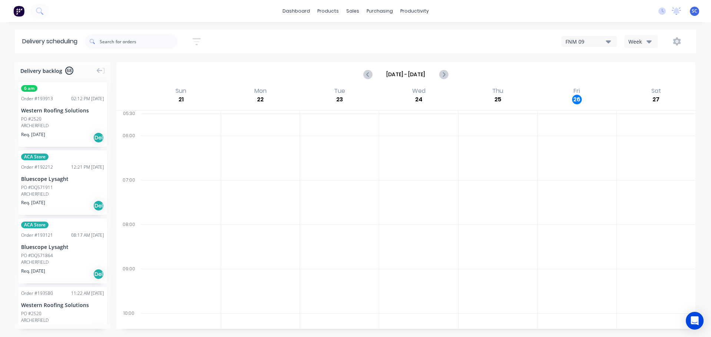
click at [233, 37] on div "[DATE] - [DATE] Sort by Suburb Created date Required date Order number Customer…" at bounding box center [390, 41] width 611 height 21
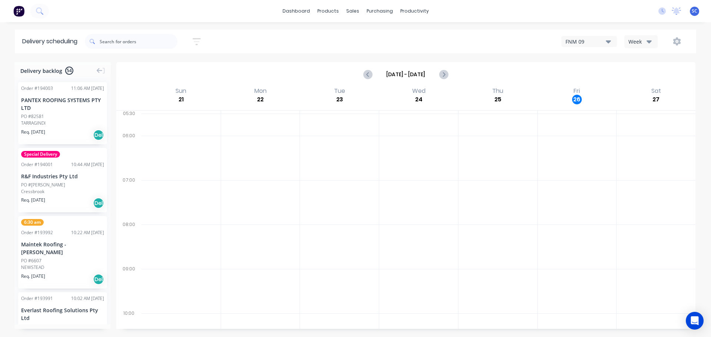
click at [199, 40] on icon "button" at bounding box center [197, 41] width 8 height 9
click at [191, 118] on icon "button" at bounding box center [188, 114] width 5 height 8
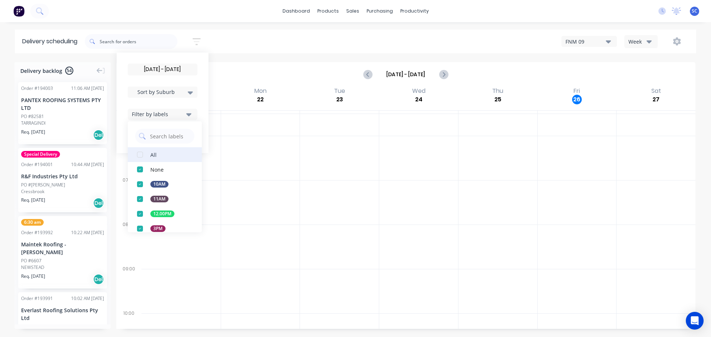
click at [141, 154] on div "button" at bounding box center [140, 154] width 15 height 15
click at [241, 40] on div "[DATE] - [DATE] Sort by Suburb Created date Required date Order number Customer…" at bounding box center [390, 41] width 611 height 21
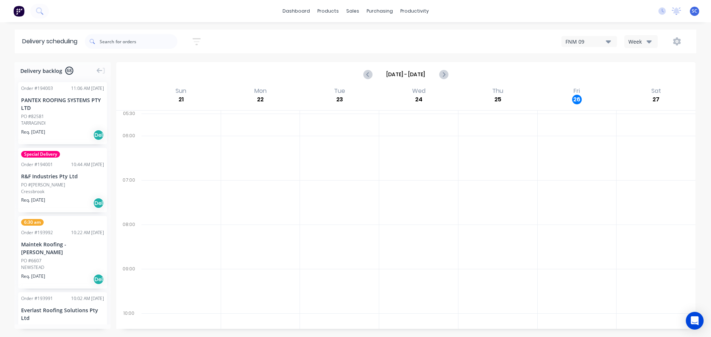
drag, startPoint x: 201, startPoint y: 41, endPoint x: 201, endPoint y: 59, distance: 17.8
click at [200, 41] on icon "button" at bounding box center [197, 41] width 8 height 9
drag, startPoint x: 194, startPoint y: 92, endPoint x: 194, endPoint y: 97, distance: 5.2
click at [194, 97] on div "Sort by Suburb" at bounding box center [163, 92] width 70 height 11
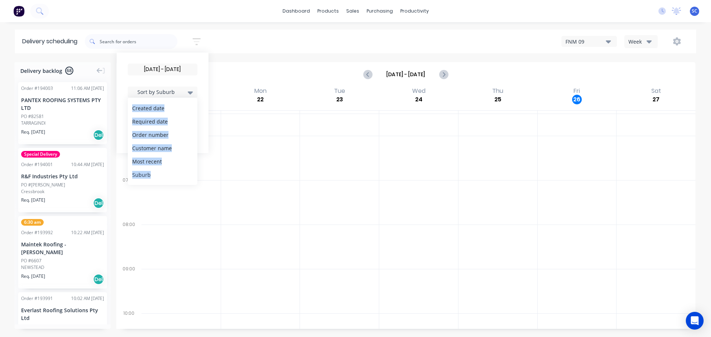
click at [148, 174] on div "Suburb" at bounding box center [163, 174] width 70 height 13
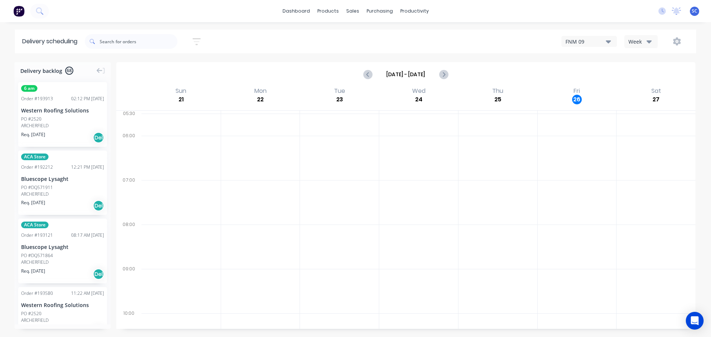
click at [251, 41] on div "29/09/25 - 29/09/25 Sort by Suburb Created date Required date Order number Cust…" at bounding box center [390, 41] width 611 height 21
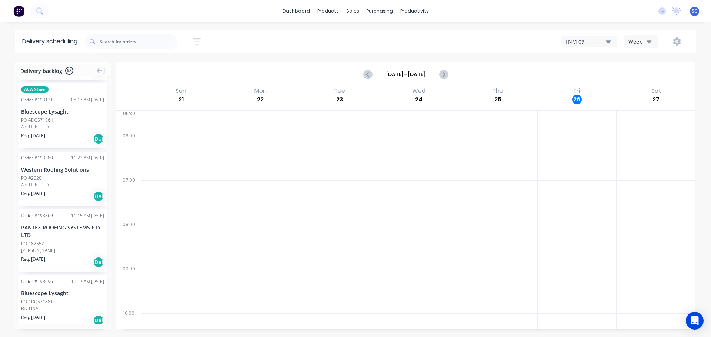
scroll to position [148, 0]
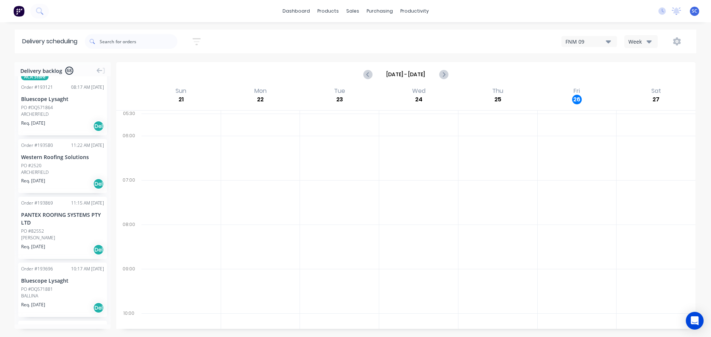
click at [45, 167] on div "PO #2520" at bounding box center [62, 166] width 83 height 7
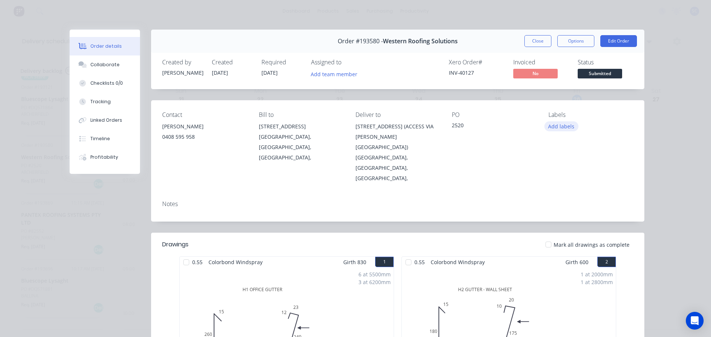
click at [559, 124] on button "Add labels" at bounding box center [561, 126] width 34 height 10
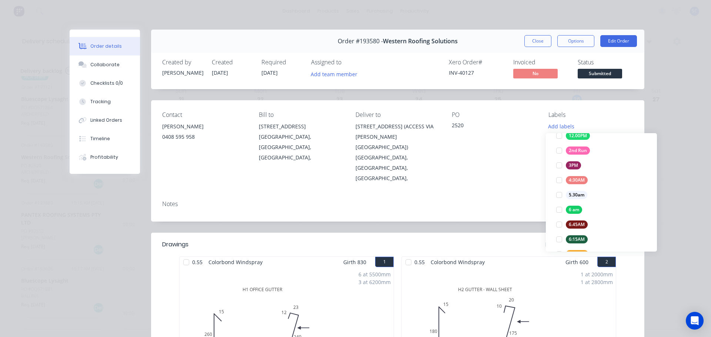
scroll to position [104, 0]
click at [561, 193] on div at bounding box center [559, 192] width 15 height 15
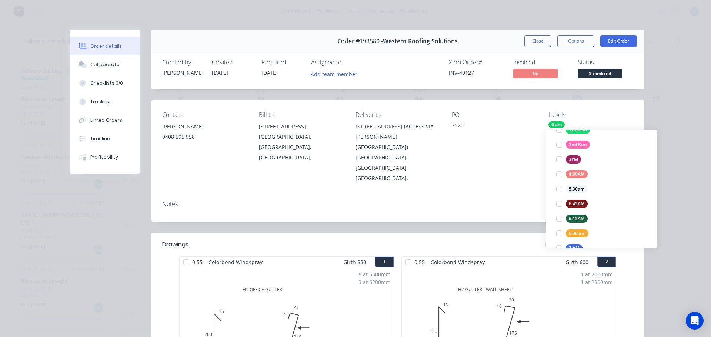
scroll to position [0, 0]
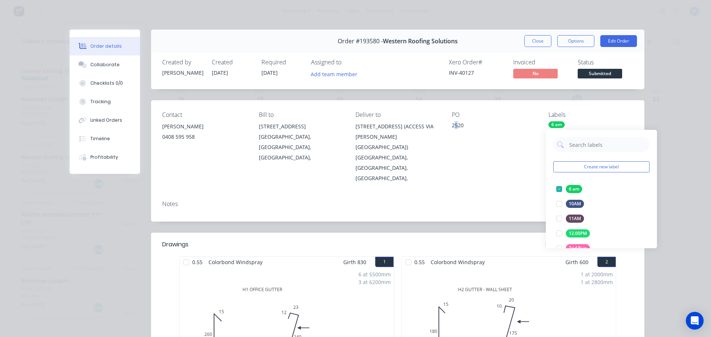
click at [453, 171] on div "Contact LUKE KIRWAN 0408 595 958 Bill to 81-89 PAKENHAM RD GREENBANK, Queenslan…" at bounding box center [397, 147] width 493 height 94
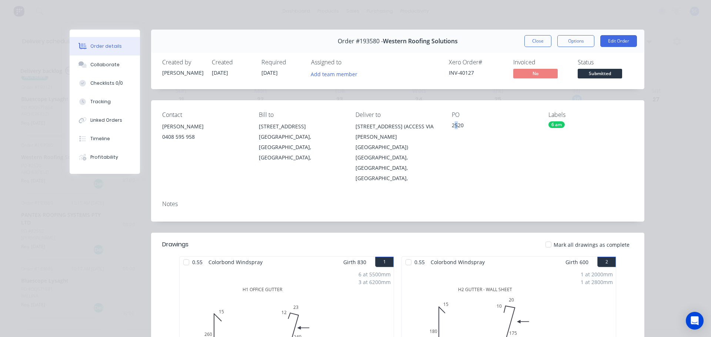
click at [537, 40] on button "Close" at bounding box center [537, 41] width 27 height 12
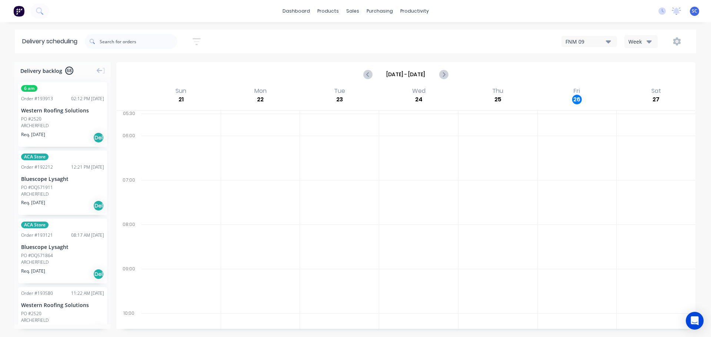
click at [197, 39] on icon "button" at bounding box center [197, 41] width 8 height 7
drag, startPoint x: 151, startPoint y: 69, endPoint x: 157, endPoint y: 83, distance: 15.1
click at [151, 69] on input "29/09/25 - 29/09/25" at bounding box center [162, 69] width 69 height 11
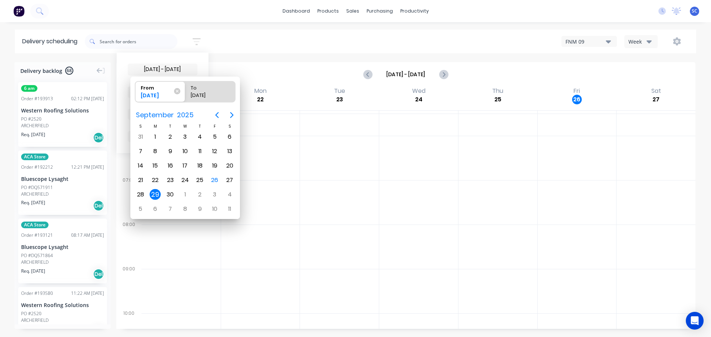
click at [154, 195] on div "29" at bounding box center [155, 194] width 11 height 11
radio input "false"
radio input "true"
click at [154, 195] on div "29" at bounding box center [155, 194] width 11 height 11
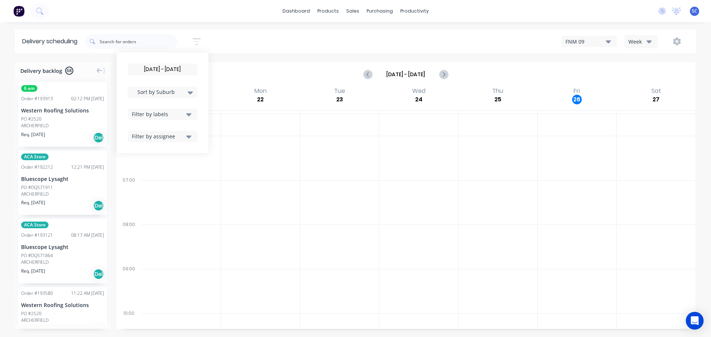
click at [159, 70] on input "29/09/25 - 29/09/25" at bounding box center [162, 69] width 69 height 11
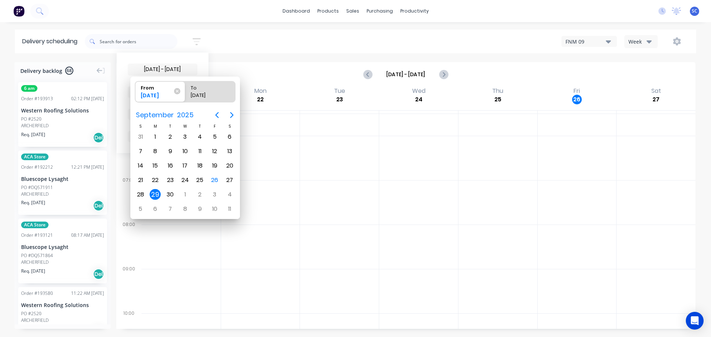
click at [157, 197] on div "29" at bounding box center [155, 194] width 11 height 11
radio input "false"
radio input "true"
click at [156, 194] on div "29" at bounding box center [155, 194] width 11 height 11
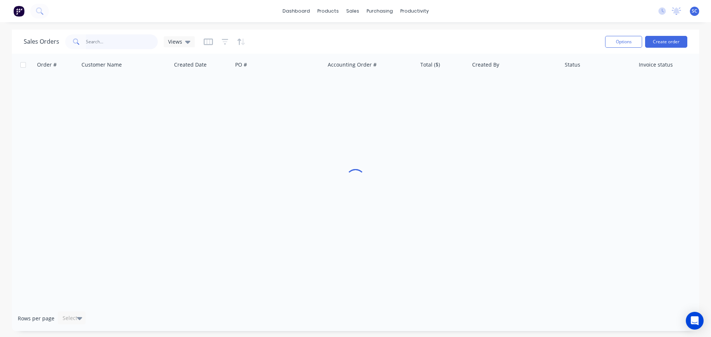
click at [104, 40] on input "text" at bounding box center [122, 41] width 72 height 15
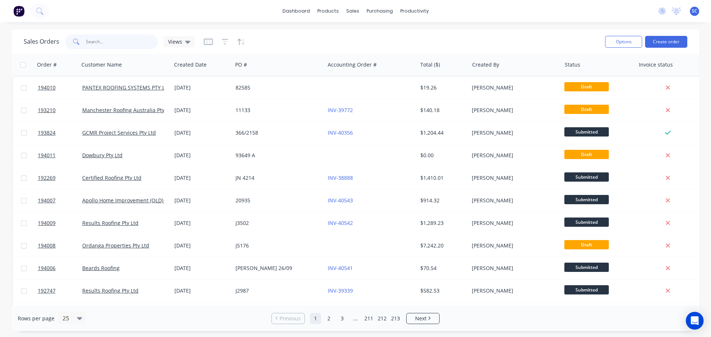
paste input "32327"
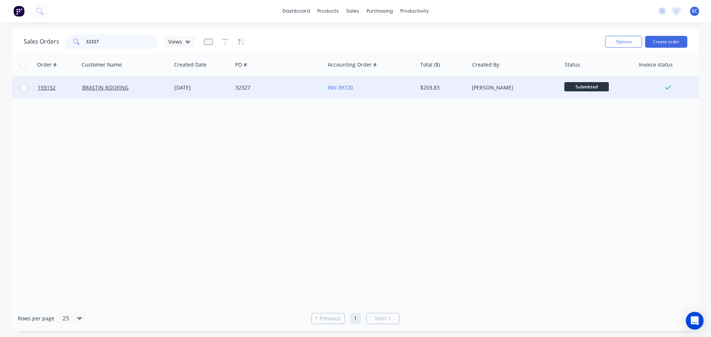
type input "32327"
click at [273, 90] on div "32327" at bounding box center [276, 87] width 82 height 7
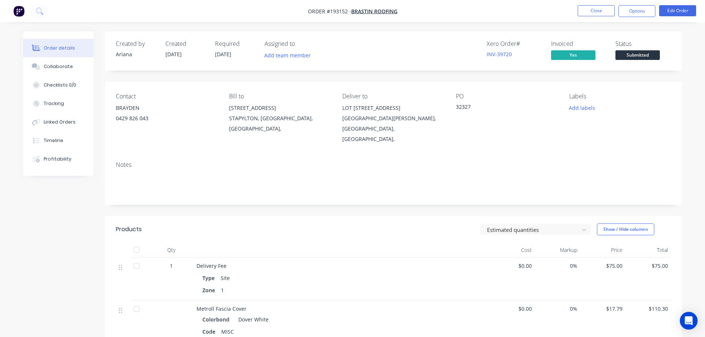
drag, startPoint x: 308, startPoint y: 193, endPoint x: 333, endPoint y: 190, distance: 25.4
click at [313, 193] on div "Created by [PERSON_NAME] Created [DATE] Required [DATE] Assigned to Add team me…" at bounding box center [394, 269] width 578 height 476
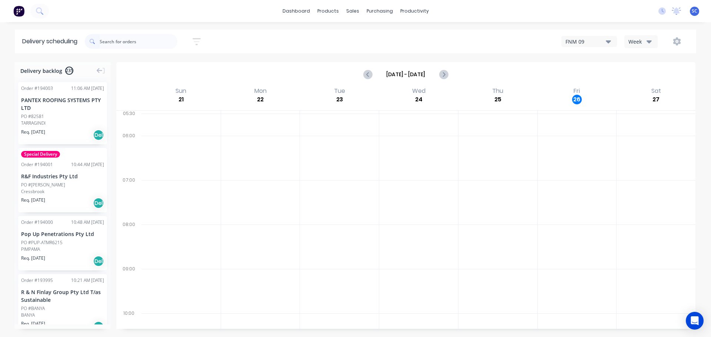
click at [646, 46] on button "Week" at bounding box center [640, 41] width 33 height 13
click at [649, 78] on div "Vehicle" at bounding box center [661, 76] width 73 height 15
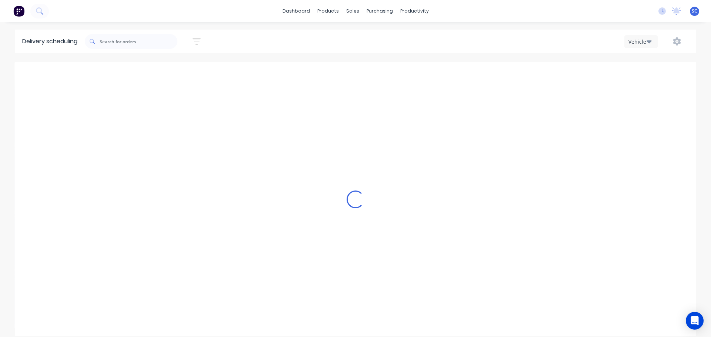
scroll to position [0, 0]
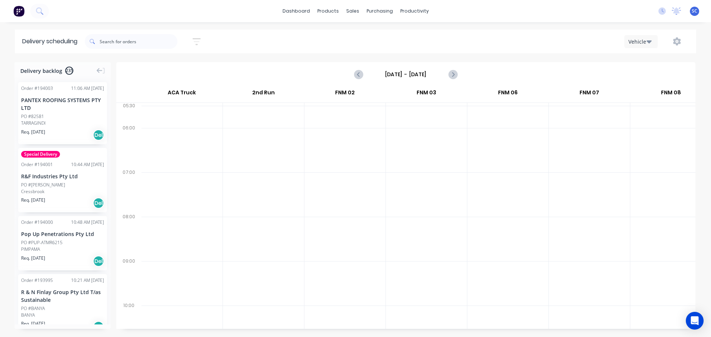
drag, startPoint x: 415, startPoint y: 74, endPoint x: 418, endPoint y: 76, distance: 4.2
click at [416, 74] on input "[DATE] - [DATE]" at bounding box center [405, 74] width 73 height 11
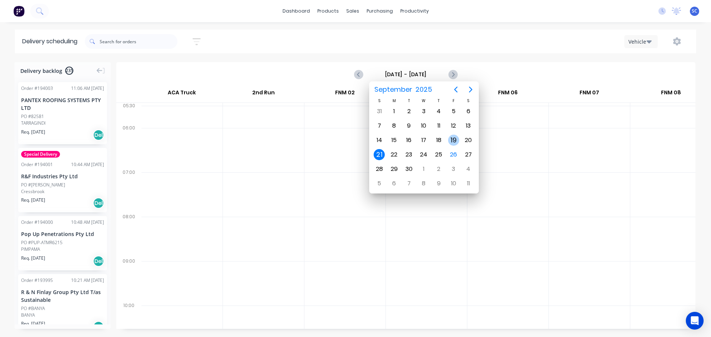
click at [448, 142] on div "19" at bounding box center [453, 140] width 15 height 14
type input "[DATE] - [DATE]"
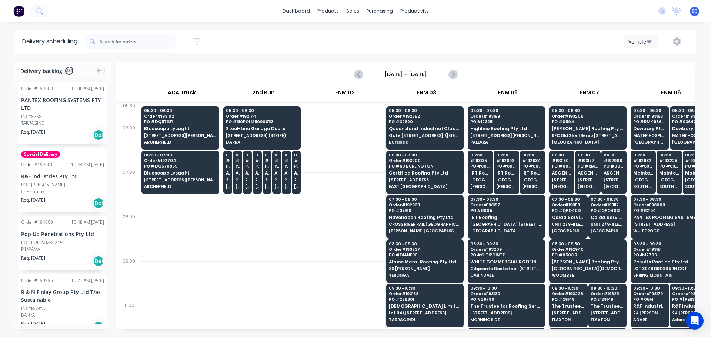
scroll to position [151, 553]
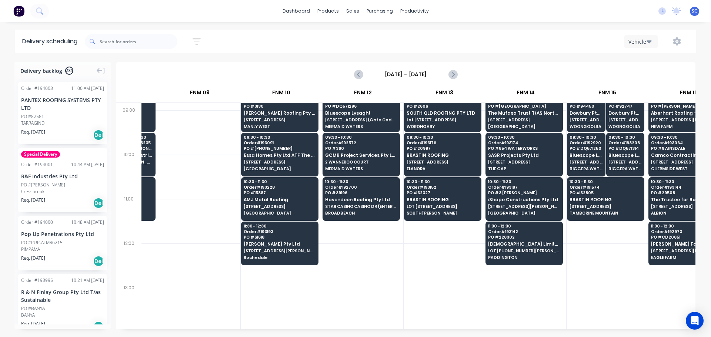
click at [414, 292] on div at bounding box center [444, 310] width 81 height 44
click at [375, 34] on div "Sales Orders" at bounding box center [380, 35] width 30 height 7
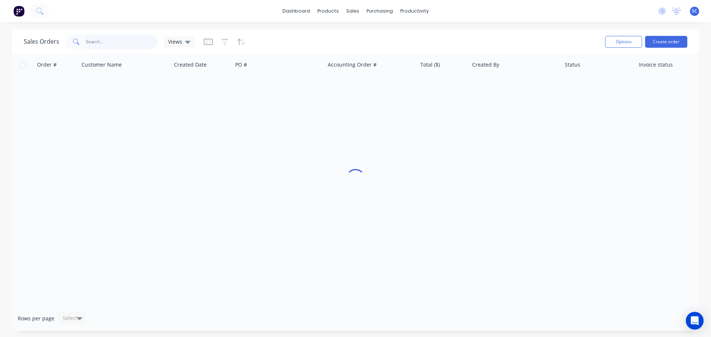
click at [121, 46] on input "text" at bounding box center [122, 41] width 72 height 15
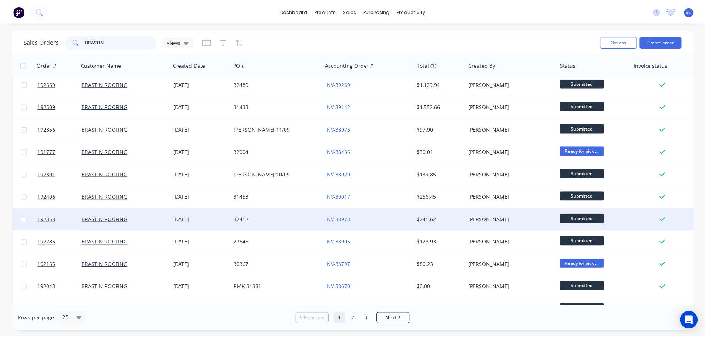
scroll to position [338, 0]
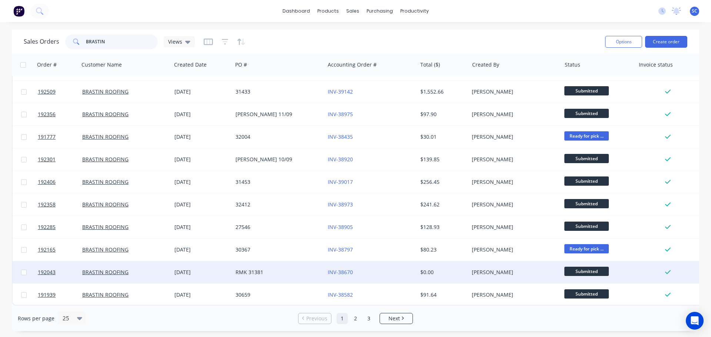
type input "BRASTIN"
click at [294, 271] on div "RMK 31381" at bounding box center [276, 272] width 82 height 7
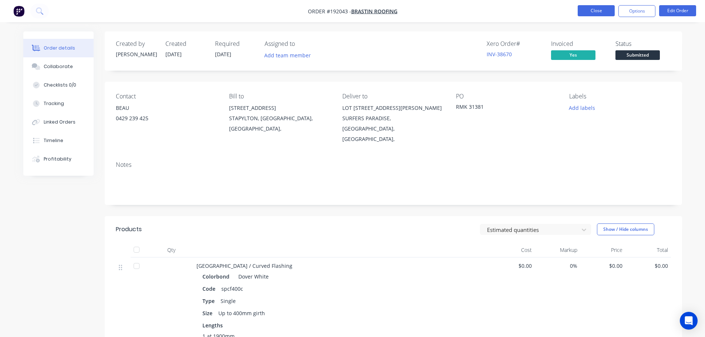
click at [580, 9] on button "Close" at bounding box center [596, 10] width 37 height 11
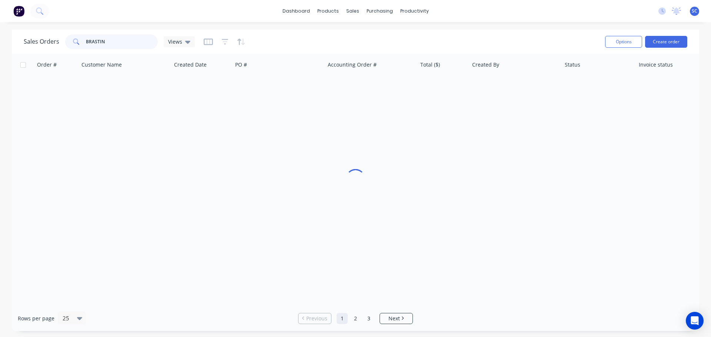
drag, startPoint x: 119, startPoint y: 41, endPoint x: 63, endPoint y: 49, distance: 56.5
click at [66, 44] on div "BRASTIN" at bounding box center [111, 41] width 93 height 15
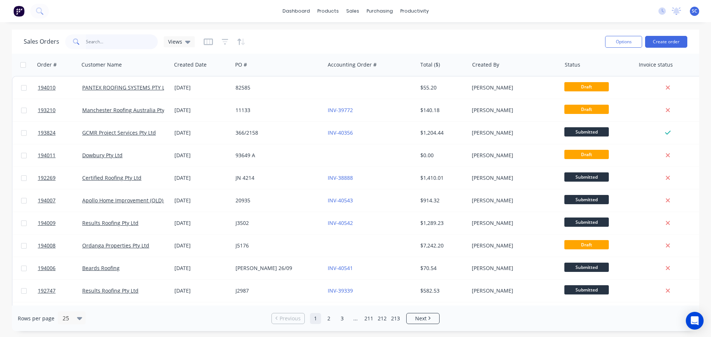
click at [128, 45] on input "text" at bounding box center [122, 41] width 72 height 15
paste input "32327"
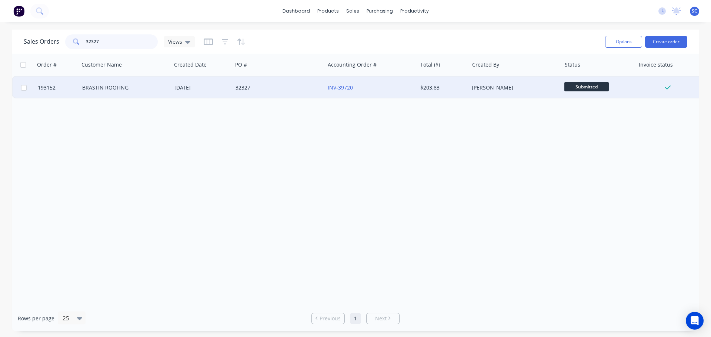
type input "32327"
click at [282, 92] on div "32327" at bounding box center [279, 88] width 92 height 22
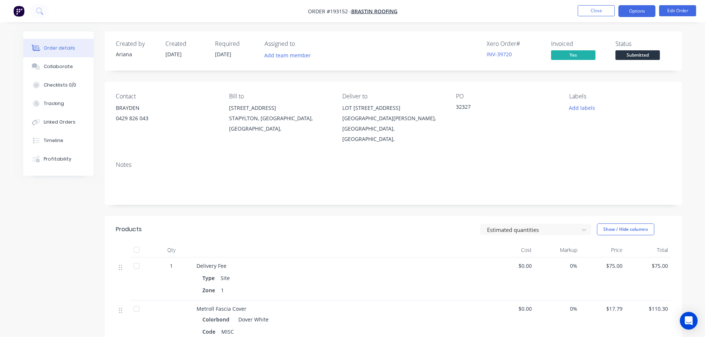
click at [641, 16] on button "Options" at bounding box center [637, 11] width 37 height 12
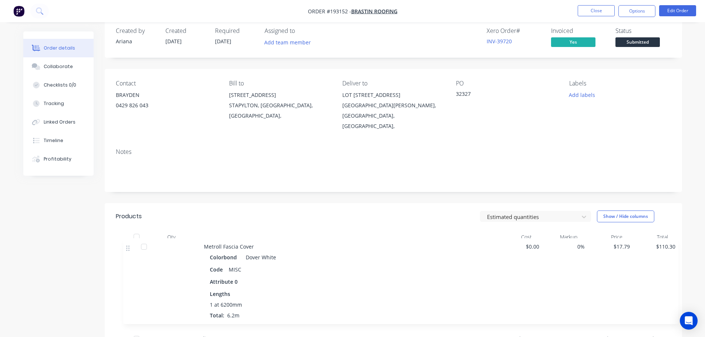
drag, startPoint x: 120, startPoint y: 293, endPoint x: 131, endPoint y: 243, distance: 51.8
click at [131, 245] on div "1 Delivery Fee Type Site Zone 1 $0.00 0% $75.00 $75.00 Metroll Fascia Cover Col…" at bounding box center [393, 309] width 555 height 129
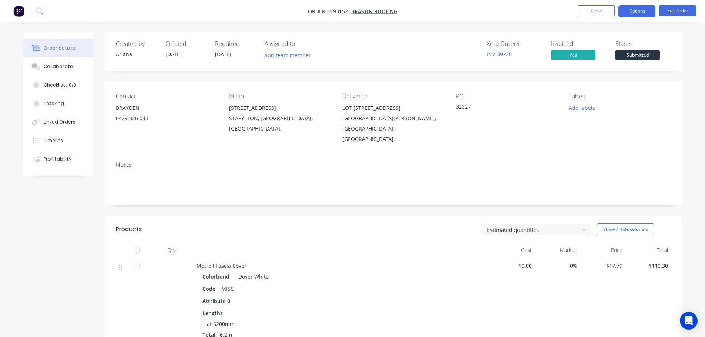
click at [642, 14] on button "Options" at bounding box center [637, 11] width 37 height 12
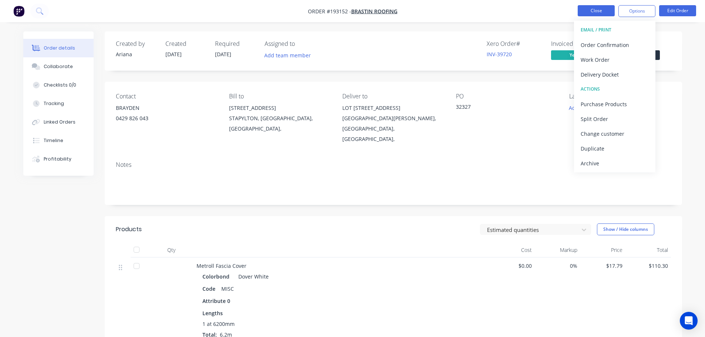
click at [592, 11] on button "Close" at bounding box center [596, 10] width 37 height 11
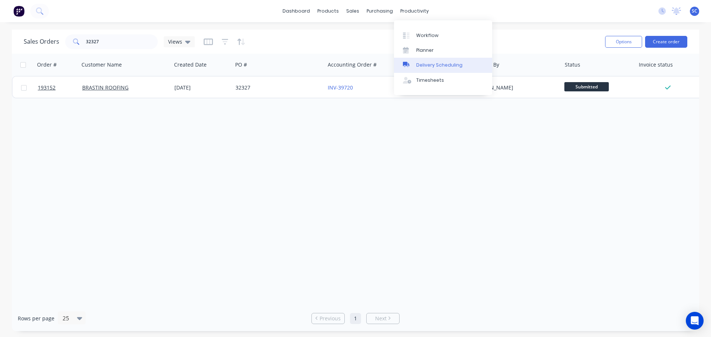
click at [427, 62] on div "Delivery Scheduling" at bounding box center [439, 65] width 46 height 7
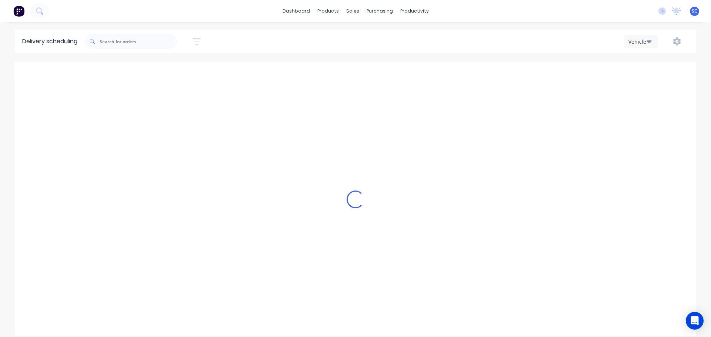
type input "Friday - 26/09/25"
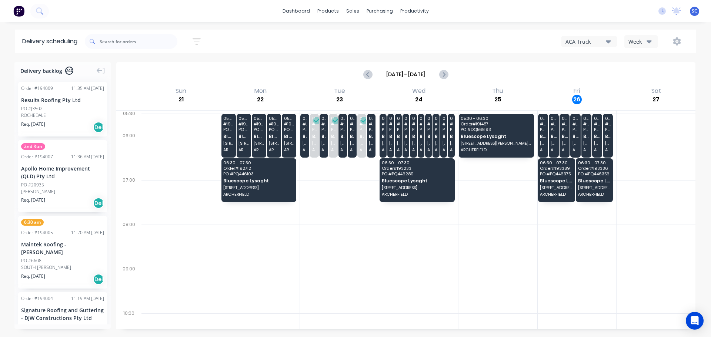
drag, startPoint x: 608, startPoint y: 42, endPoint x: 609, endPoint y: 47, distance: 5.6
click at [608, 42] on icon "button" at bounding box center [608, 41] width 5 height 3
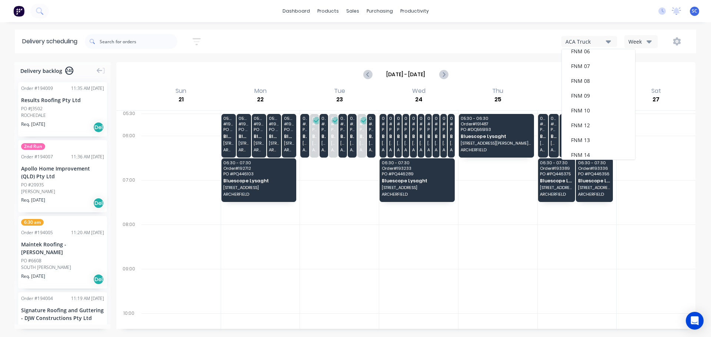
scroll to position [96, 0]
click at [583, 69] on div "FNM 09" at bounding box center [598, 67] width 73 height 15
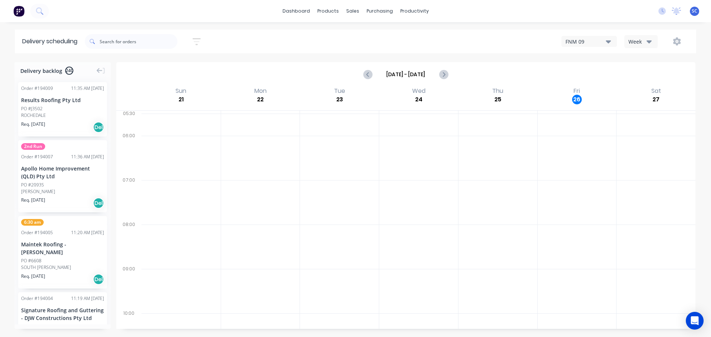
click at [201, 41] on icon "button" at bounding box center [197, 41] width 8 height 9
click at [154, 67] on input at bounding box center [162, 69] width 69 height 11
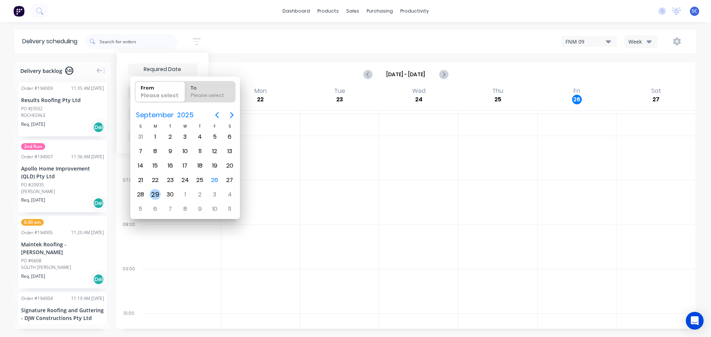
click at [155, 194] on div "29" at bounding box center [155, 194] width 11 height 11
type input "[DATE]"
radio input "false"
radio input "true"
click at [155, 194] on div "29" at bounding box center [155, 194] width 11 height 11
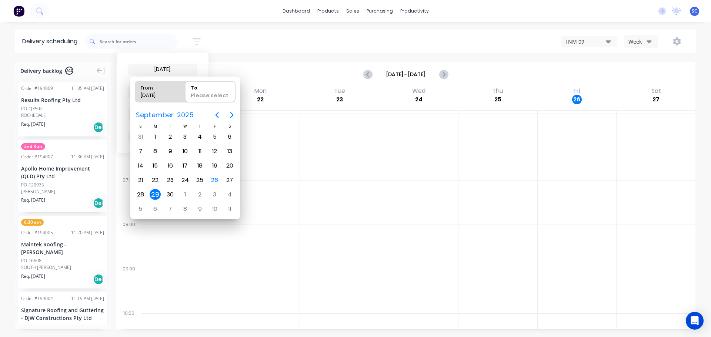
type input "29/09/25 - 29/09/25"
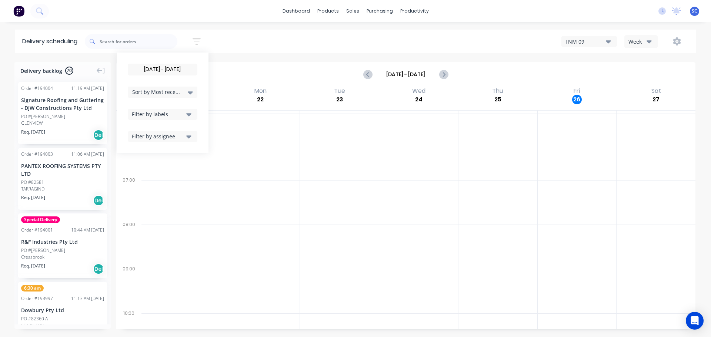
click at [188, 91] on div "Sort by Most recent" at bounding box center [162, 92] width 61 height 9
drag, startPoint x: 153, startPoint y: 174, endPoint x: 157, endPoint y: 172, distance: 4.2
click at [153, 174] on div "Suburb" at bounding box center [163, 174] width 70 height 13
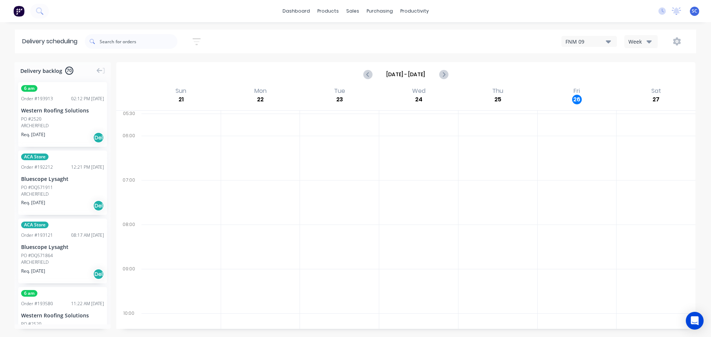
click at [250, 45] on div "29/09/25 - 29/09/25 Sort by Suburb Created date Required date Order number Cust…" at bounding box center [390, 41] width 611 height 21
click at [199, 40] on icon "button" at bounding box center [197, 41] width 8 height 9
click at [191, 111] on icon "button" at bounding box center [188, 114] width 5 height 8
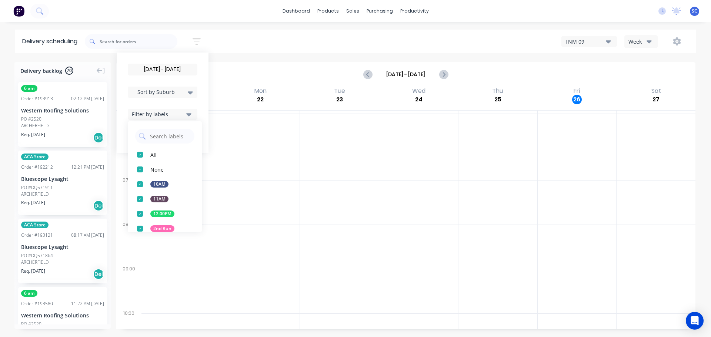
drag, startPoint x: 142, startPoint y: 228, endPoint x: 180, endPoint y: 236, distance: 38.9
click at [147, 231] on div "button" at bounding box center [140, 228] width 15 height 15
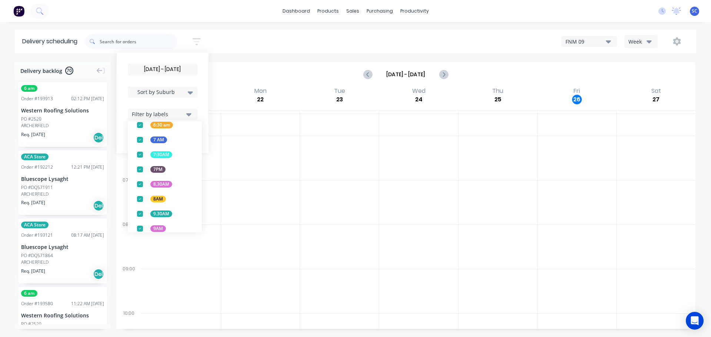
scroll to position [291, 0]
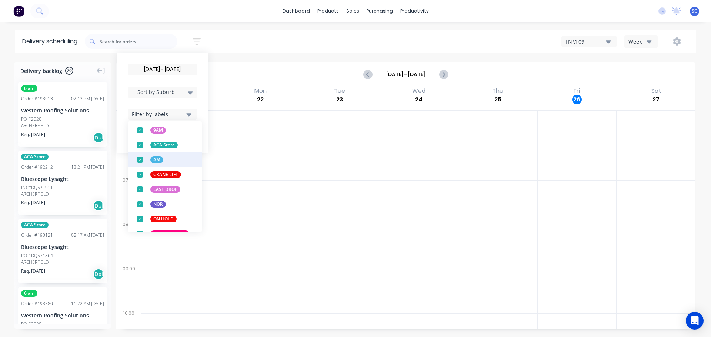
drag, startPoint x: 142, startPoint y: 145, endPoint x: 151, endPoint y: 141, distance: 9.8
click at [143, 144] on div "button" at bounding box center [140, 145] width 15 height 15
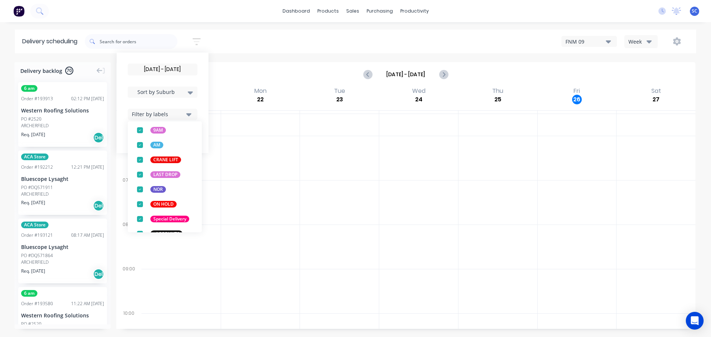
click at [233, 41] on div "29/09/25 - 29/09/25 Sort by Suburb Created date Required date Order number Cust…" at bounding box center [390, 41] width 611 height 21
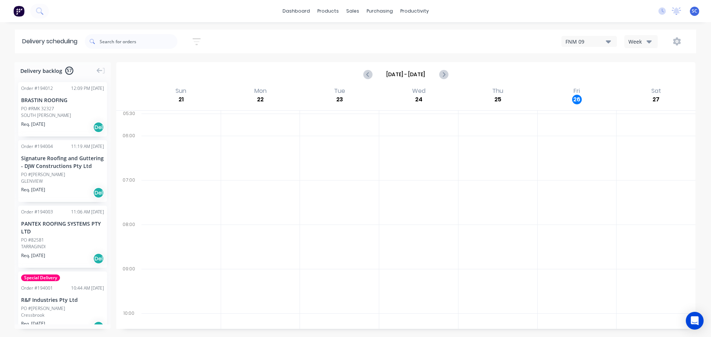
click at [197, 40] on icon "button" at bounding box center [197, 41] width 8 height 9
click at [168, 113] on div "Filter by labels" at bounding box center [158, 114] width 52 height 8
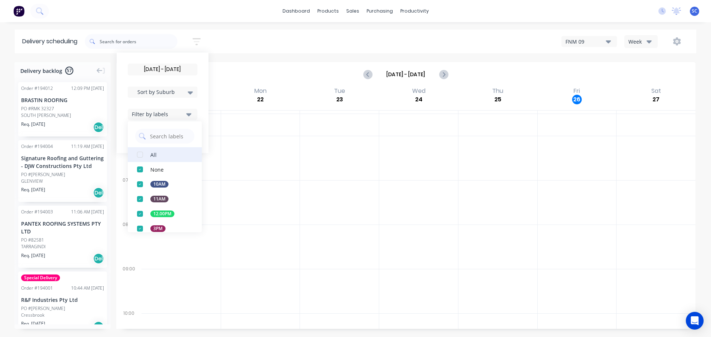
click at [142, 154] on div "button" at bounding box center [140, 154] width 15 height 15
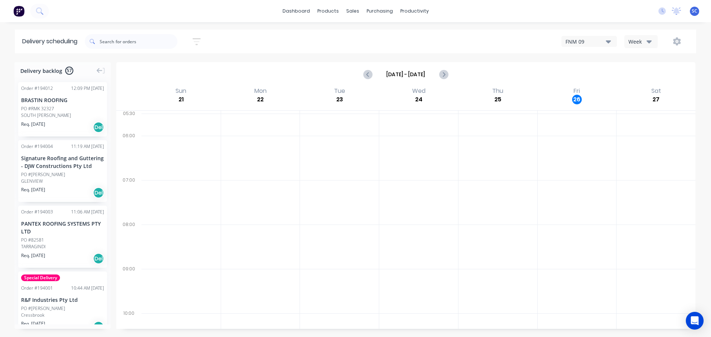
click at [230, 34] on div "29/09/25 - 29/09/25 Sort by Suburb Created date Required date Order number Cust…" at bounding box center [390, 41] width 611 height 21
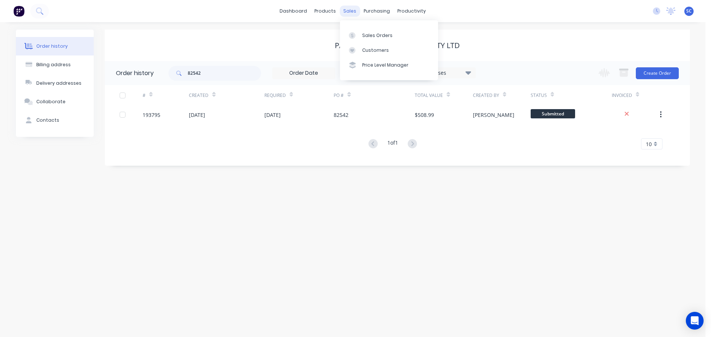
click at [349, 9] on div "sales" at bounding box center [350, 11] width 20 height 11
click at [372, 49] on div "Customers" at bounding box center [375, 50] width 27 height 7
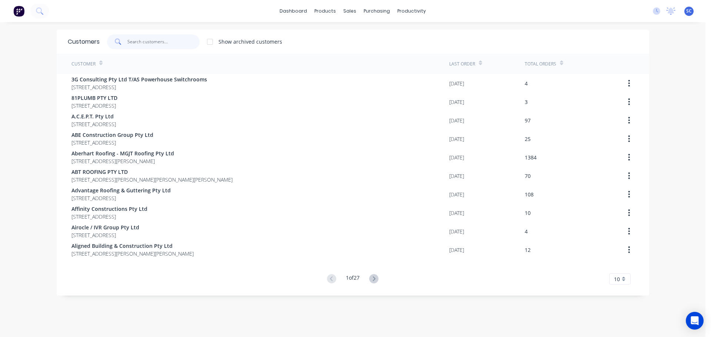
click at [143, 44] on input "text" at bounding box center [163, 41] width 72 height 15
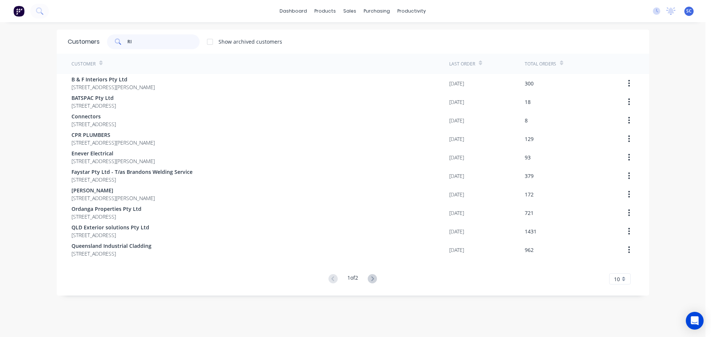
type input "R"
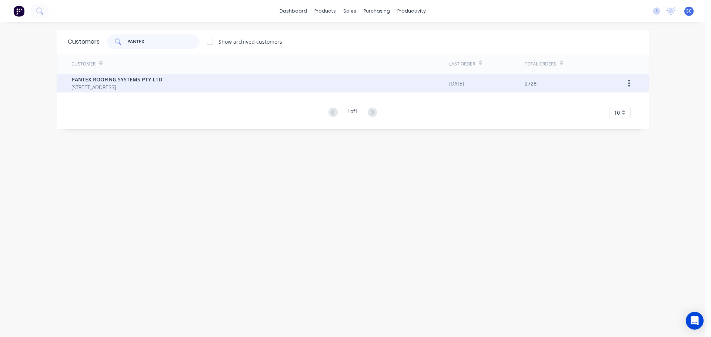
type input "PANTEX"
click at [125, 88] on span "[STREET_ADDRESS]" at bounding box center [116, 87] width 91 height 8
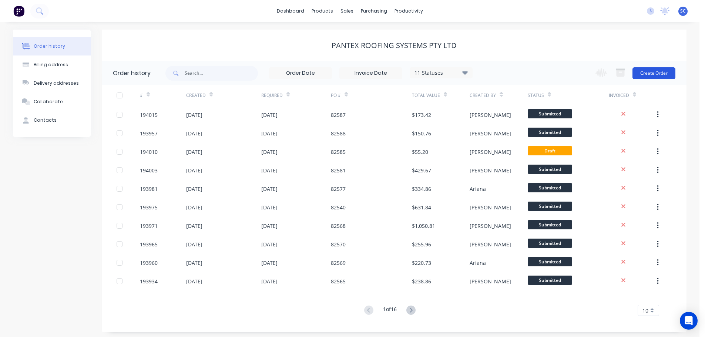
click at [650, 74] on button "Create Order" at bounding box center [654, 73] width 43 height 12
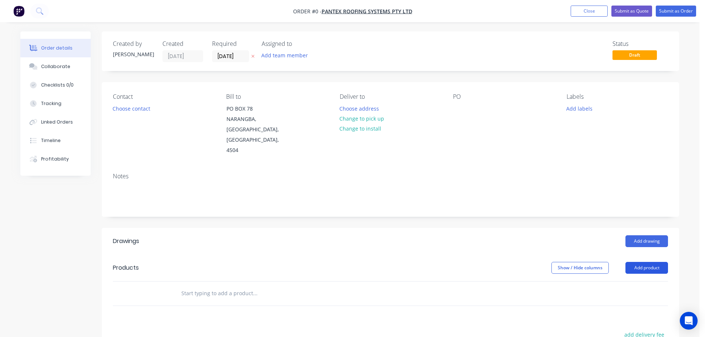
click at [649, 262] on button "Add product" at bounding box center [647, 268] width 43 height 12
click at [633, 281] on div "Product catalogue" at bounding box center [633, 286] width 57 height 11
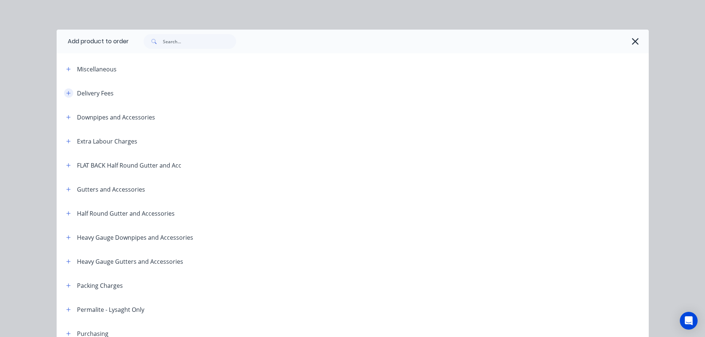
click at [68, 93] on icon "button" at bounding box center [68, 93] width 4 height 5
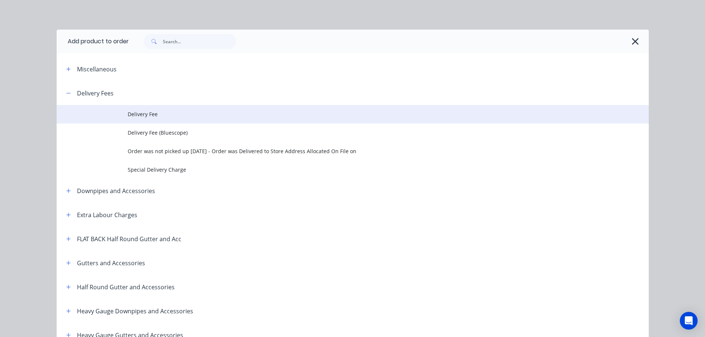
click at [141, 114] on span "Delivery Fee" at bounding box center [336, 114] width 417 height 8
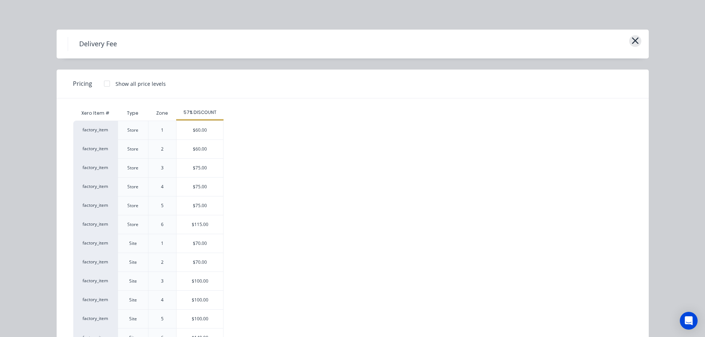
click at [632, 39] on icon "button" at bounding box center [635, 40] width 7 height 7
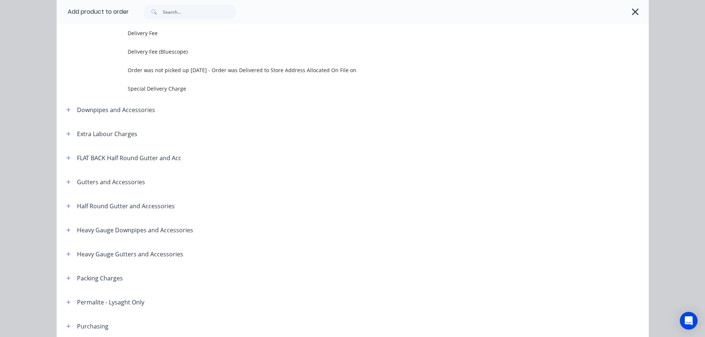
click at [632, 10] on icon "button" at bounding box center [636, 12] width 8 height 10
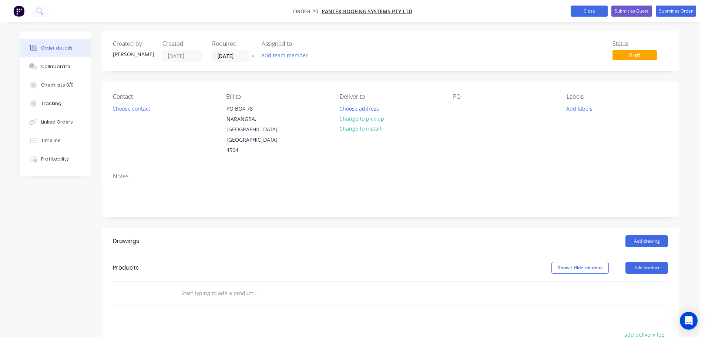
click at [599, 12] on button "Close" at bounding box center [589, 11] width 37 height 11
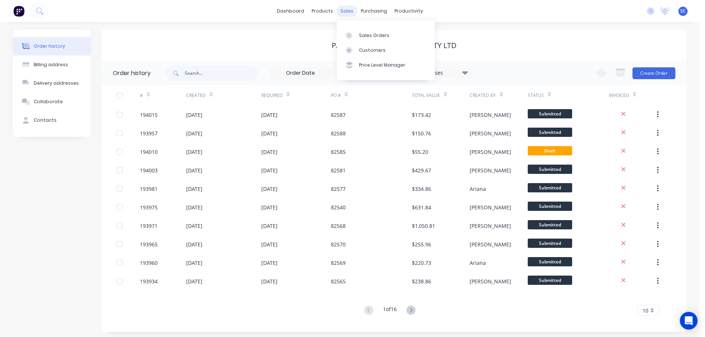
click at [347, 9] on div "sales" at bounding box center [347, 11] width 20 height 11
click at [380, 53] on div "Customers" at bounding box center [372, 50] width 27 height 7
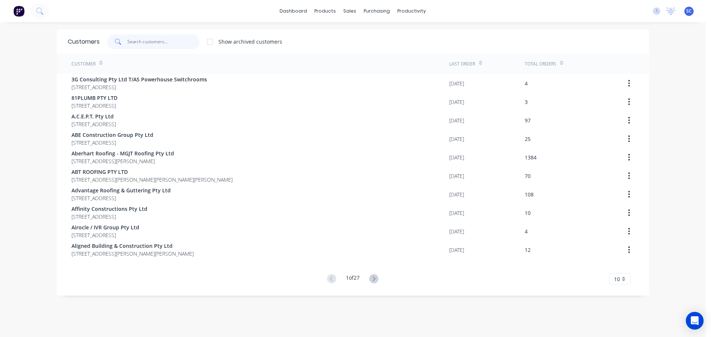
click at [132, 36] on input "text" at bounding box center [163, 41] width 72 height 15
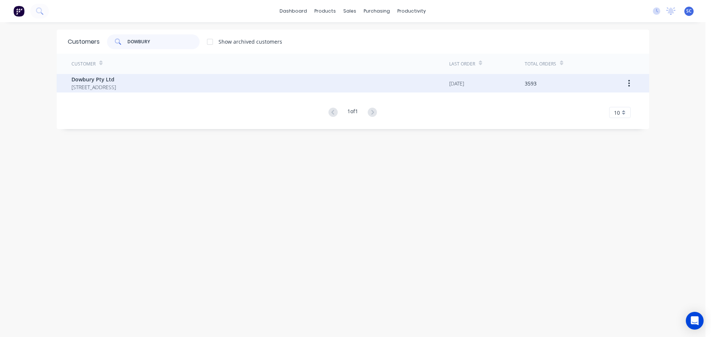
type input "DOWBURY"
click at [95, 87] on span "[STREET_ADDRESS]" at bounding box center [93, 87] width 44 height 8
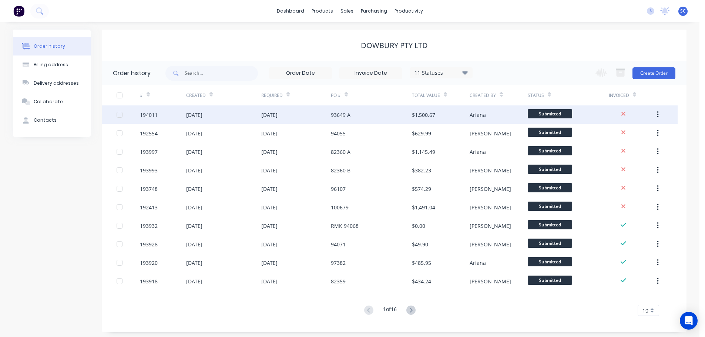
click at [262, 121] on div "[DATE]" at bounding box center [296, 115] width 70 height 19
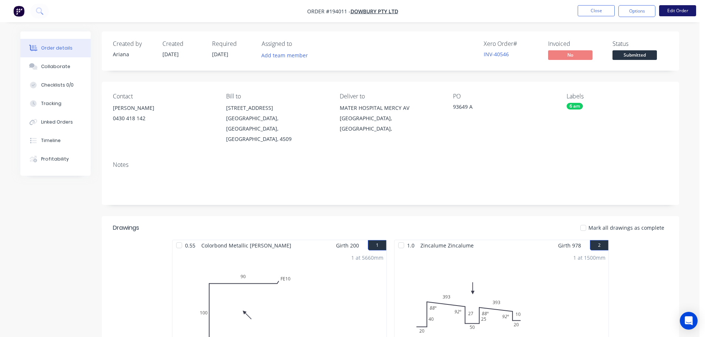
click at [687, 7] on button "Edit Order" at bounding box center [677, 10] width 37 height 11
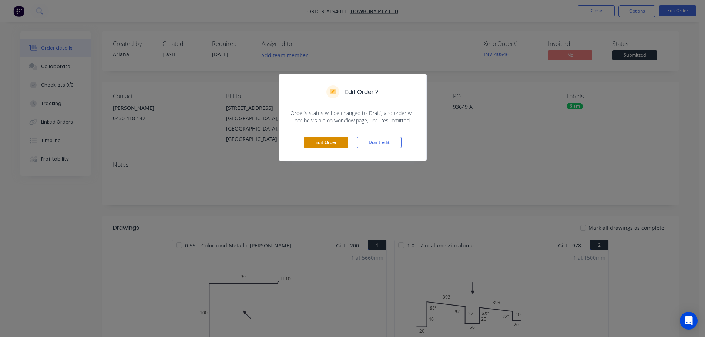
click at [328, 140] on button "Edit Order" at bounding box center [326, 142] width 44 height 11
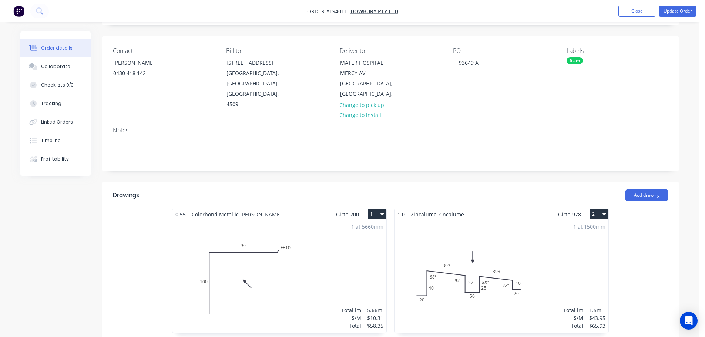
scroll to position [74, 0]
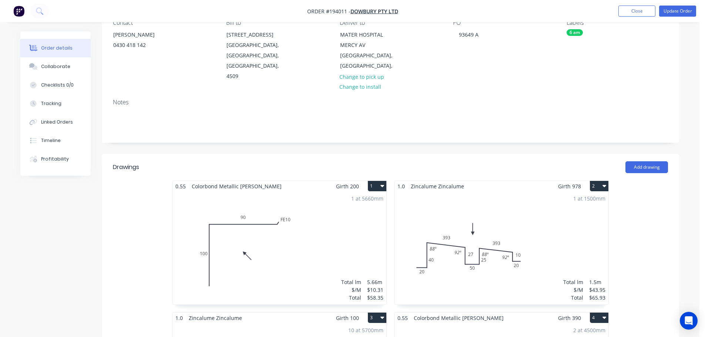
click at [462, 211] on div "1 at 1500mm Total lm $/M Total 1.5m $43.95 $65.93" at bounding box center [502, 248] width 214 height 113
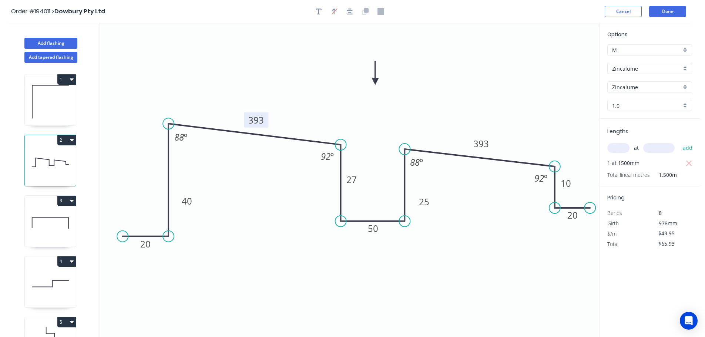
click at [250, 114] on tspan "393" at bounding box center [256, 120] width 16 height 12
click at [257, 120] on tspan "393" at bounding box center [256, 120] width 16 height 12
drag, startPoint x: 217, startPoint y: 182, endPoint x: 226, endPoint y: 181, distance: 9.3
click at [221, 182] on icon "0 393 25 20 10 393 27 40 50 20 92 º 88 º 92 º 88 º" at bounding box center [350, 180] width 500 height 314
click at [255, 118] on tspan "393" at bounding box center [256, 120] width 16 height 12
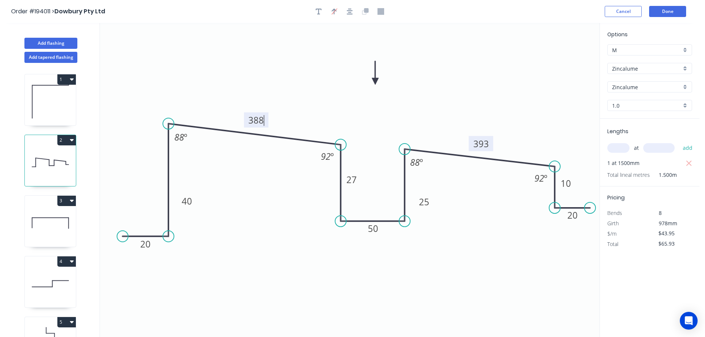
click at [482, 142] on tspan "393" at bounding box center [482, 144] width 16 height 12
click at [351, 182] on tspan "27" at bounding box center [352, 180] width 10 height 12
click at [425, 203] on tspan "25" at bounding box center [424, 202] width 10 height 12
click at [322, 260] on icon "0 388 24 20 10 388 26 40 50 20 92 º 88 º 92 º 88 º" at bounding box center [350, 180] width 500 height 314
click at [673, 11] on button "Done" at bounding box center [667, 11] width 37 height 11
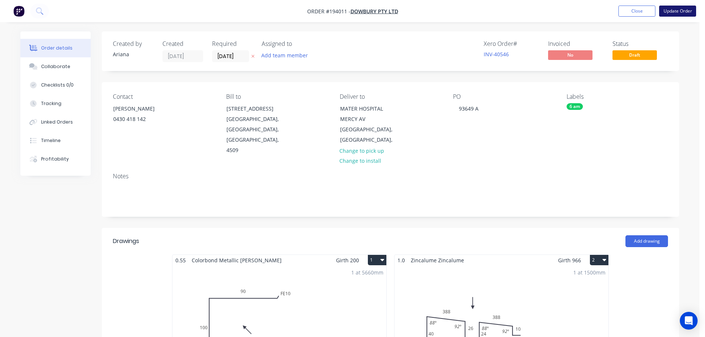
click at [676, 10] on button "Update Order" at bounding box center [677, 11] width 37 height 11
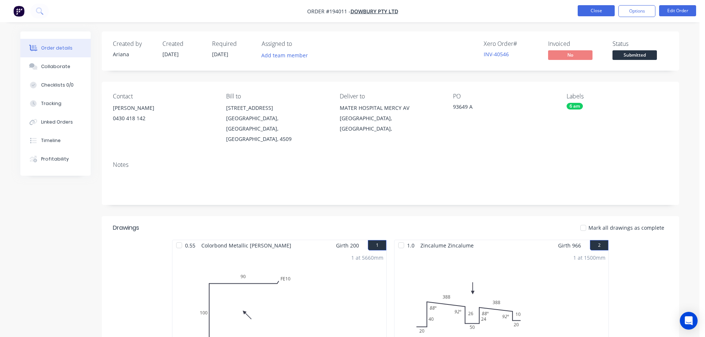
click at [602, 10] on button "Close" at bounding box center [596, 10] width 37 height 11
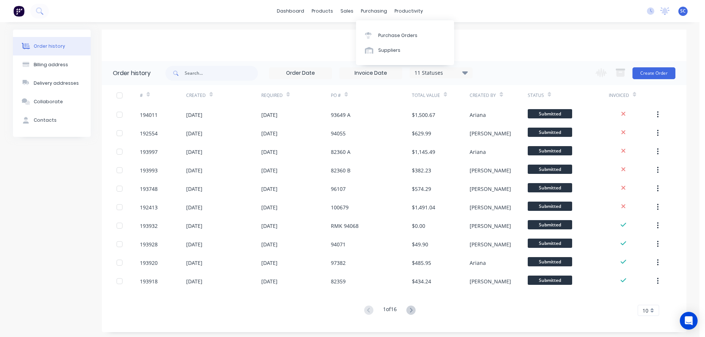
click at [271, 43] on div "Dowbury Pty Ltd" at bounding box center [394, 45] width 585 height 9
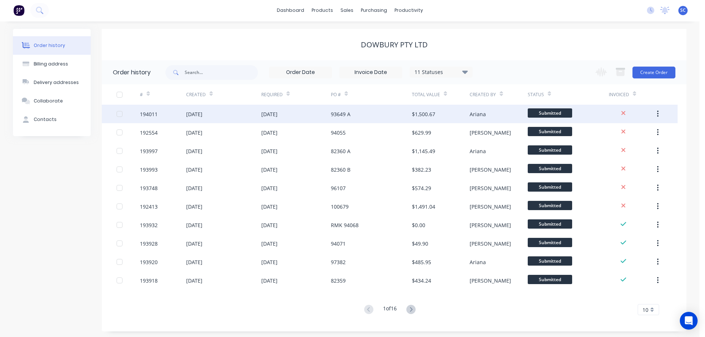
scroll to position [3, 0]
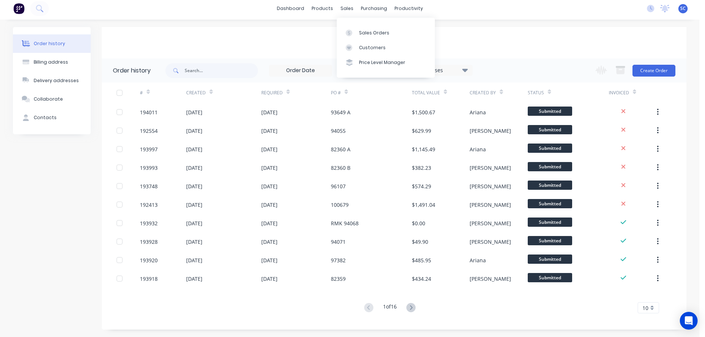
drag, startPoint x: 348, startPoint y: 8, endPoint x: 347, endPoint y: 20, distance: 11.5
click at [347, 8] on div "sales" at bounding box center [347, 8] width 20 height 11
click at [365, 51] on div "Customers" at bounding box center [372, 47] width 27 height 7
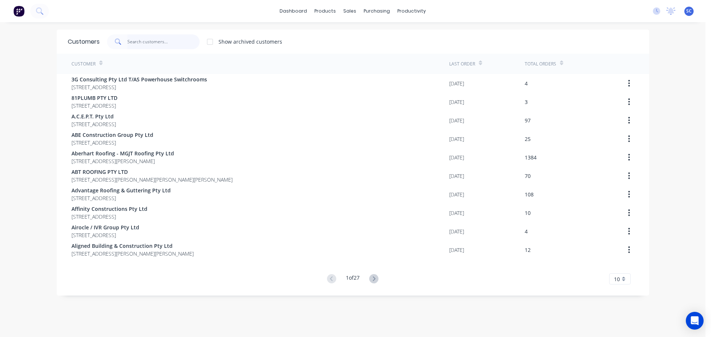
click at [154, 46] on input "text" at bounding box center [163, 41] width 72 height 15
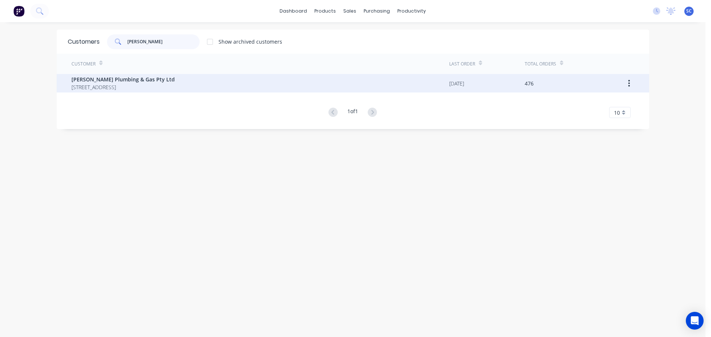
type input "[PERSON_NAME]"
click at [104, 87] on span "[STREET_ADDRESS]" at bounding box center [122, 87] width 103 height 8
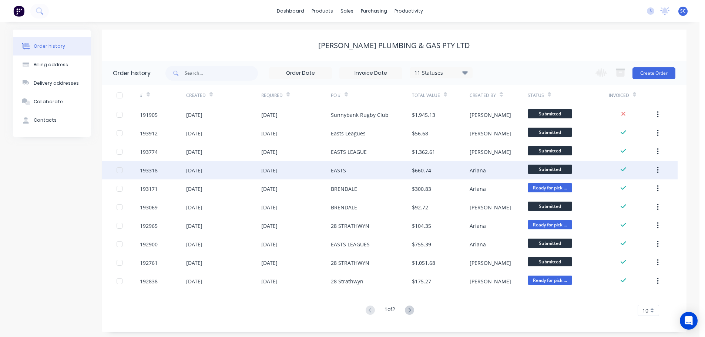
click at [239, 173] on div "[DATE]" at bounding box center [223, 170] width 75 height 19
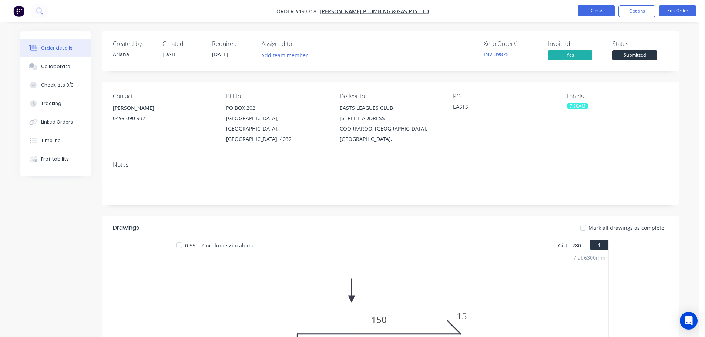
click at [602, 7] on button "Close" at bounding box center [596, 10] width 37 height 11
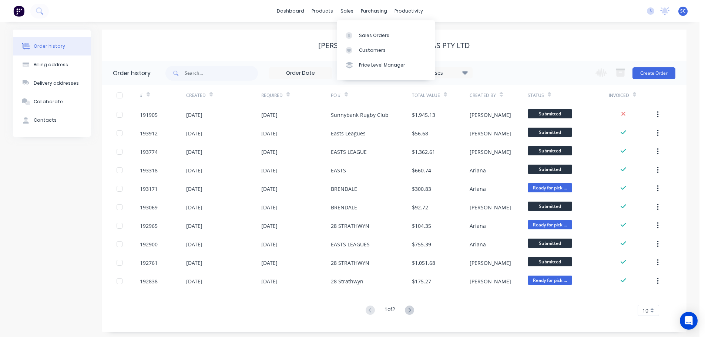
drag, startPoint x: 347, startPoint y: 12, endPoint x: 345, endPoint y: 24, distance: 12.3
click at [347, 12] on div "sales" at bounding box center [347, 11] width 20 height 11
click at [370, 48] on div "Customers" at bounding box center [372, 50] width 27 height 7
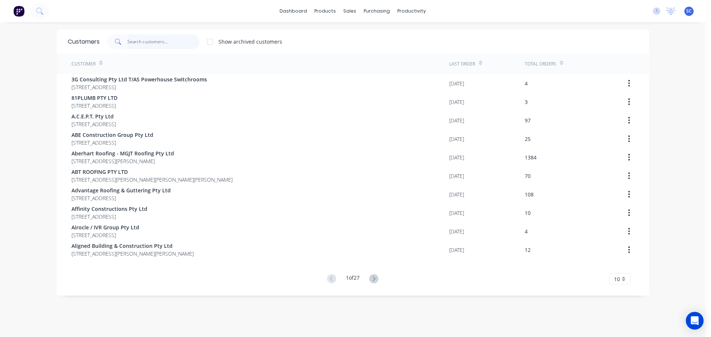
click at [163, 46] on input "text" at bounding box center [163, 41] width 72 height 15
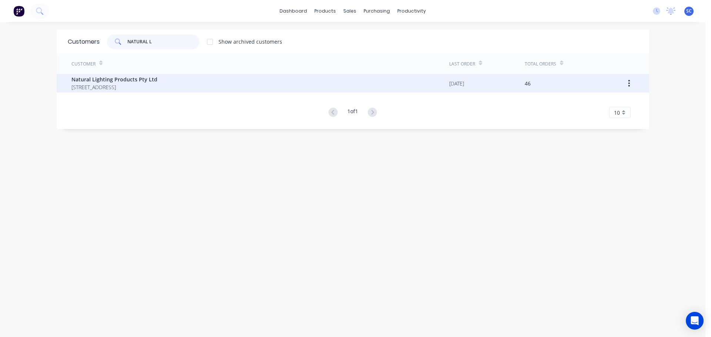
type input "NATURAL L"
click at [135, 90] on span "[STREET_ADDRESS]" at bounding box center [114, 87] width 86 height 8
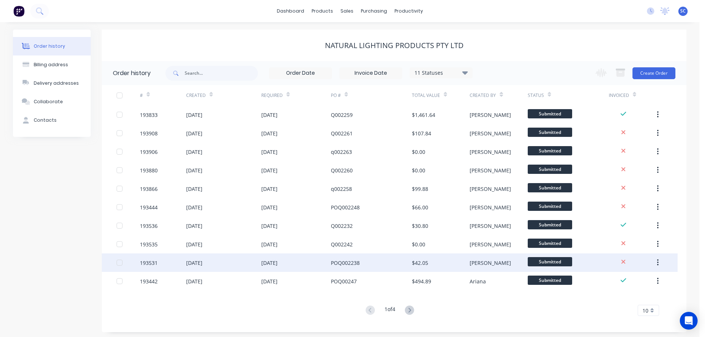
click at [203, 263] on div "[DATE]" at bounding box center [194, 263] width 16 height 8
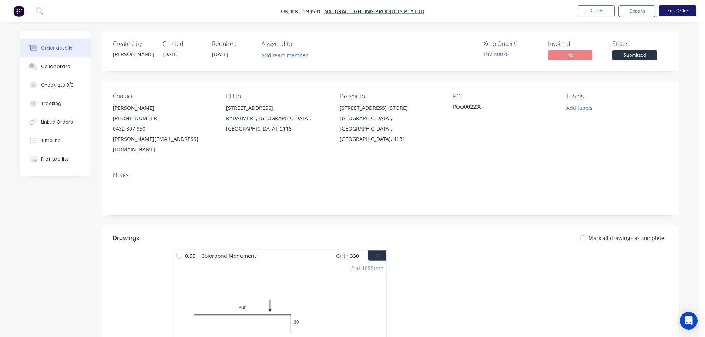
click at [674, 11] on button "Edit Order" at bounding box center [677, 10] width 37 height 11
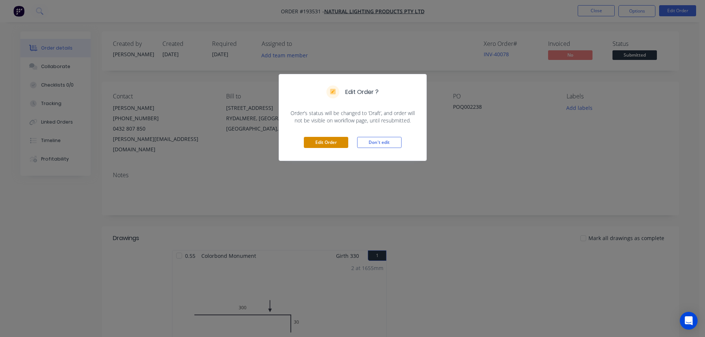
click at [326, 143] on button "Edit Order" at bounding box center [326, 142] width 44 height 11
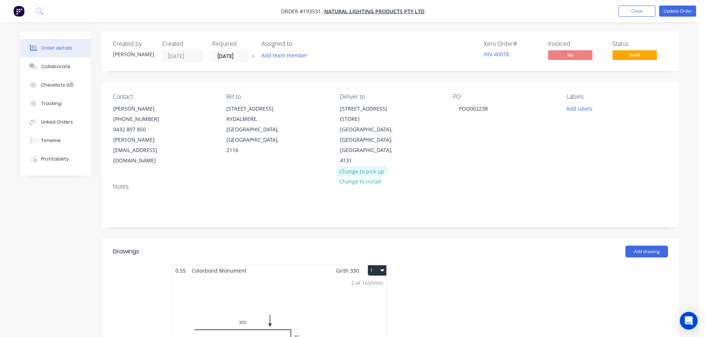
click at [372, 166] on button "Change to pick up" at bounding box center [362, 171] width 53 height 10
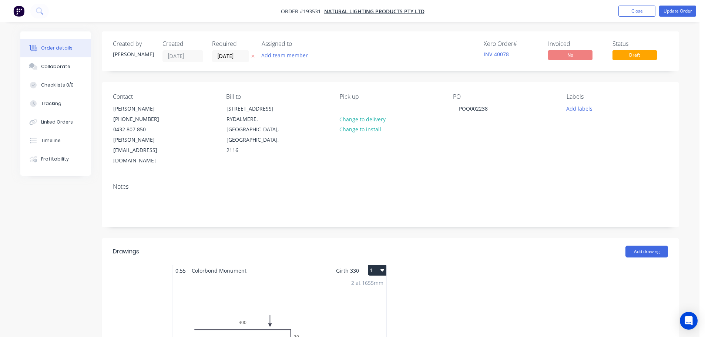
click at [253, 56] on icon "button" at bounding box center [252, 56] width 3 height 4
click at [233, 60] on input at bounding box center [233, 56] width 40 height 11
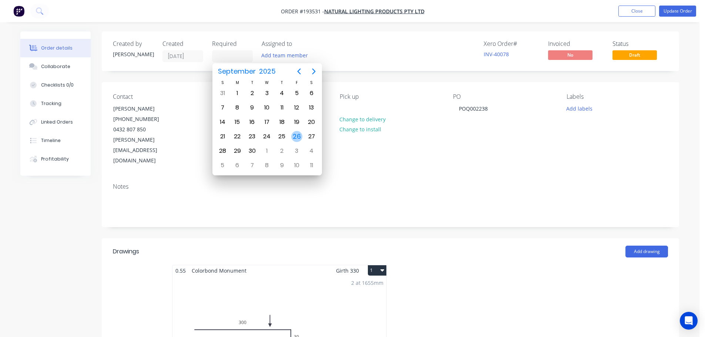
click at [294, 135] on div "26" at bounding box center [296, 136] width 11 height 11
type input "[DATE]"
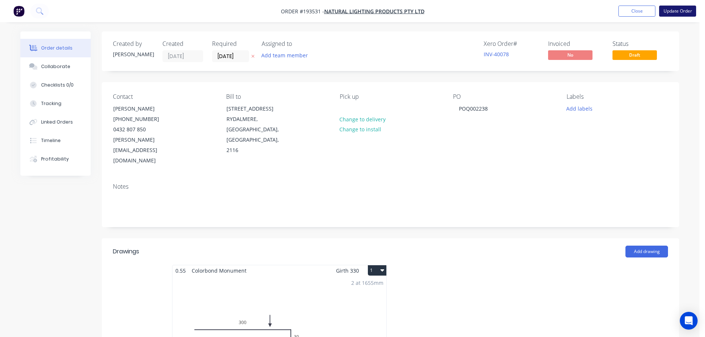
click at [676, 9] on button "Update Order" at bounding box center [677, 11] width 37 height 11
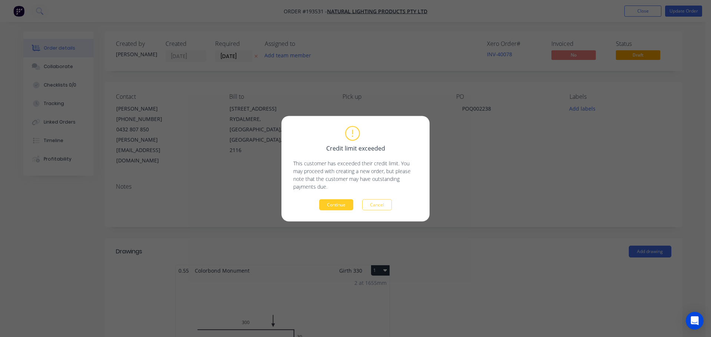
click at [340, 208] on button "Continue" at bounding box center [336, 204] width 34 height 11
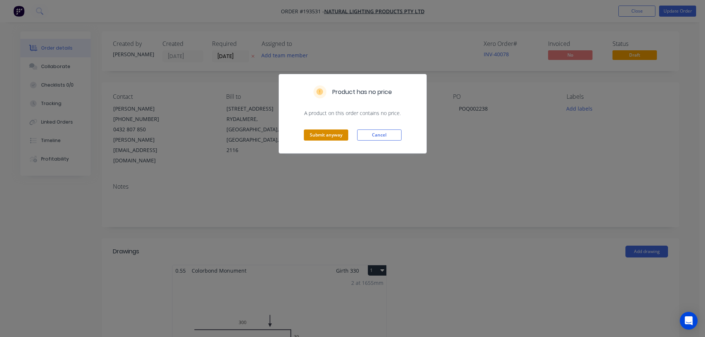
click at [331, 133] on button "Submit anyway" at bounding box center [326, 135] width 44 height 11
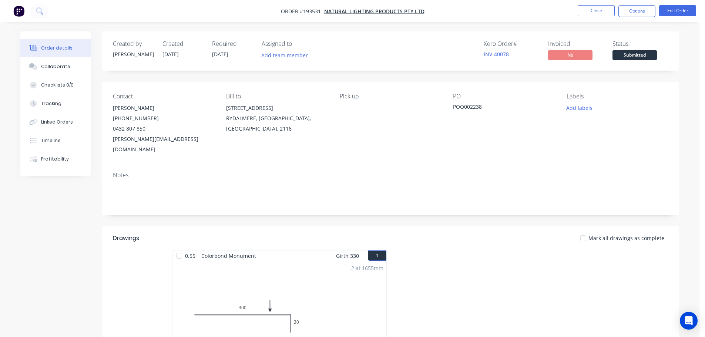
click at [412, 140] on div "Pick up" at bounding box center [390, 124] width 101 height 62
click at [599, 7] on button "Close" at bounding box center [596, 10] width 37 height 11
